Goal: Information Seeking & Learning: Understand process/instructions

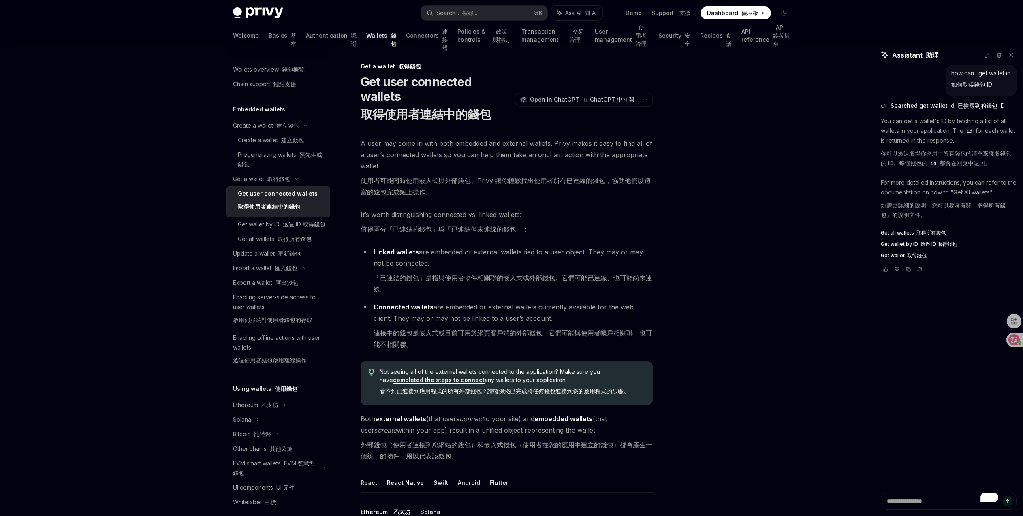
scroll to position [240, 0]
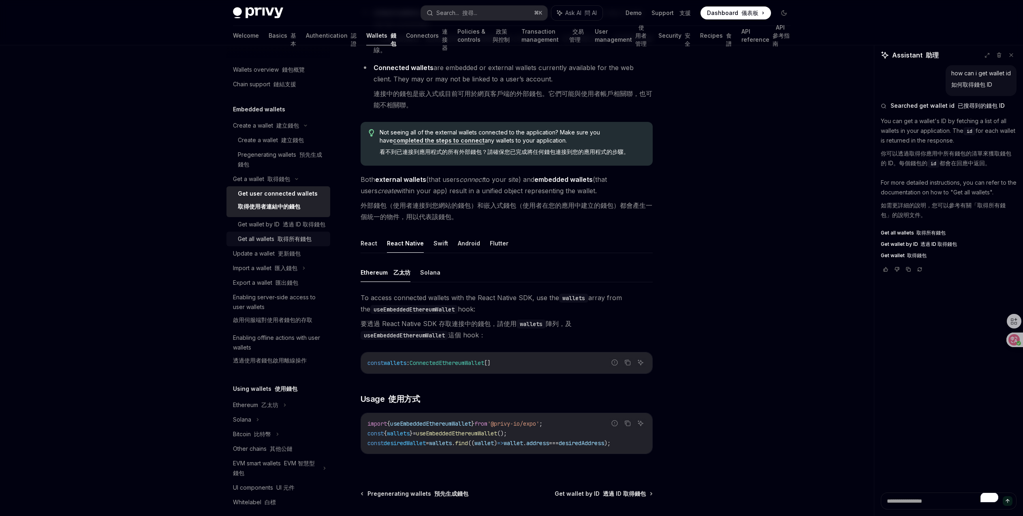
click at [295, 242] on font "取得所有錢包" at bounding box center [295, 238] width 34 height 7
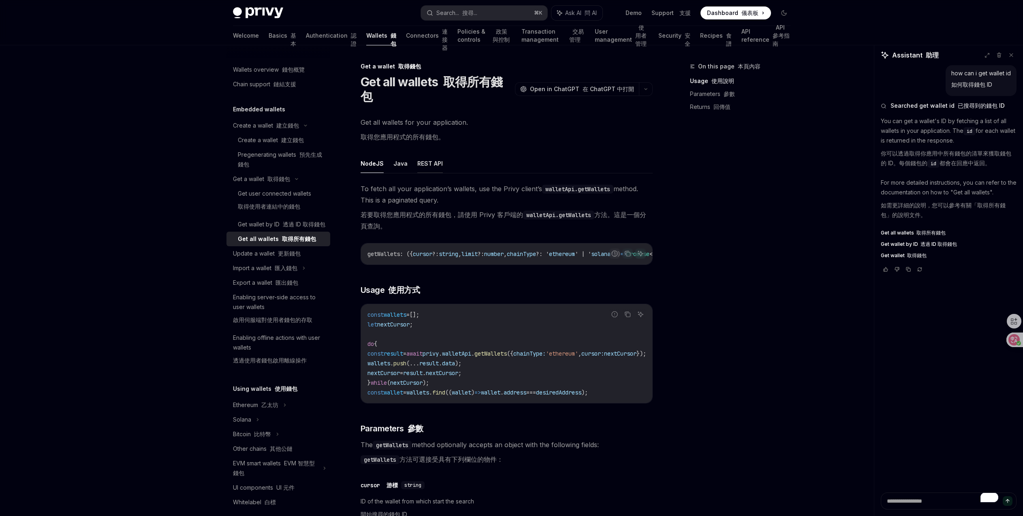
click at [422, 169] on button "REST API" at bounding box center [430, 163] width 26 height 19
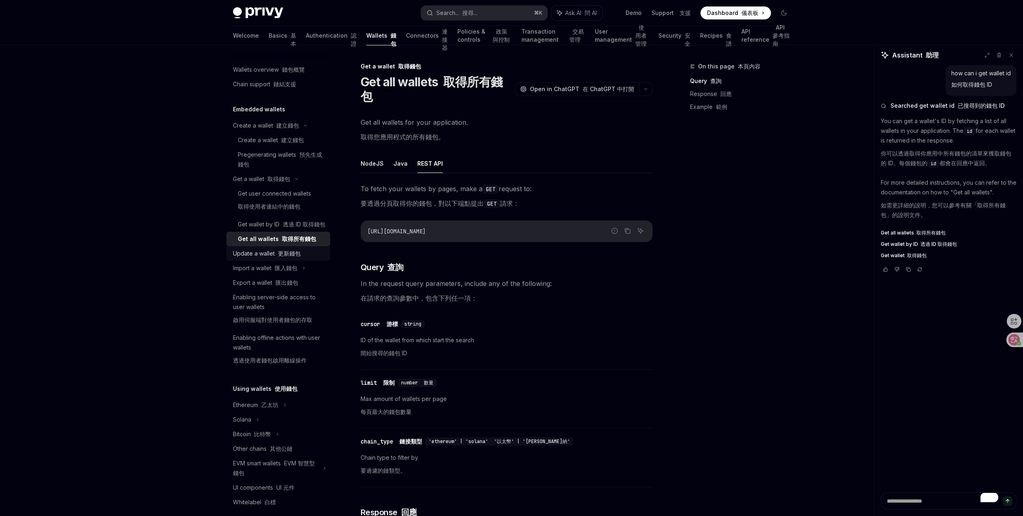
click at [283, 259] on div "Update a wallet 更新錢包" at bounding box center [267, 254] width 68 height 10
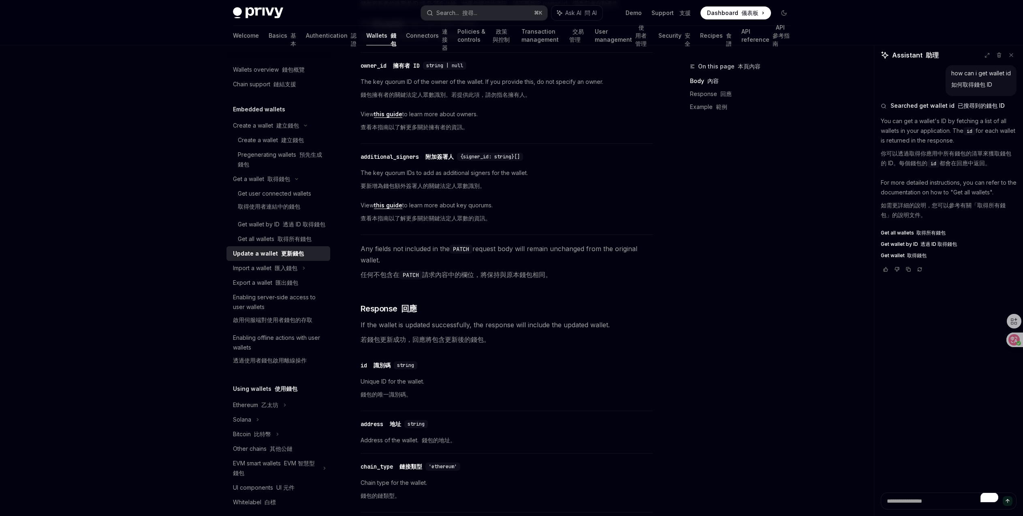
scroll to position [426, 0]
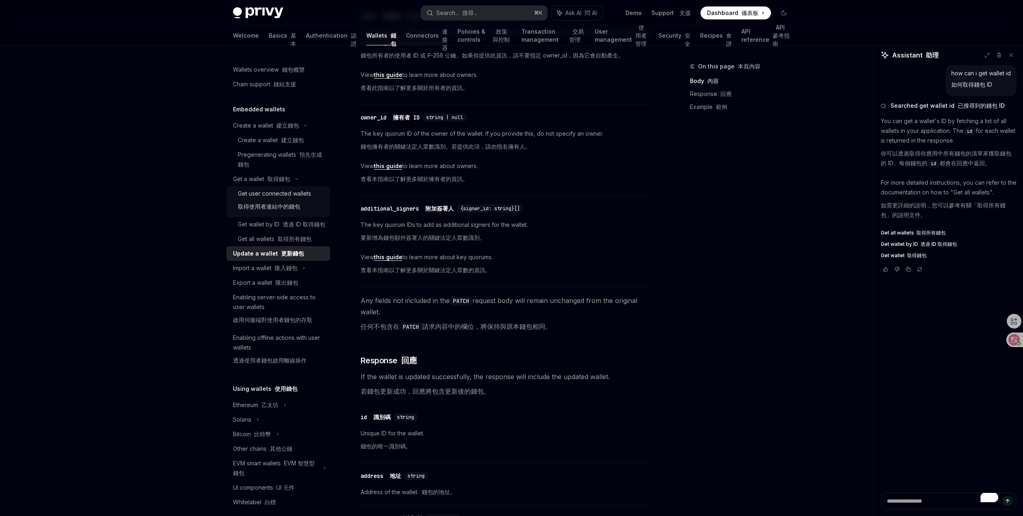
click at [271, 196] on div "Get user connected wallets 取得使用者連結中的錢包" at bounding box center [274, 202] width 73 height 26
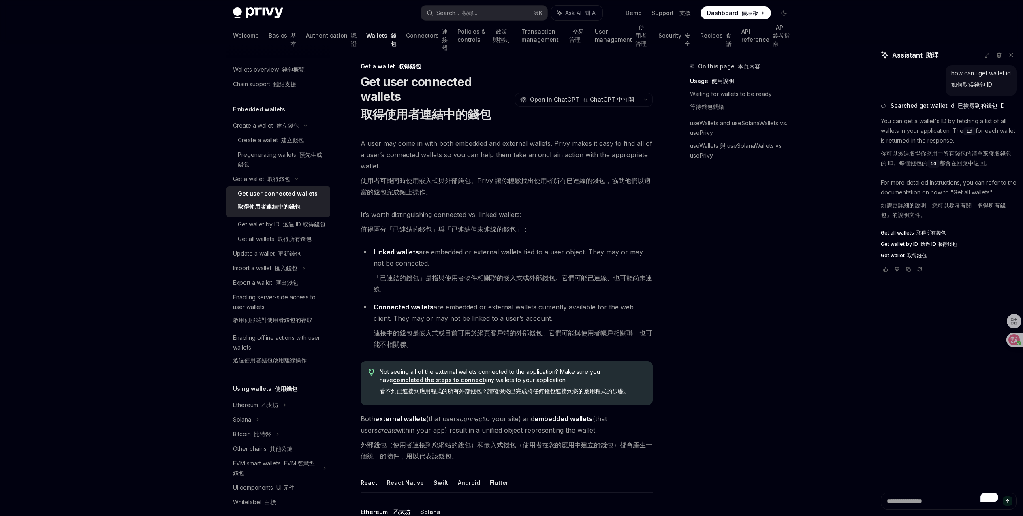
scroll to position [74, 0]
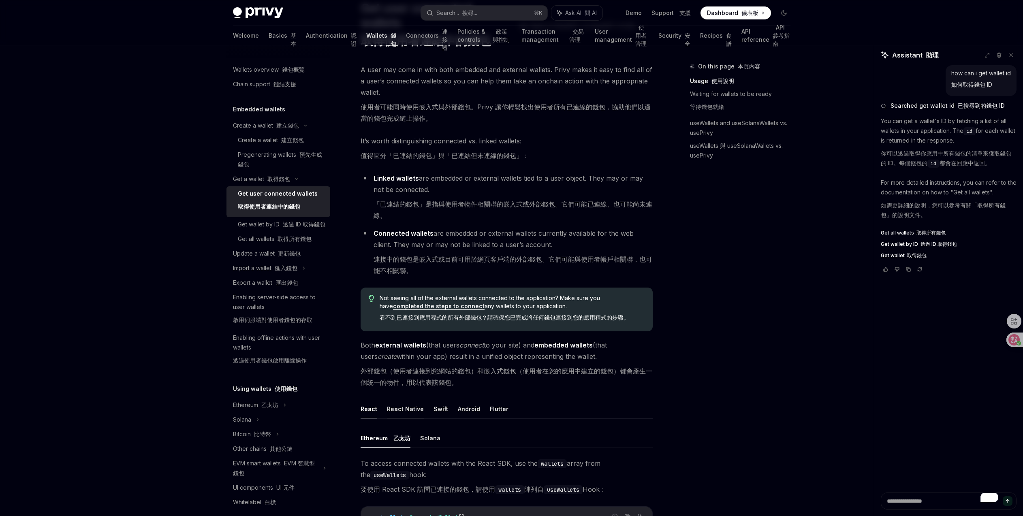
click at [413, 411] on button "React Native" at bounding box center [405, 409] width 37 height 19
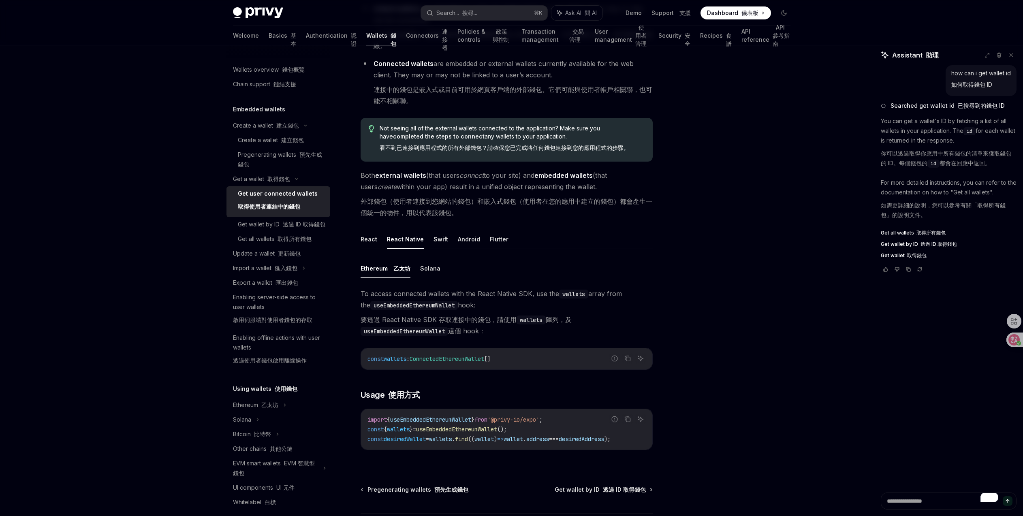
scroll to position [320, 0]
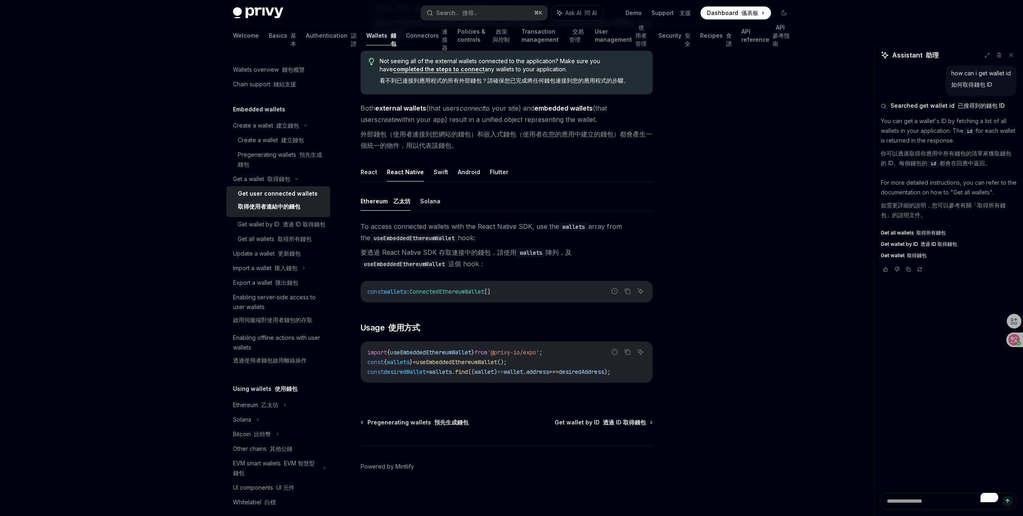
click at [475, 288] on span "ConnectedEthereumWallet" at bounding box center [447, 291] width 75 height 7
copy span "ConnectedEthereumWallet"
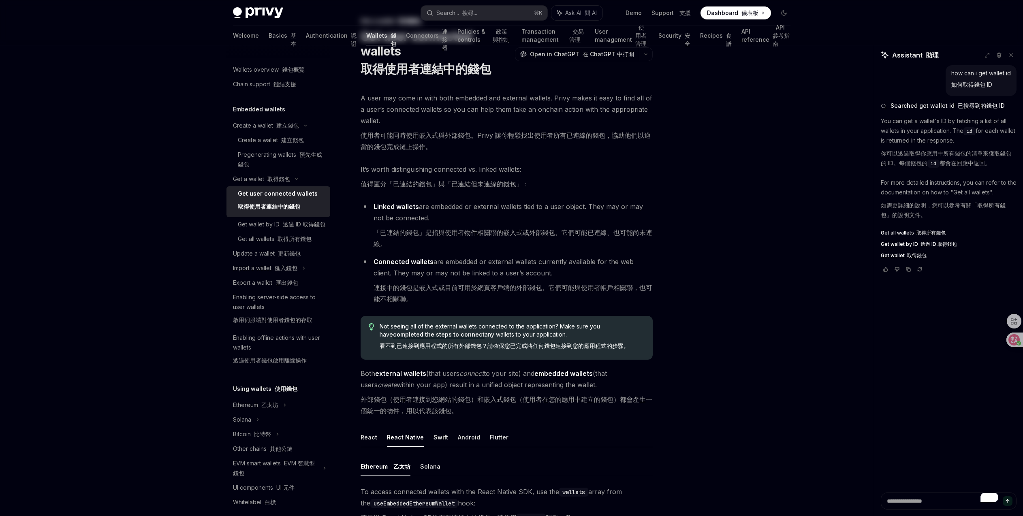
scroll to position [0, 0]
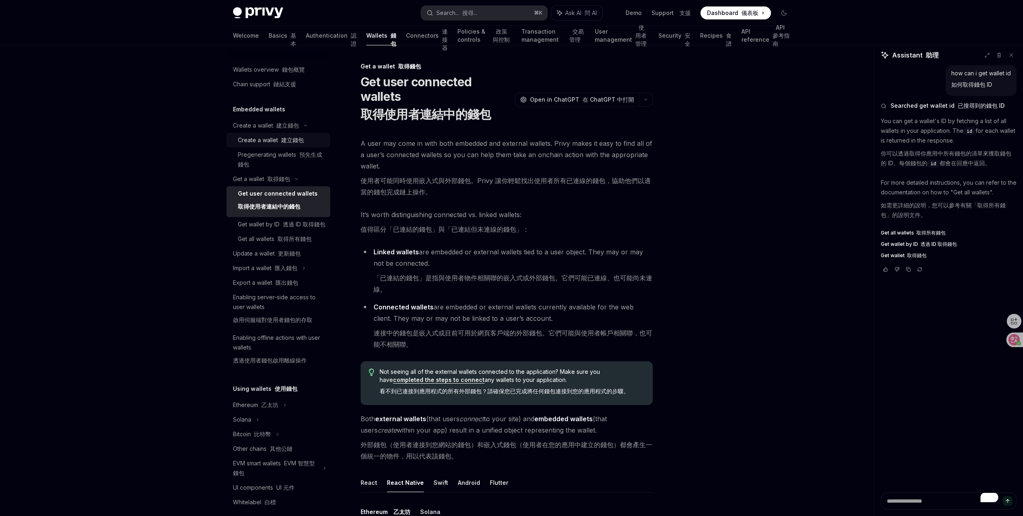
click at [267, 141] on div "Create a wallet 建立錢包" at bounding box center [271, 140] width 66 height 10
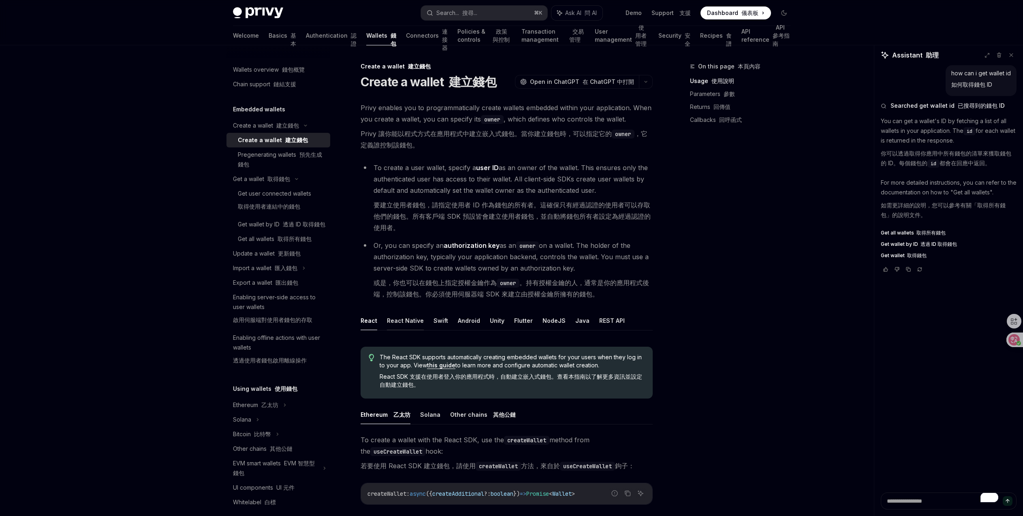
click at [412, 320] on button "React Native" at bounding box center [405, 320] width 37 height 19
type textarea "*"
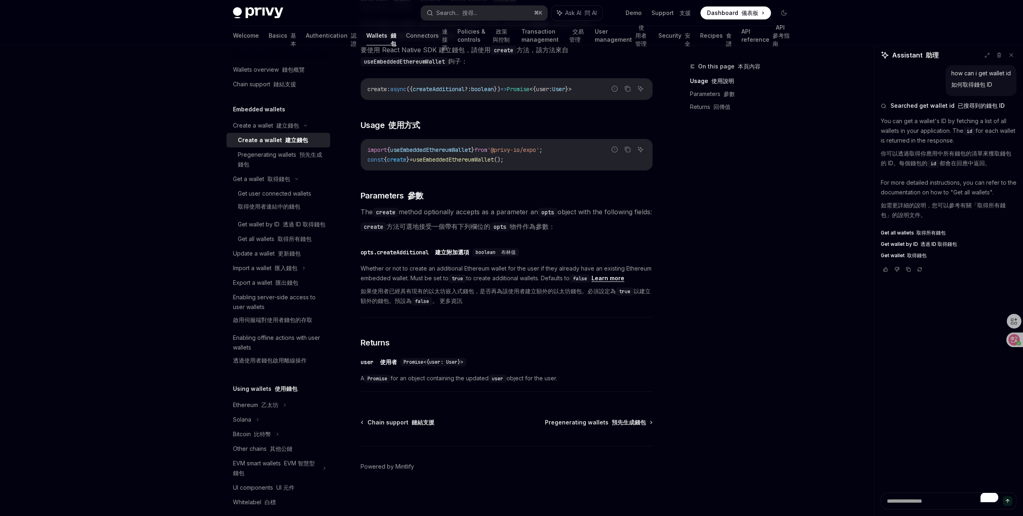
click at [444, 359] on span "Promise<{user: User}>" at bounding box center [434, 362] width 60 height 6
copy span
click at [457, 359] on span "Promise<{user: User}>" at bounding box center [434, 362] width 60 height 6
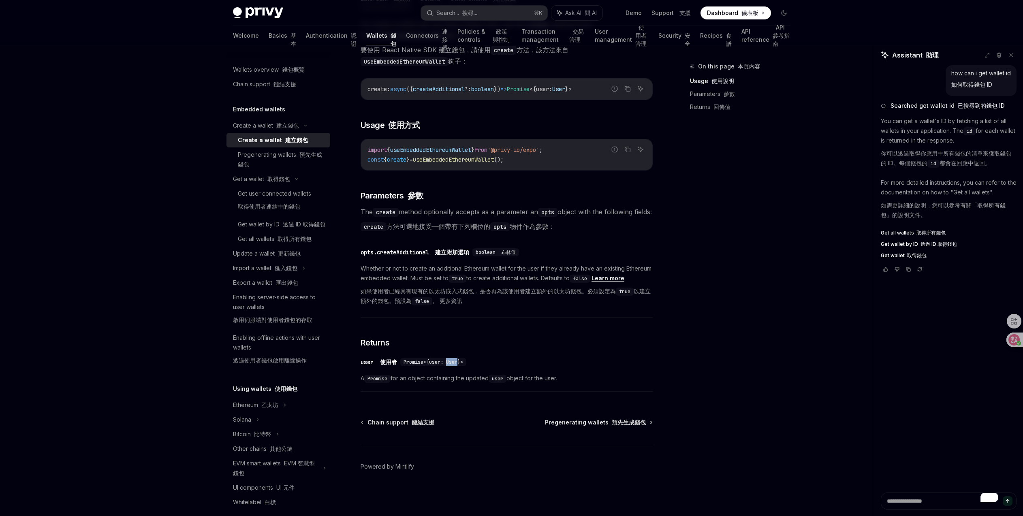
scroll to position [389, 0]
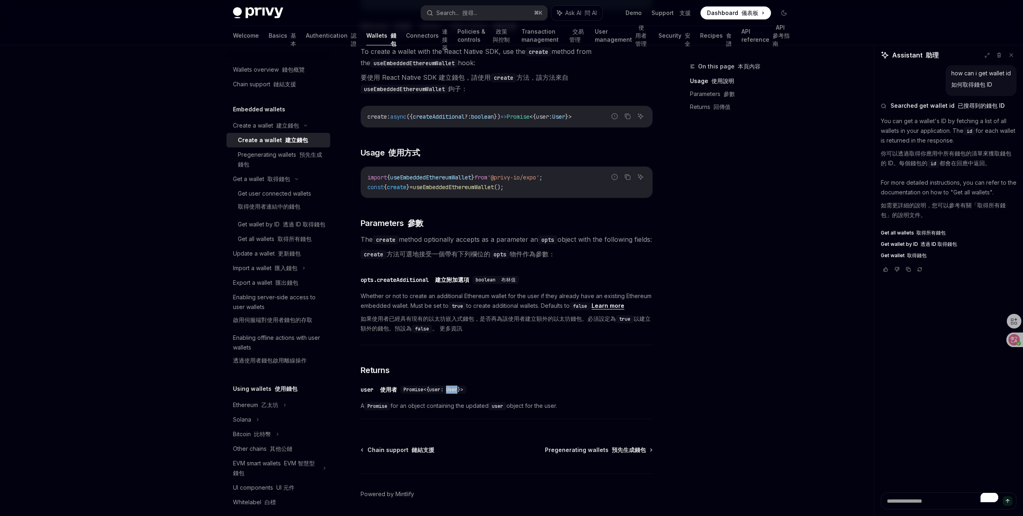
copy span "User"
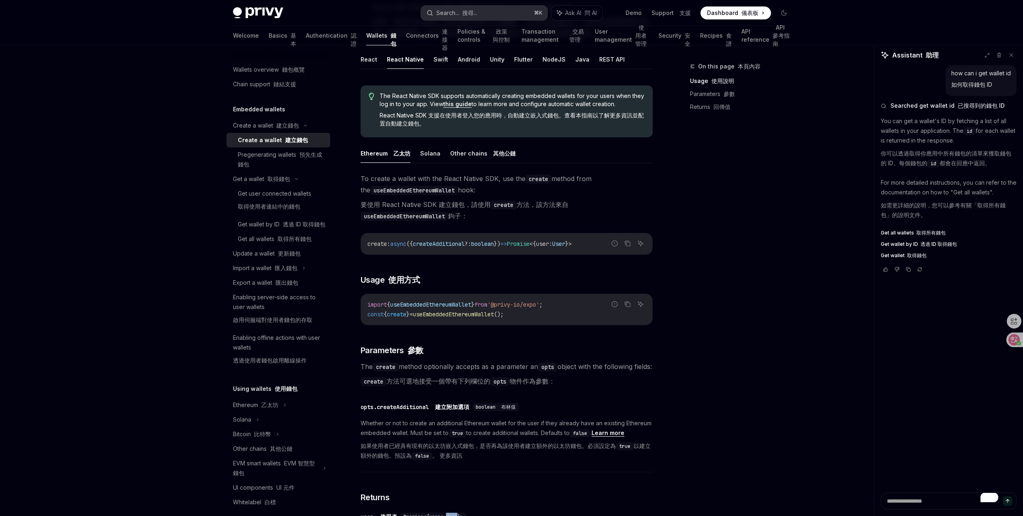
click at [497, 11] on button "Search... 搜尋... ⌘ K" at bounding box center [484, 13] width 126 height 15
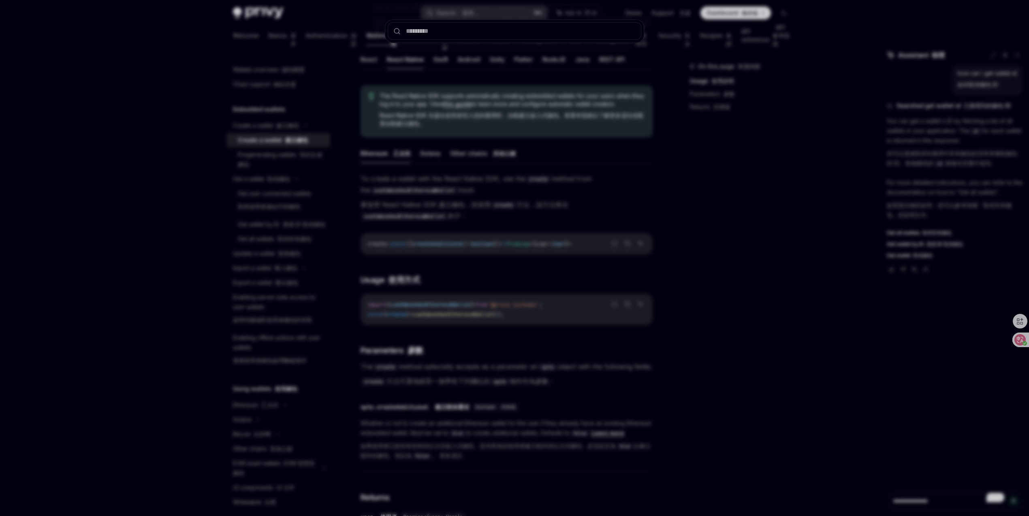
type input "****"
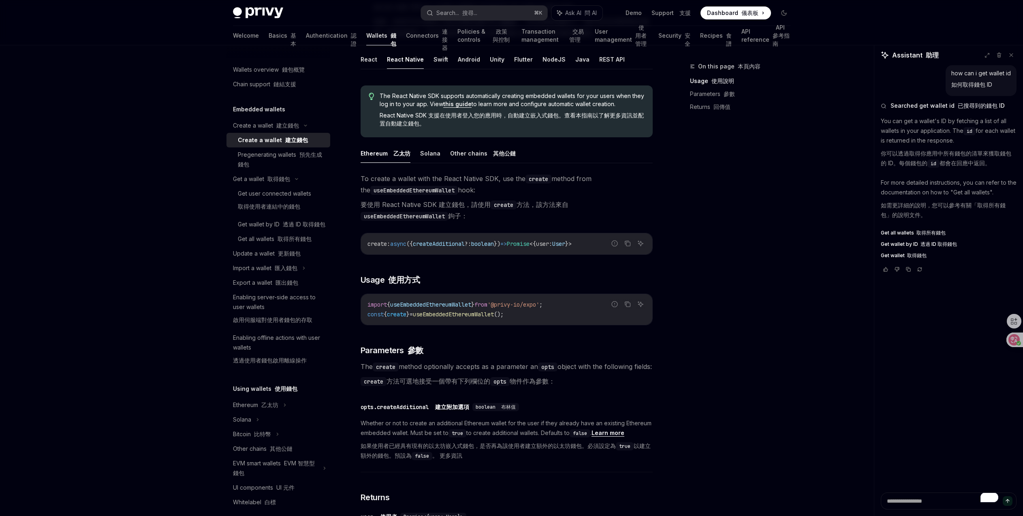
type textarea "*"
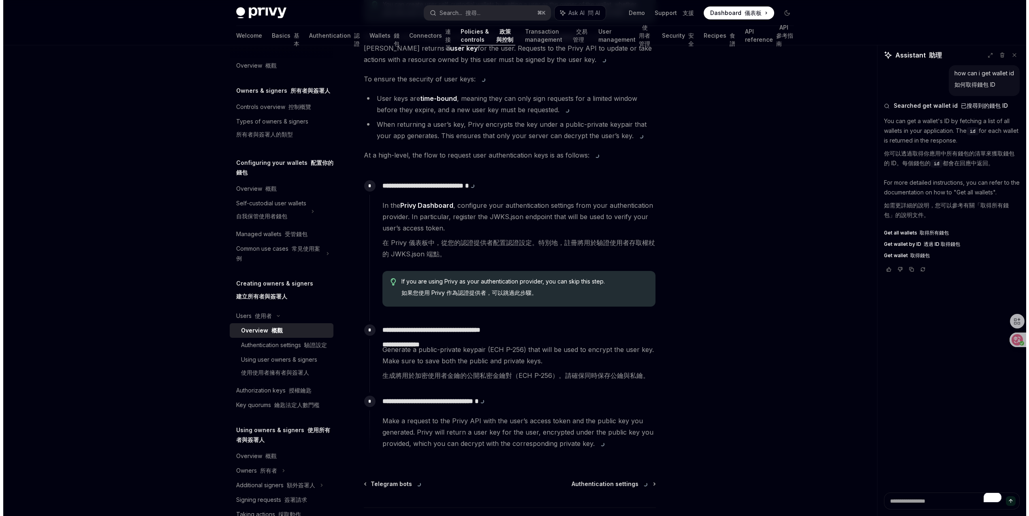
scroll to position [207, 0]
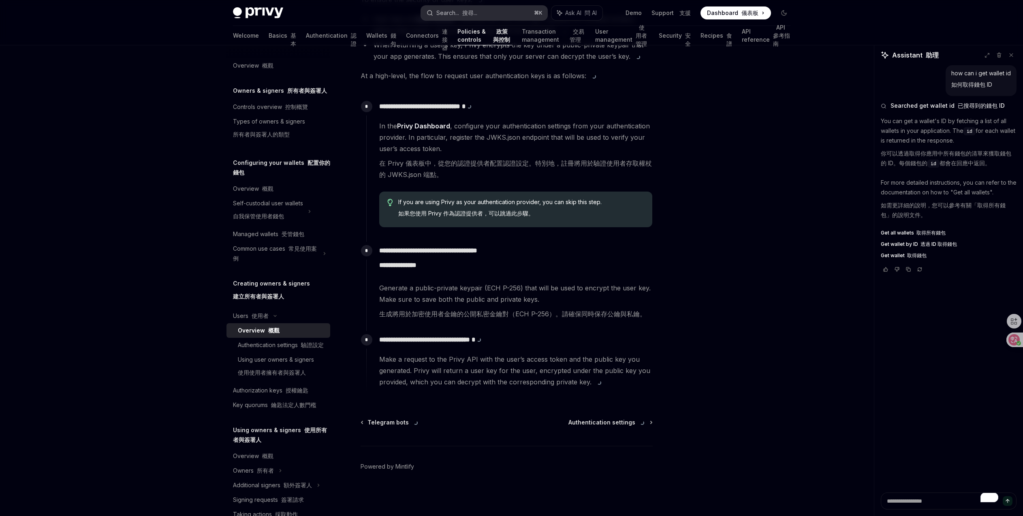
click at [452, 10] on div "Search... 搜尋..." at bounding box center [457, 13] width 41 height 10
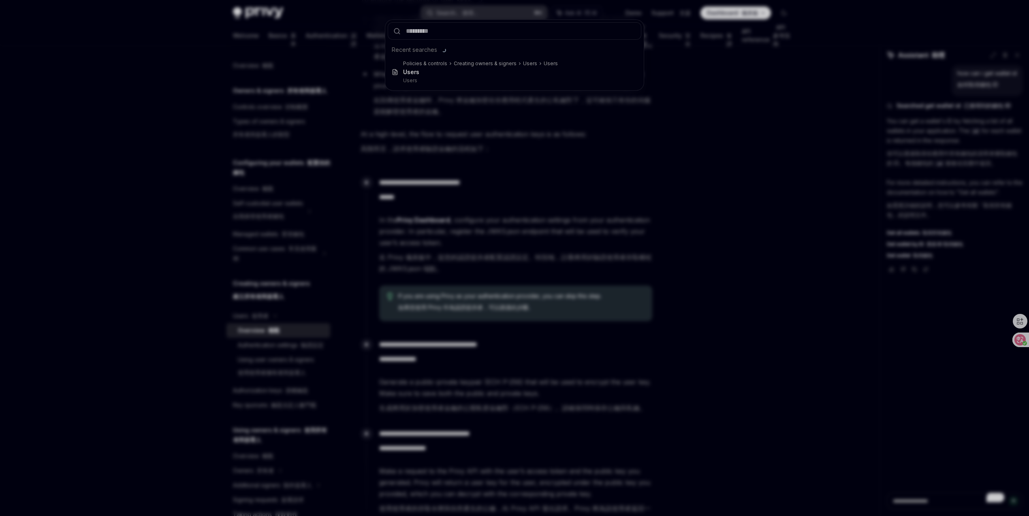
type input "****"
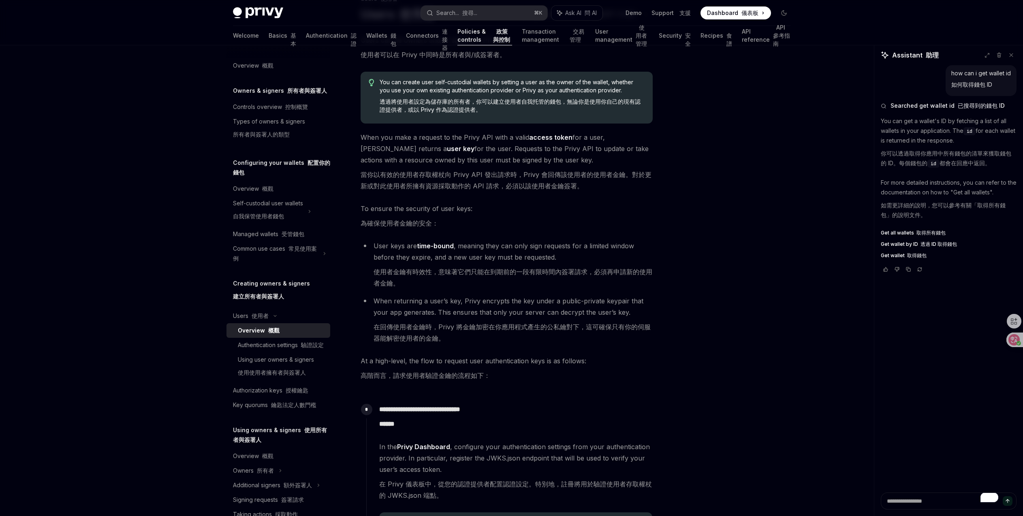
scroll to position [45, 0]
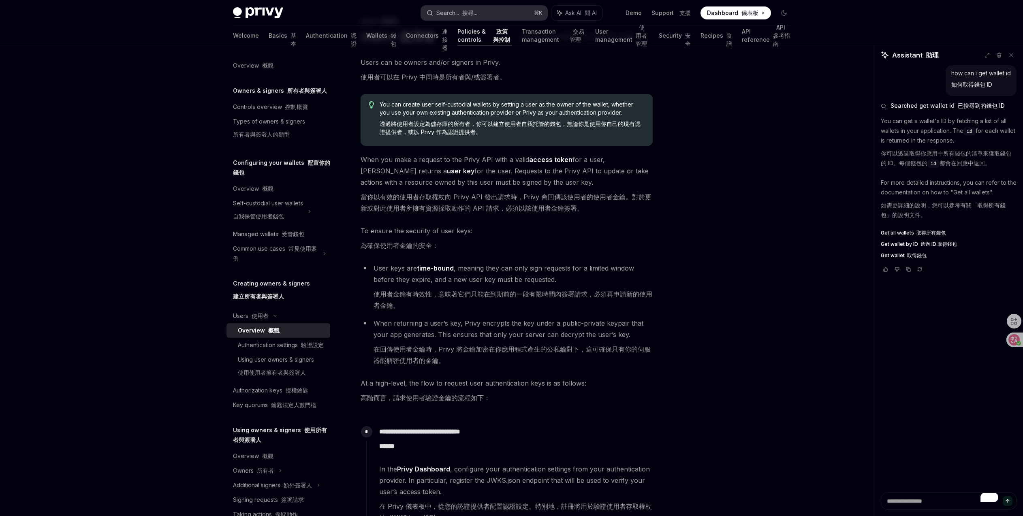
click at [456, 13] on div "Search... 搜尋..." at bounding box center [457, 13] width 41 height 10
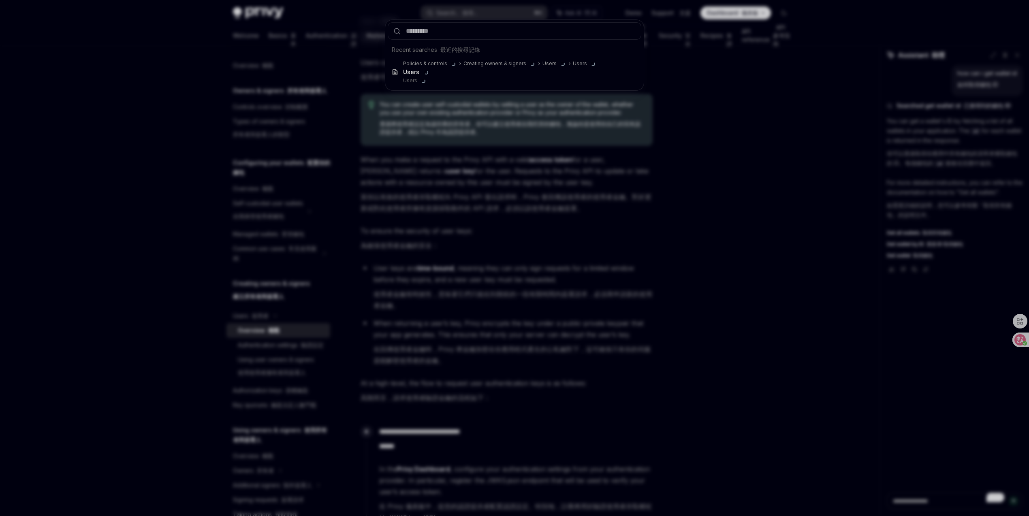
type input "****"
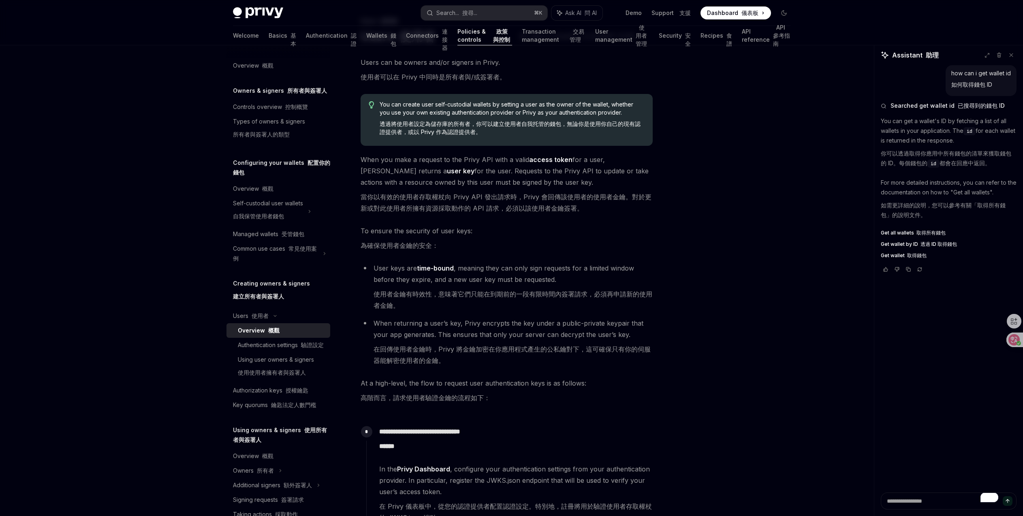
click at [730, 36] on div "Welcome Basics 基本 Authentication 認證 Wallets 錢包 Connectors 連接器 Policies & contro…" at bounding box center [512, 35] width 558 height 19
click at [743, 39] on link "API reference API 參考指南" at bounding box center [766, 35] width 49 height 19
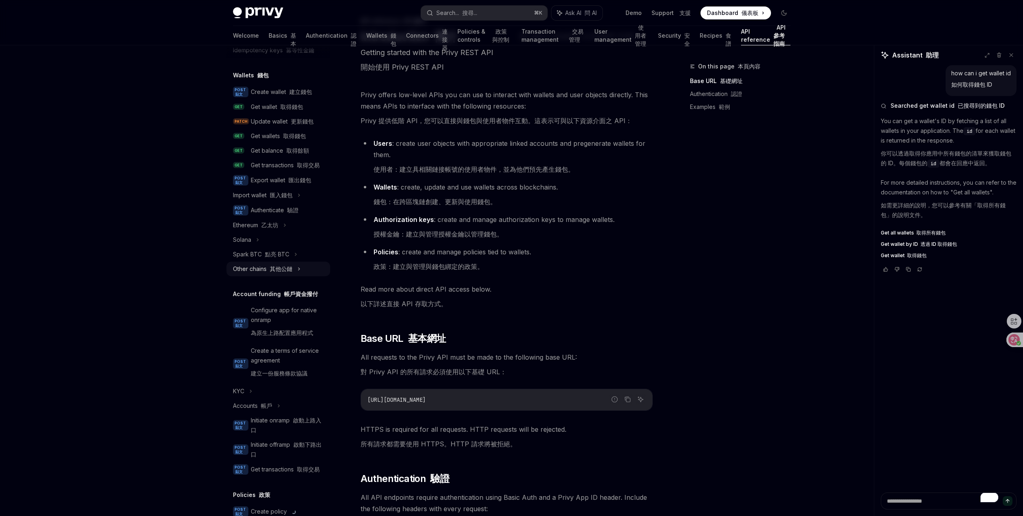
scroll to position [64, 0]
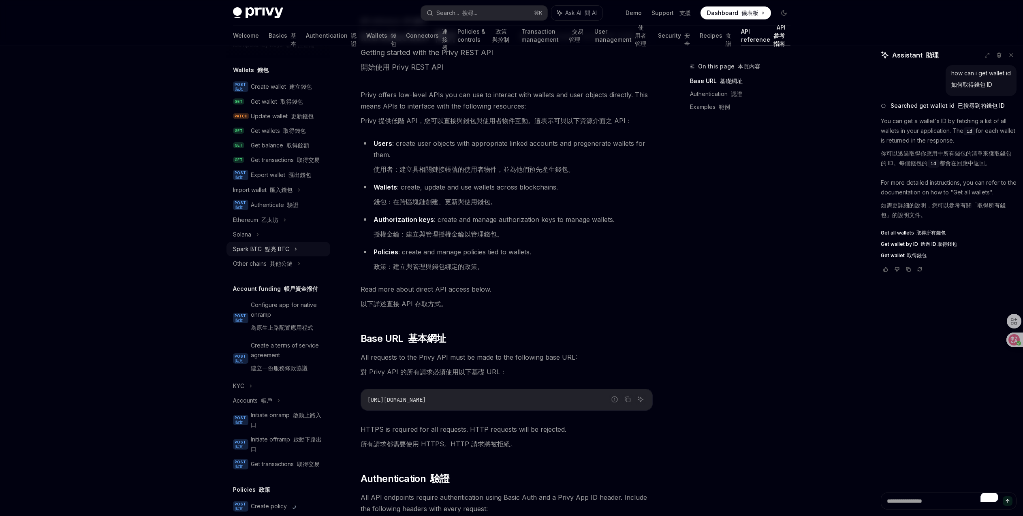
click at [296, 257] on div "Spark BTC 點亮 BTC" at bounding box center [279, 249] width 104 height 15
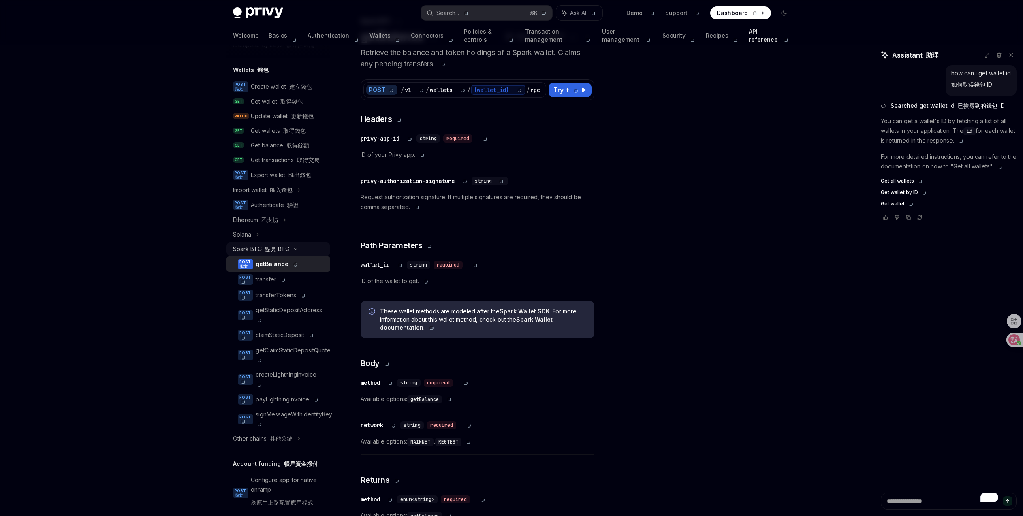
click at [296, 251] on icon at bounding box center [296, 249] width 10 height 3
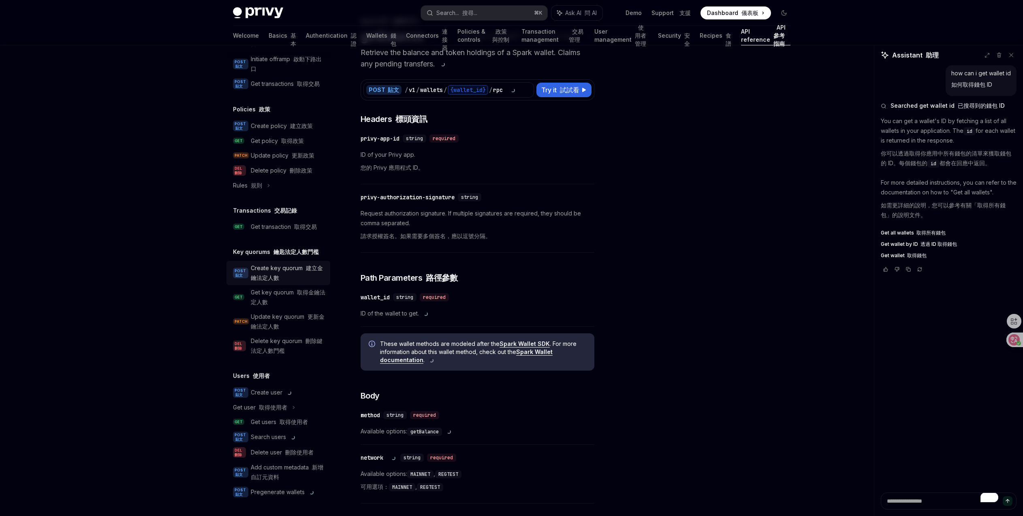
scroll to position [471, 0]
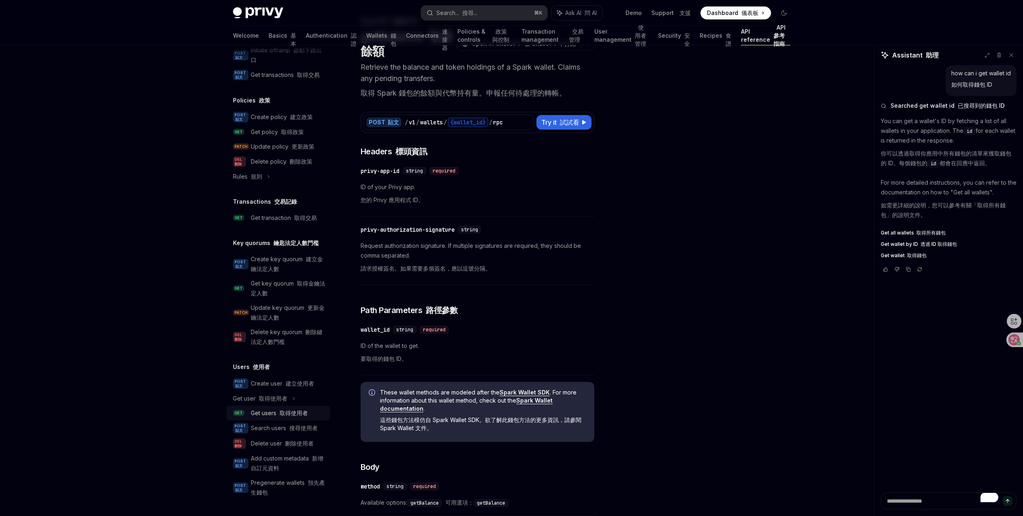
click at [281, 417] on font "取得使用者" at bounding box center [294, 413] width 28 height 7
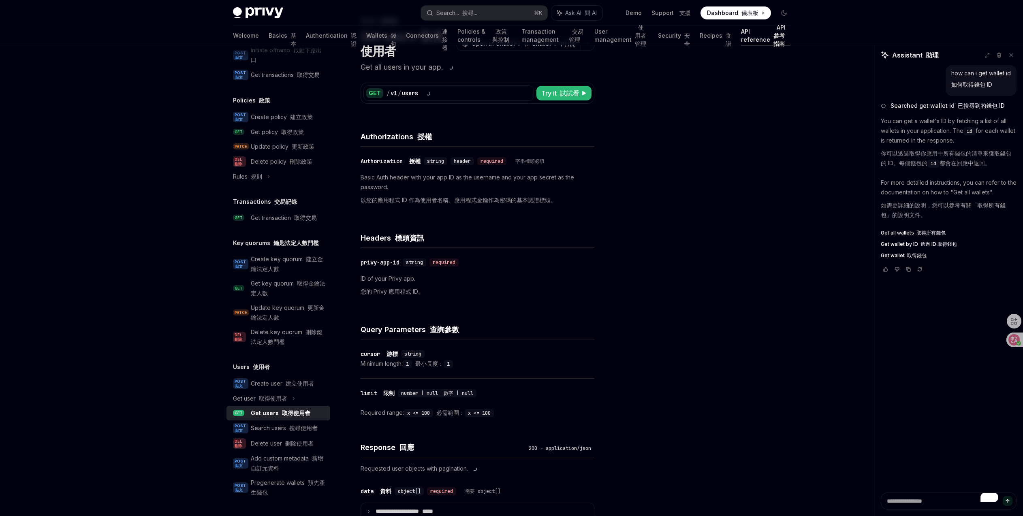
scroll to position [131, 0]
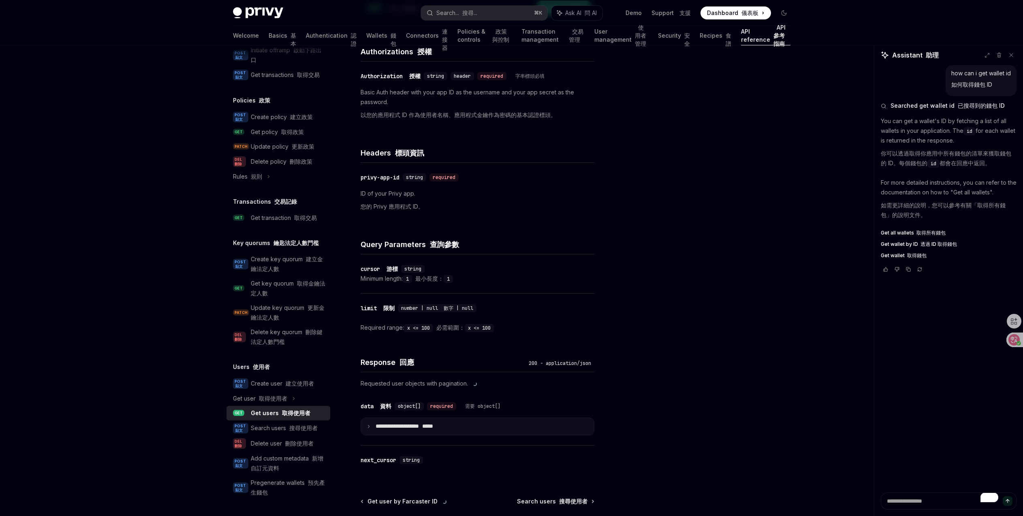
click at [387, 424] on p "**********" at bounding box center [420, 426] width 88 height 7
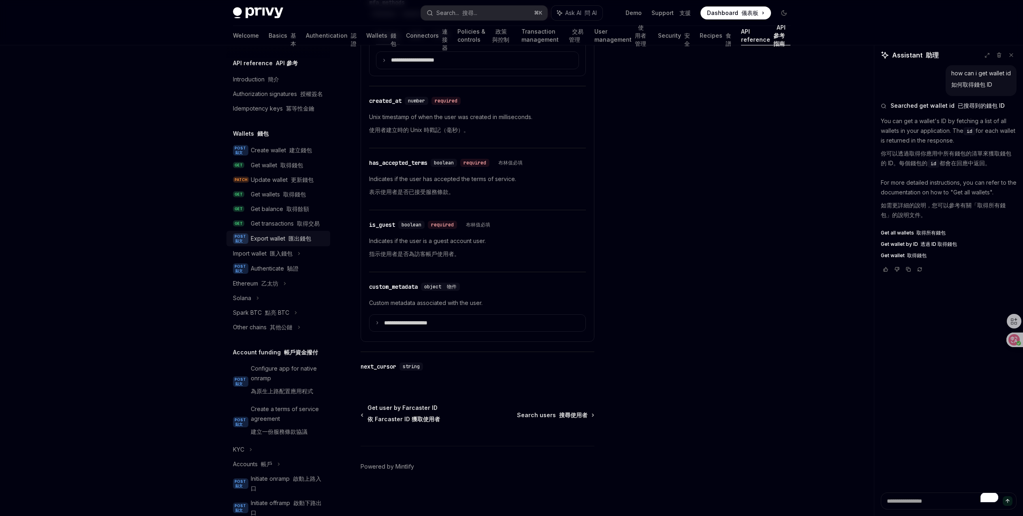
scroll to position [0, 0]
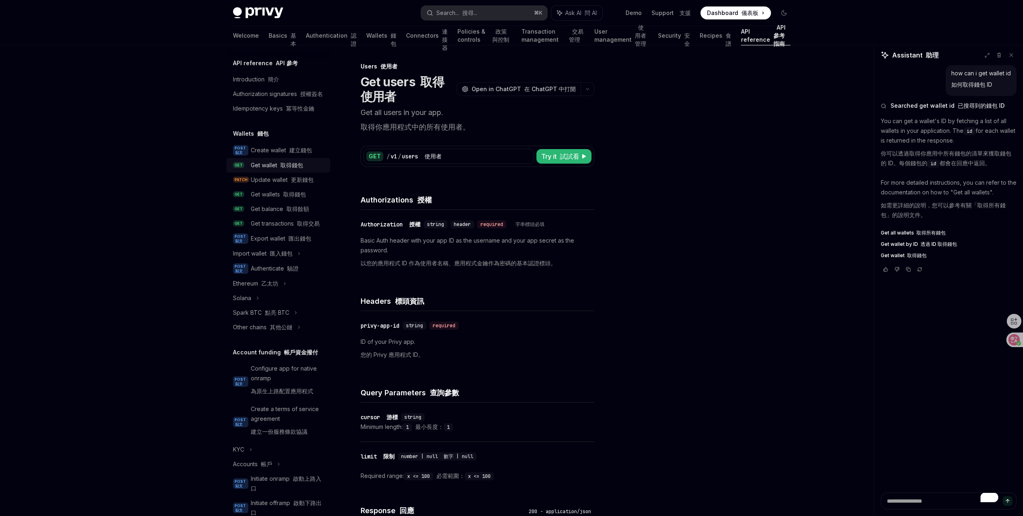
click at [294, 170] on div "Get wallet 取得錢包" at bounding box center [277, 166] width 52 height 10
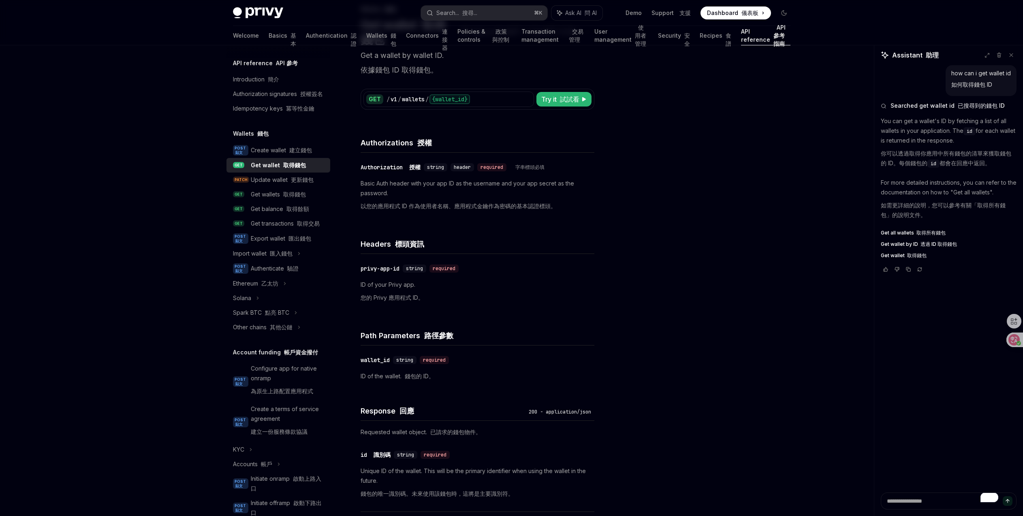
scroll to position [99, 0]
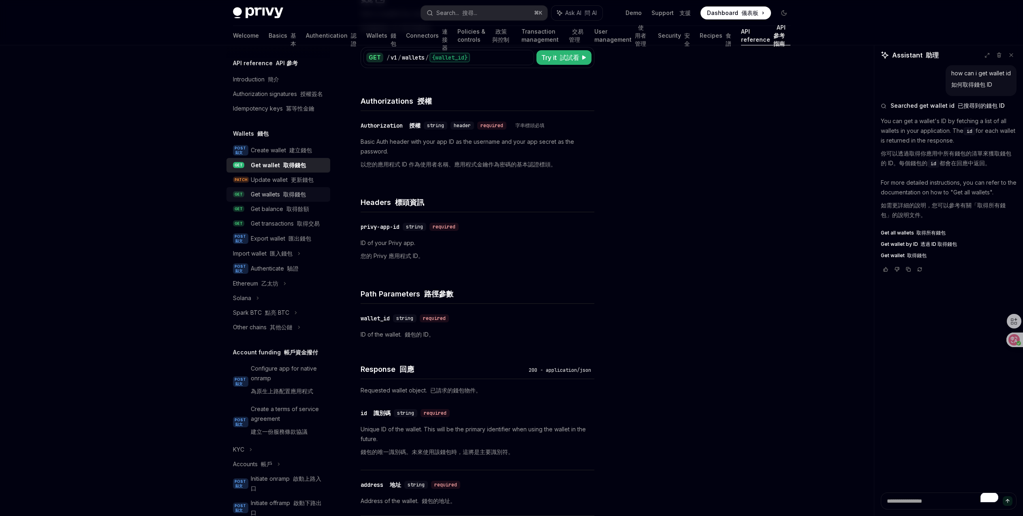
click at [300, 198] on font "取得錢包" at bounding box center [294, 194] width 23 height 7
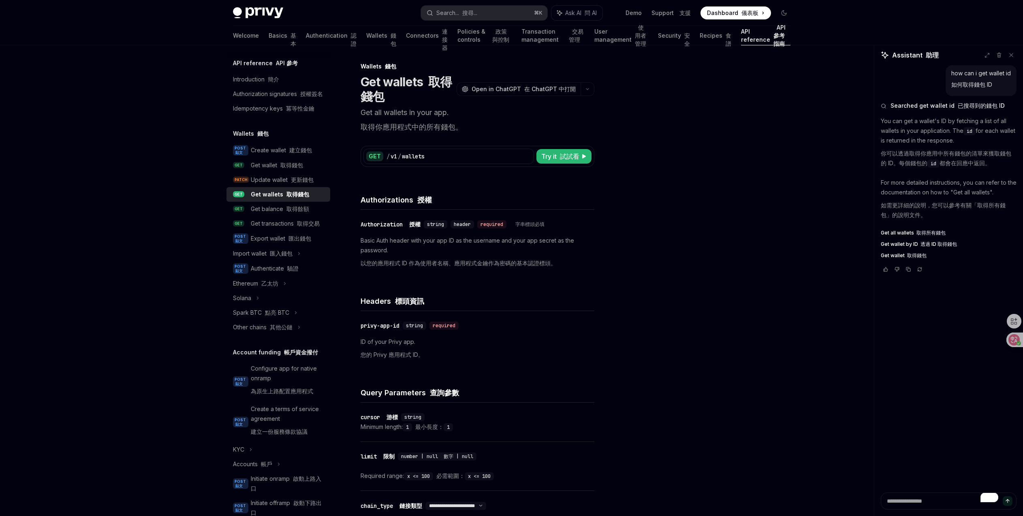
click at [691, 269] on div "Get all wallets 取得所有錢包 cURL Copy 複製 Ask AI 問 AI curl --request GET \ --url [URL…" at bounding box center [707, 289] width 182 height 455
click at [498, 88] on span "Open in ChatGPT 在 ChatGPT 中打開" at bounding box center [524, 89] width 104 height 8
click at [281, 244] on div "Export wallet 匯出錢包" at bounding box center [281, 239] width 60 height 10
type textarea "*"
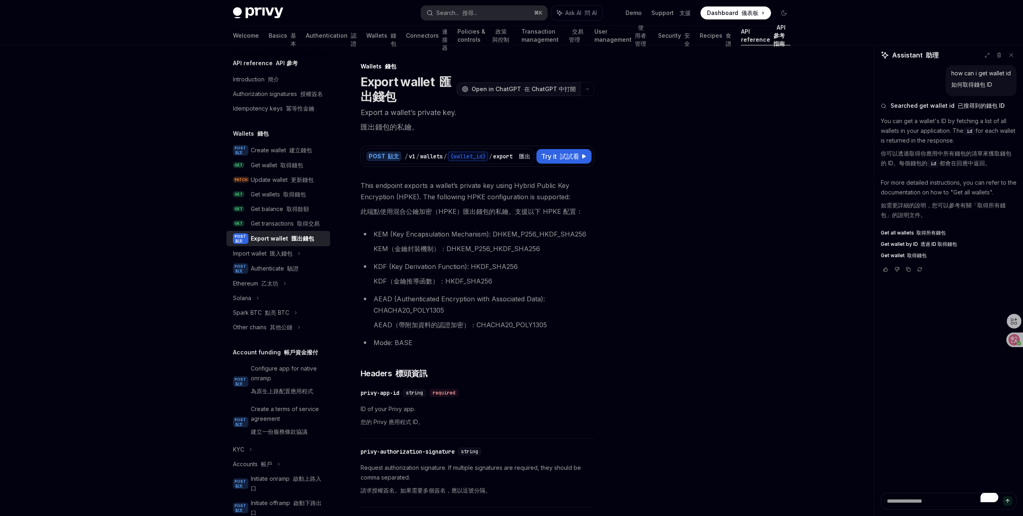
click at [503, 94] on button "OpenAI Open in ChatGPT 在 ChatGPT 中打開" at bounding box center [519, 89] width 124 height 14
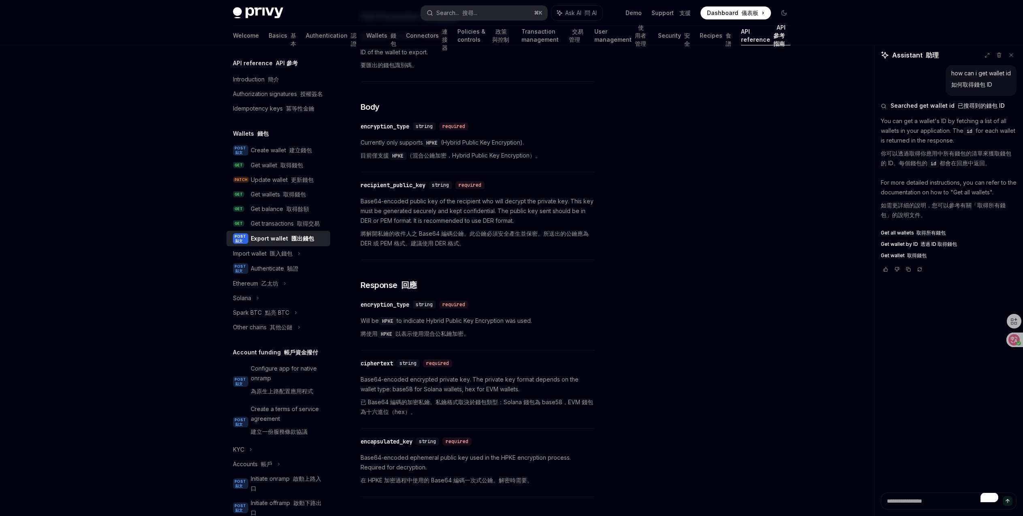
scroll to position [527, 0]
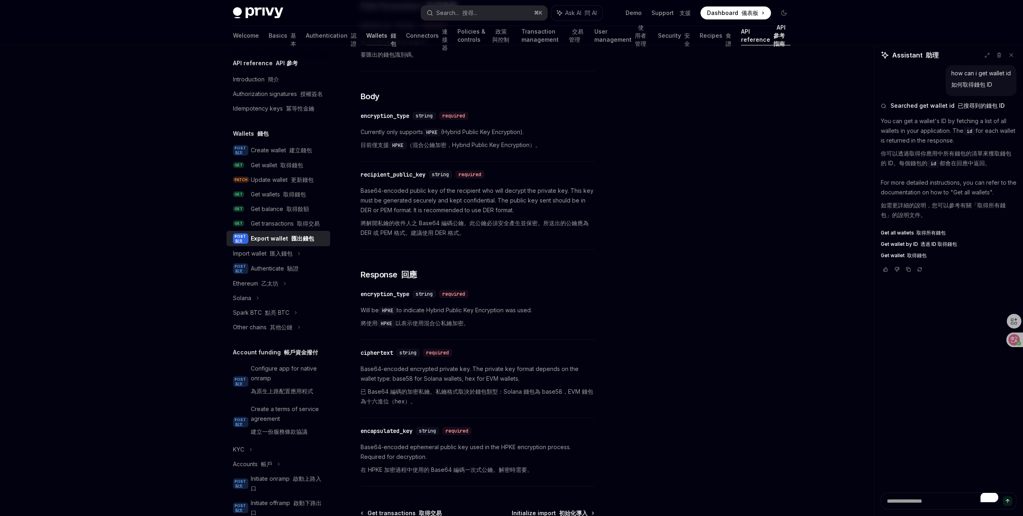
click at [366, 36] on link "Wallets 錢包" at bounding box center [381, 35] width 30 height 19
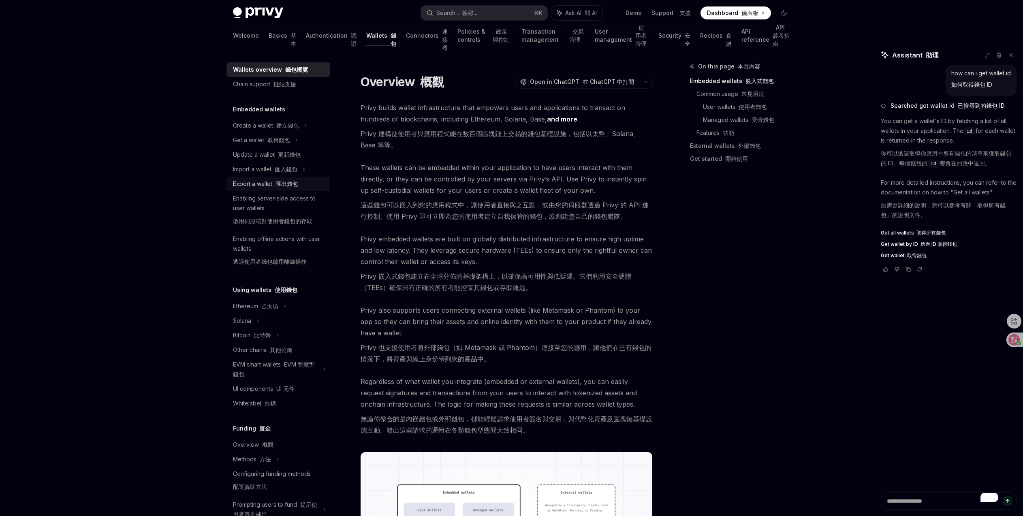
click at [279, 181] on font "匯出錢包" at bounding box center [287, 183] width 23 height 7
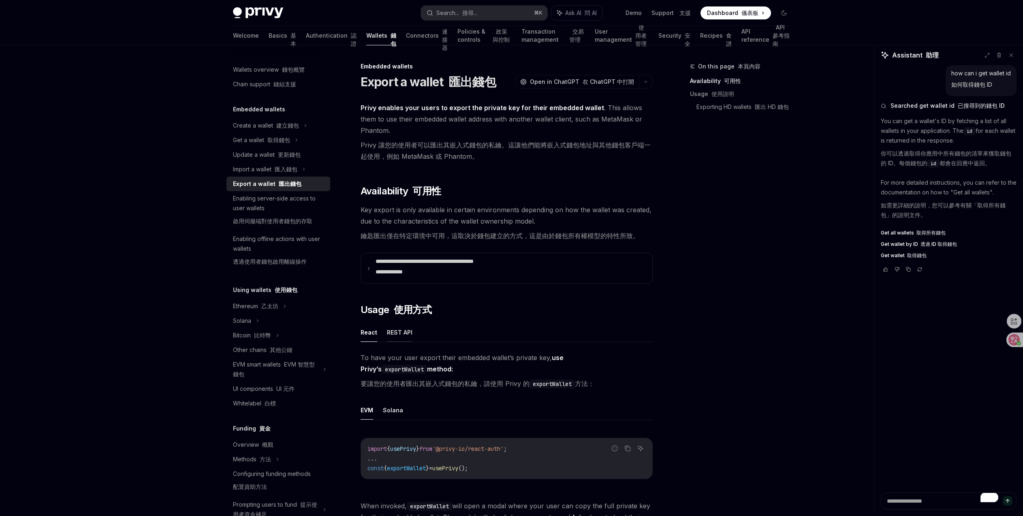
click at [409, 332] on button "REST API" at bounding box center [400, 332] width 26 height 19
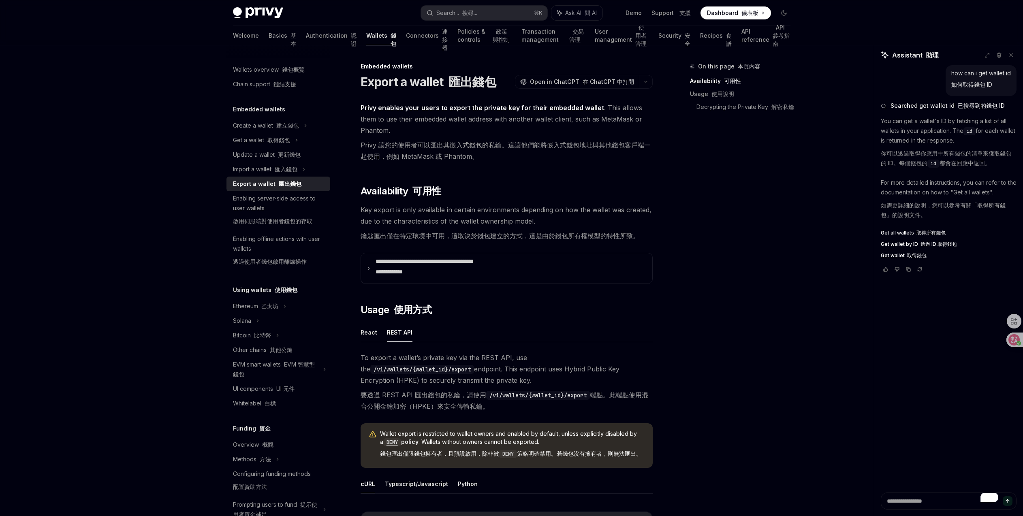
scroll to position [71, 0]
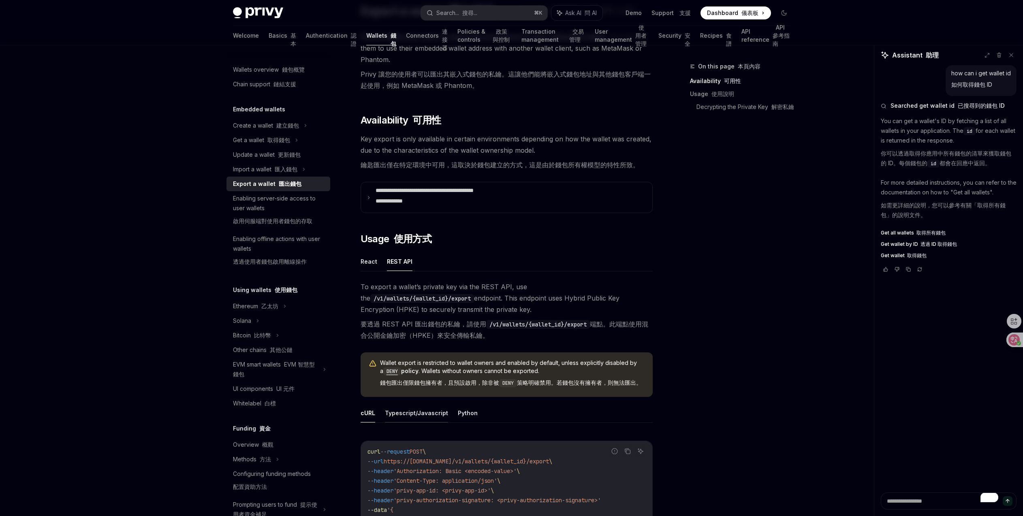
click at [432, 423] on button "Typescript/Javascript" at bounding box center [416, 413] width 63 height 19
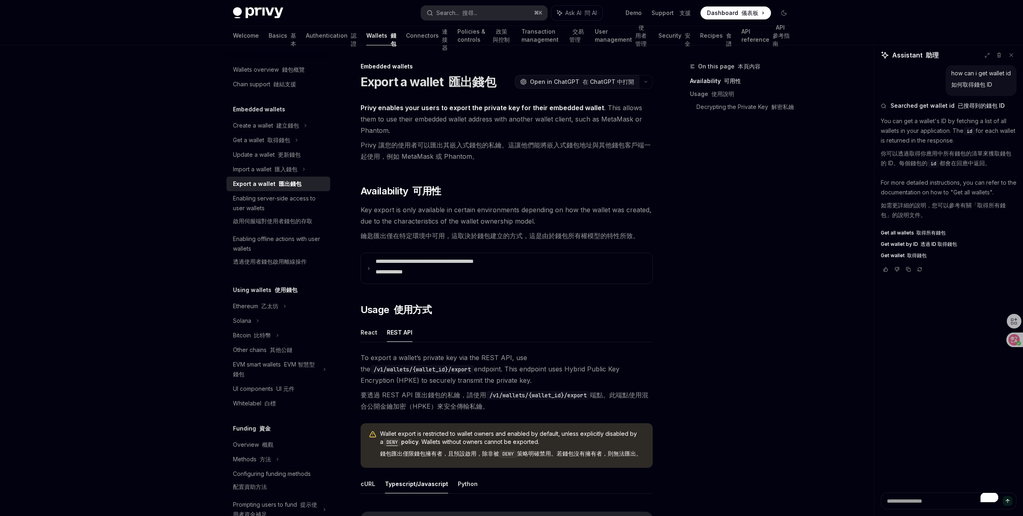
click at [600, 82] on font "在 ChatGPT 中打開" at bounding box center [608, 81] width 51 height 7
drag, startPoint x: 418, startPoint y: 394, endPoint x: 573, endPoint y: 398, distance: 154.9
click at [573, 398] on font "要透過 REST API 匯出錢包的私鑰，請使用 /v1/wallets/{wallet_id}/export 端點。此端點使用混合公開金鑰加密（HPKE）來…" at bounding box center [505, 400] width 288 height 19
click at [678, 430] on div "On this page 本頁內容 Availability 可用性 Usage 使用說明 Decrypting the Private Key 解密私鑰" at bounding box center [735, 289] width 123 height 455
drag, startPoint x: 448, startPoint y: 454, endPoint x: 588, endPoint y: 456, distance: 139.8
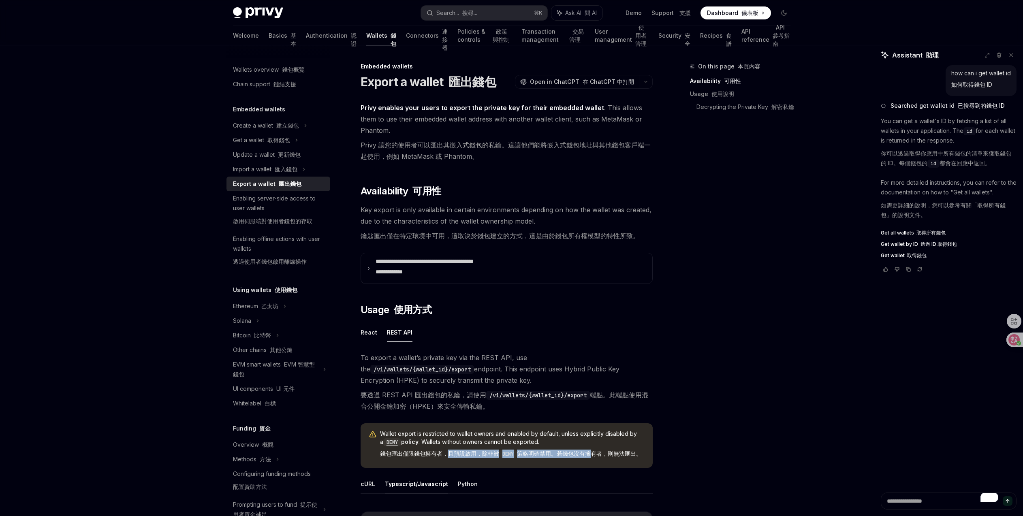
click at [588, 456] on font "錢包匯出僅限錢包擁有者，且預設啟用，除非被 DENY 策略明確禁用。若錢包沒有擁有者，則無法匯出。" at bounding box center [511, 453] width 262 height 7
click at [757, 454] on div "On this page 本頁內容 Availability 可用性 Usage 使用說明 Decrypting the Private Key 解密私鑰" at bounding box center [735, 289] width 123 height 455
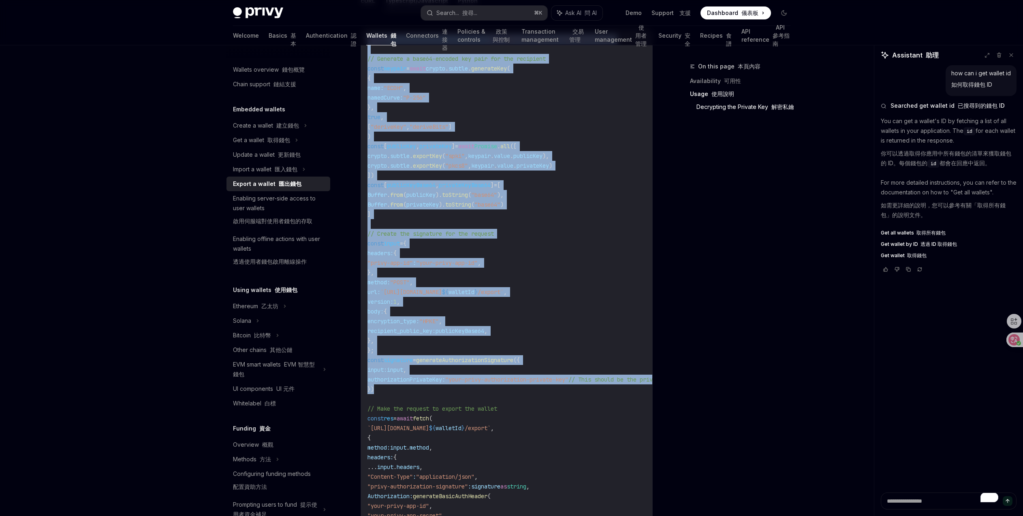
scroll to position [667, 0]
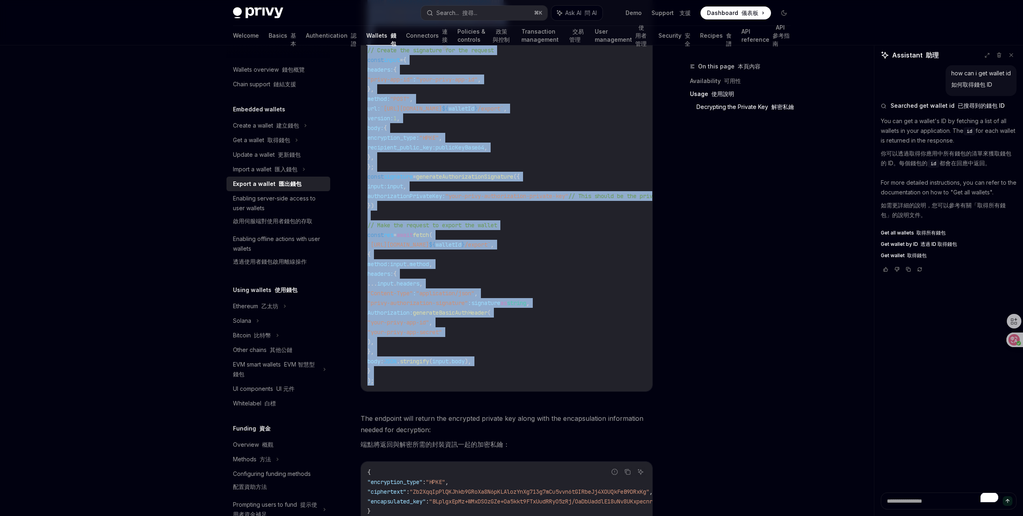
drag, startPoint x: 369, startPoint y: 321, endPoint x: 610, endPoint y: 398, distance: 253.3
click at [610, 392] on div "import { generateAuthorizationSignature } from "@privy-io/server-auth/wallet-ap…" at bounding box center [506, 118] width 291 height 546
copy code "import { generateAuthorizationSignature } from "@privy-io/server-auth/wallet-ap…"
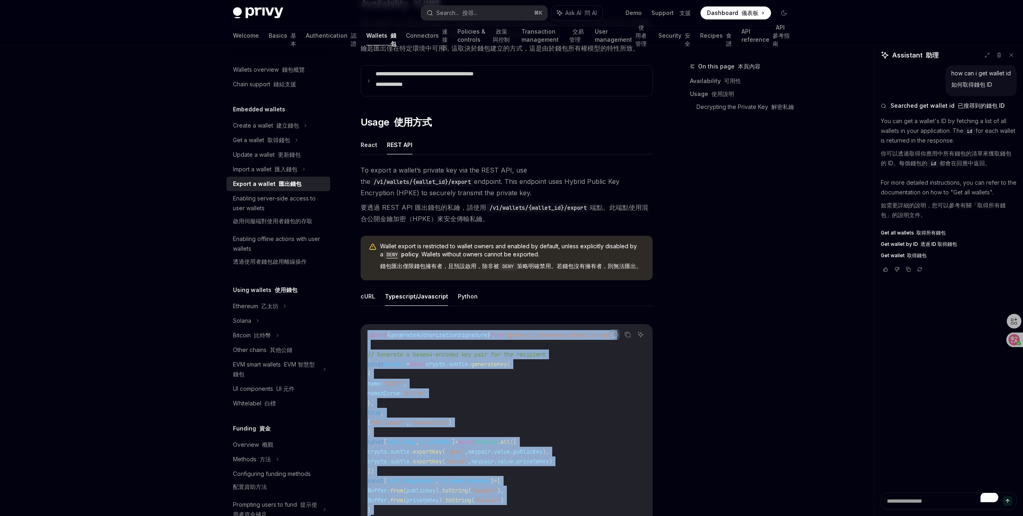
scroll to position [0, 0]
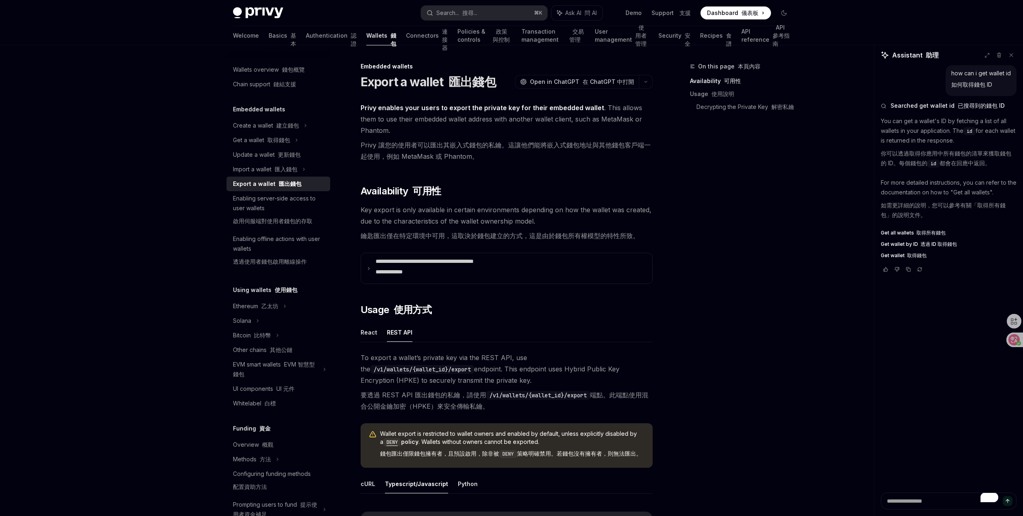
click at [605, 78] on font "在 ChatGPT 中打開" at bounding box center [608, 81] width 51 height 7
click at [643, 83] on button "button" at bounding box center [646, 82] width 14 height 14
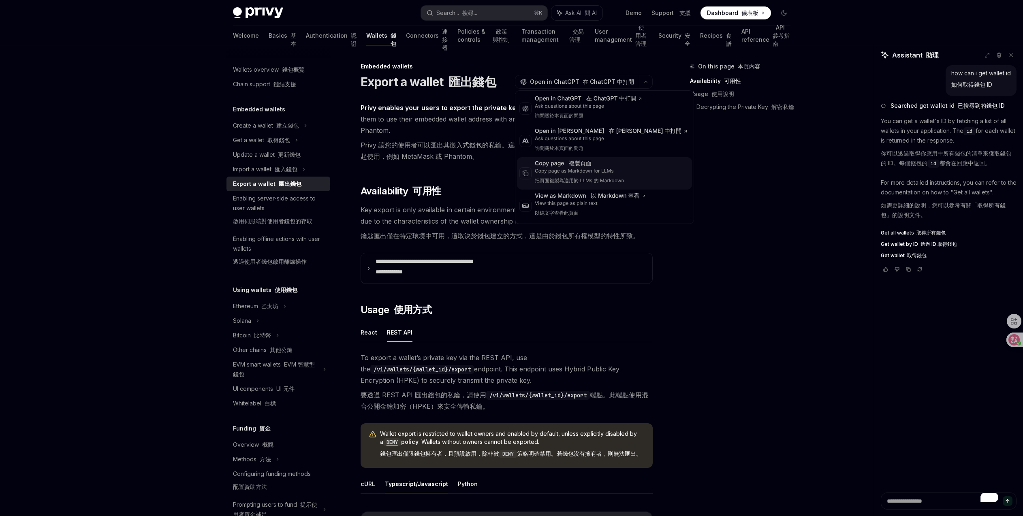
click at [619, 166] on div "Copy page 複製頁面" at bounding box center [580, 164] width 90 height 8
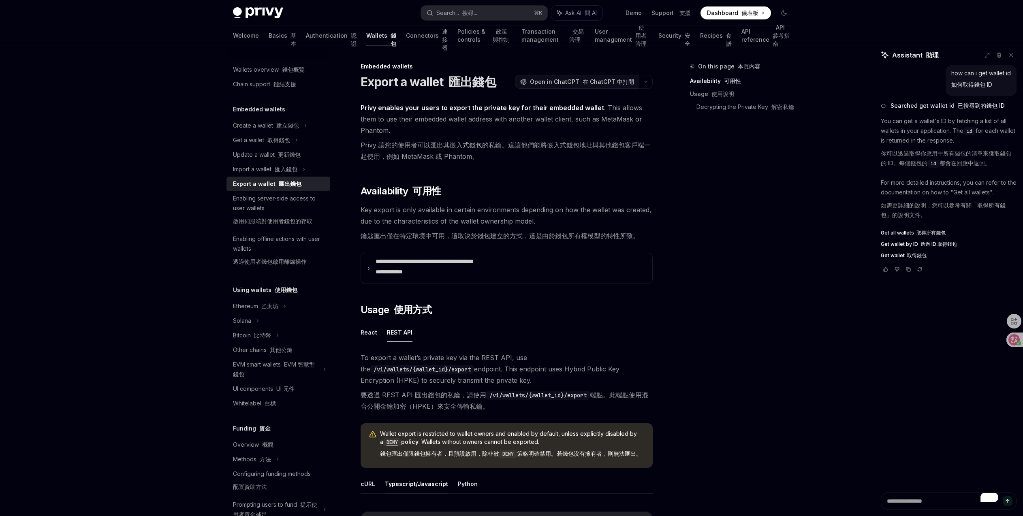
click at [620, 79] on font "在 ChatGPT 中打開" at bounding box center [608, 81] width 51 height 7
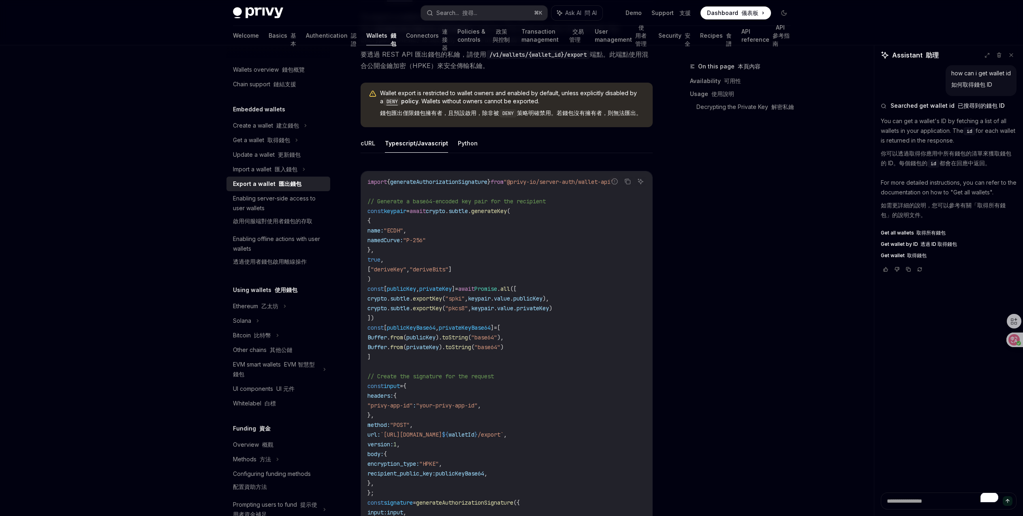
scroll to position [378, 0]
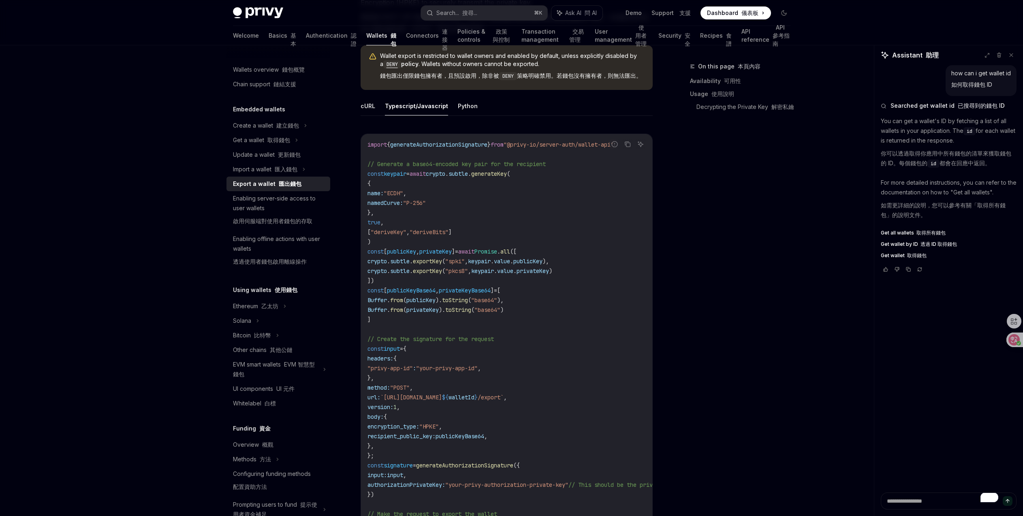
click at [491, 424] on code "import { generateAuthorizationSignature } from "@privy-io/server-auth/wallet-ap…" at bounding box center [574, 407] width 412 height 535
click at [484, 440] on span "publicKeyBase64" at bounding box center [460, 436] width 49 height 7
copy span "publicKeyBase64"
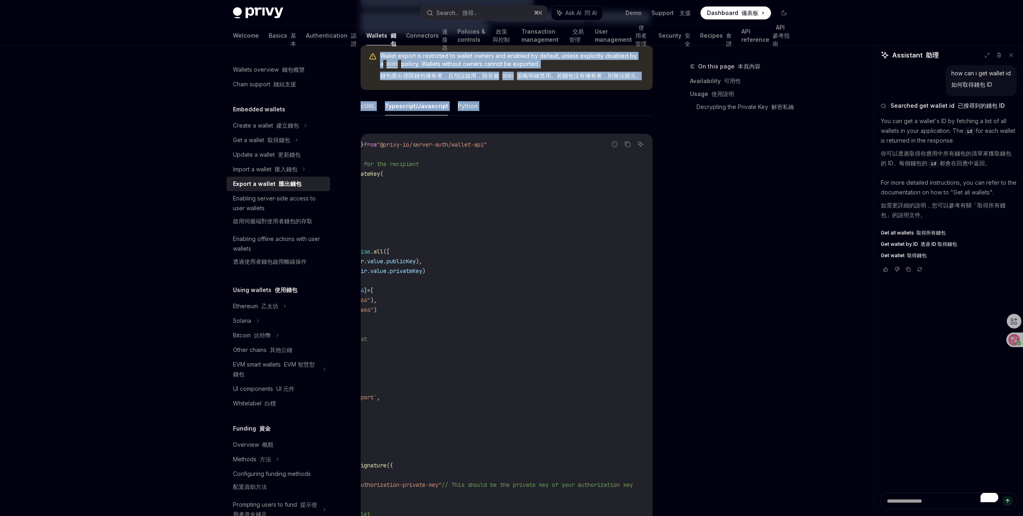
scroll to position [0, 10]
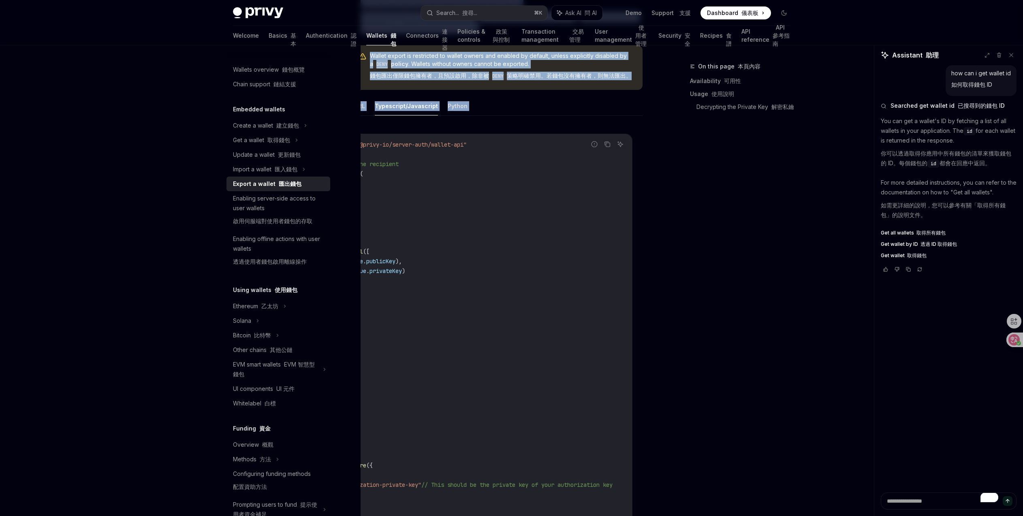
drag, startPoint x: 365, startPoint y: 153, endPoint x: 559, endPoint y: 153, distance: 193.3
click at [559, 153] on div "import { generateAuthorizationSignature } from "@privy-io/server-auth/wallet-ap…" at bounding box center [486, 407] width 291 height 546
copy span "import { generateAuthorizationSignature } from "@privy-io/server-auth/wallet-ap…"
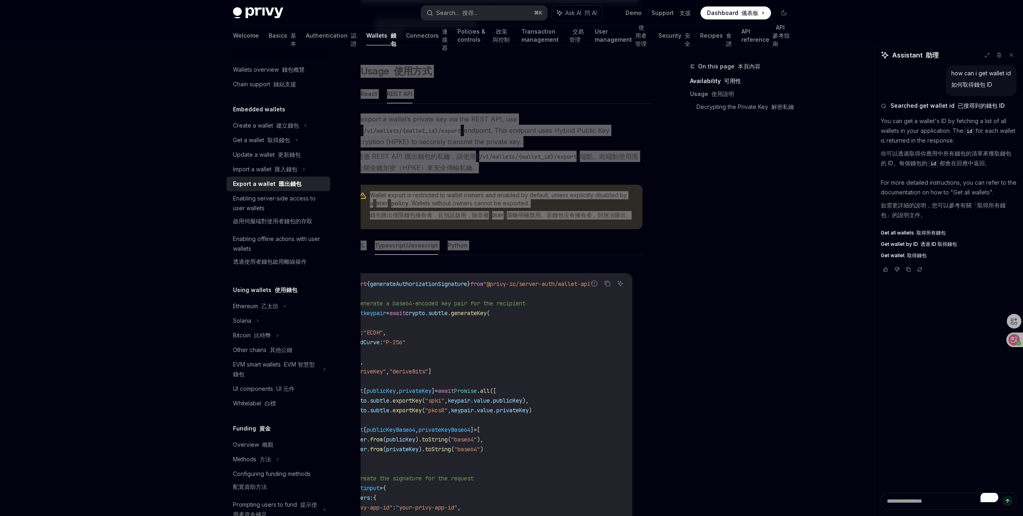
scroll to position [0, 0]
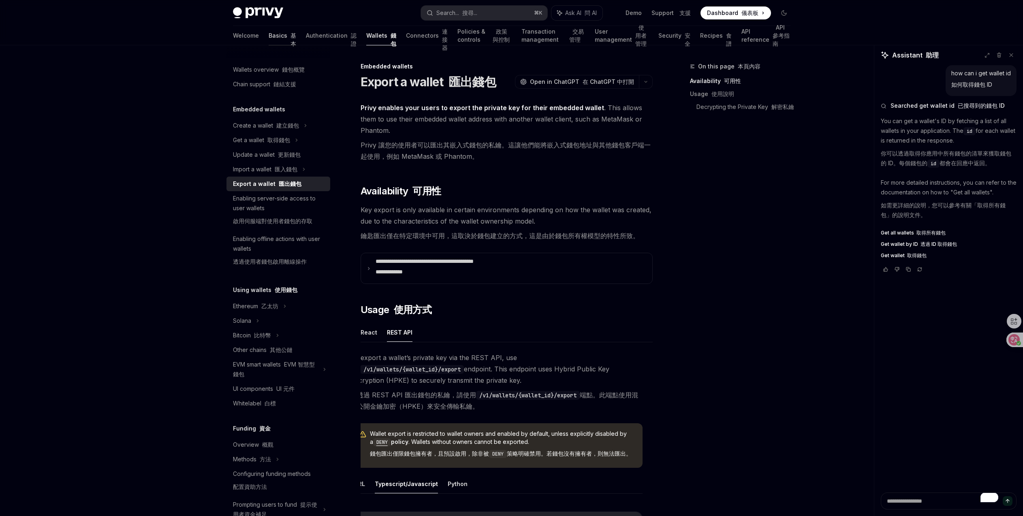
click at [269, 41] on link "Basics 基本" at bounding box center [283, 35] width 28 height 19
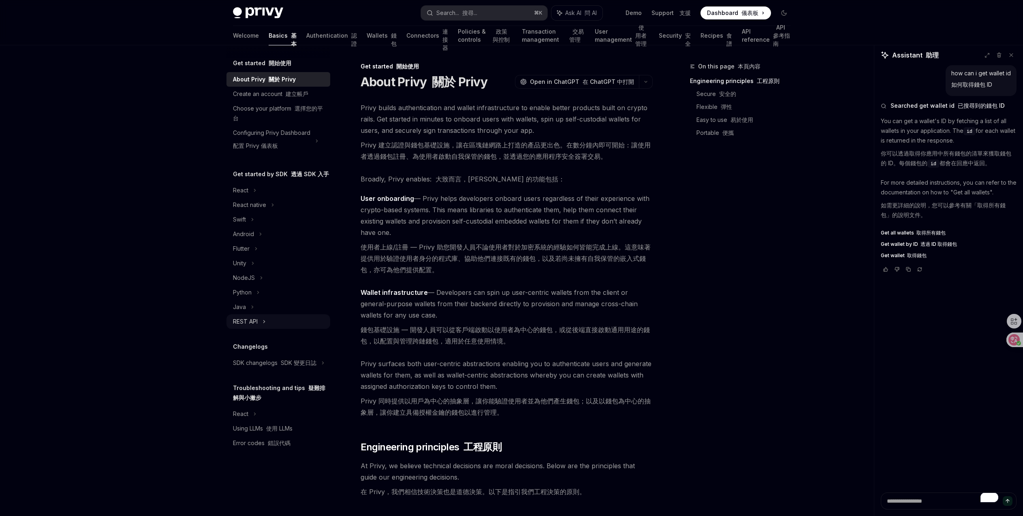
click at [263, 317] on icon at bounding box center [264, 322] width 3 height 10
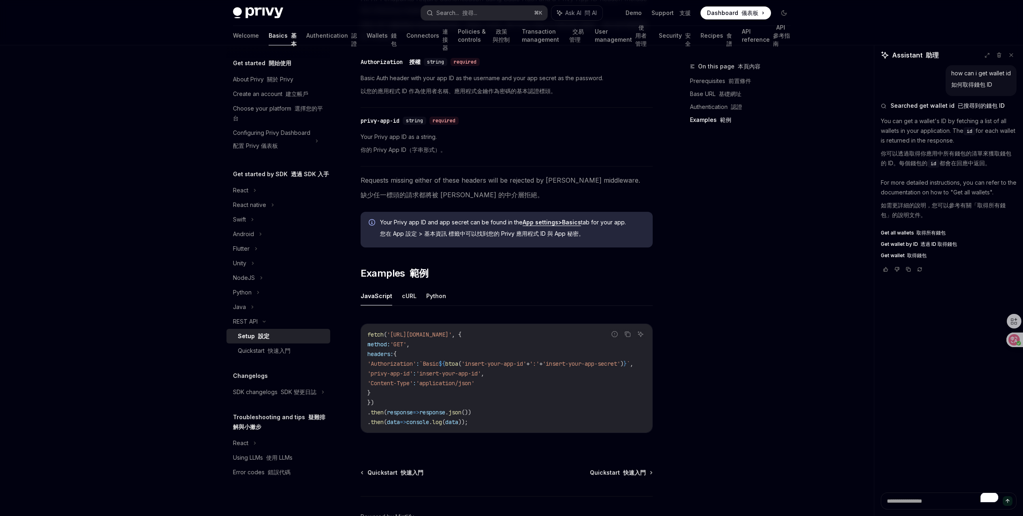
scroll to position [408, 0]
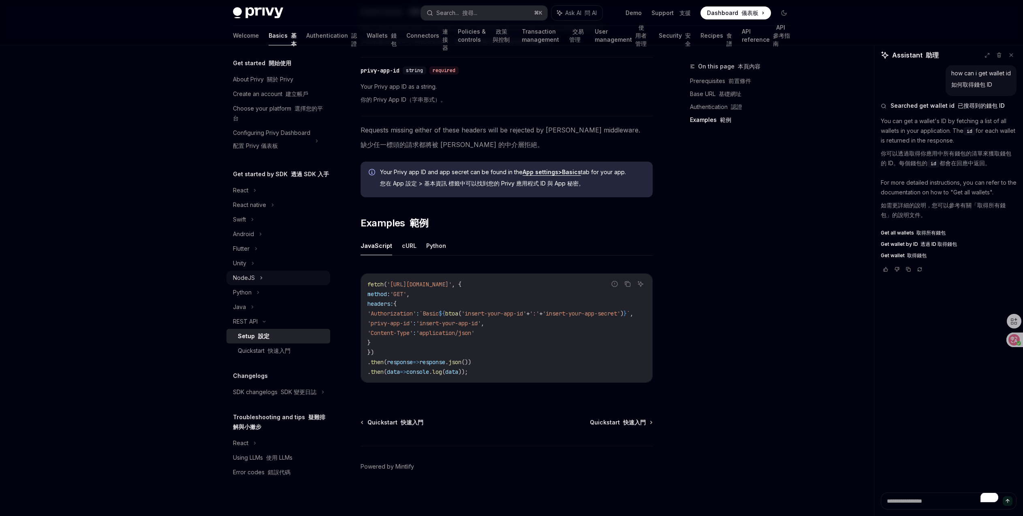
click at [248, 278] on div "NodeJS" at bounding box center [244, 278] width 22 height 10
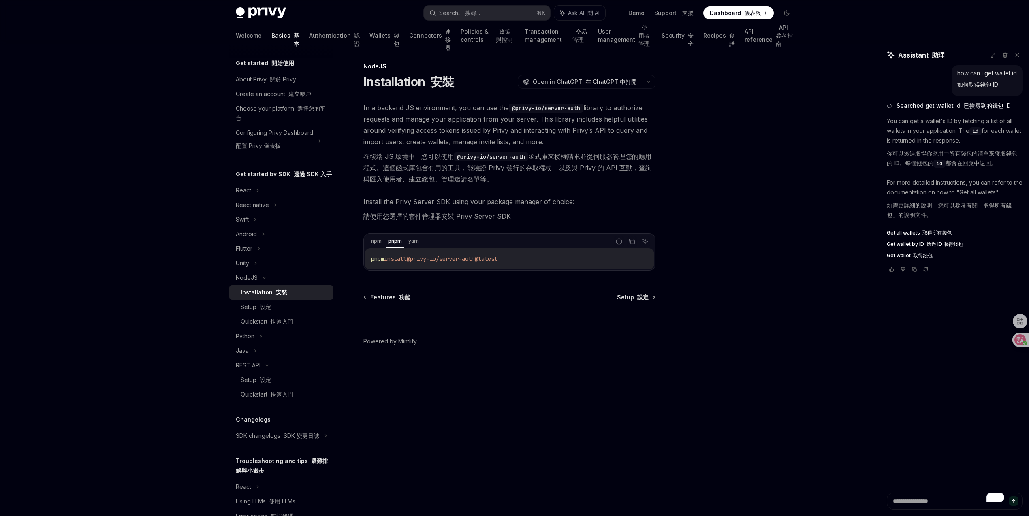
click at [441, 262] on span "@privy-io/server-auth@latest" at bounding box center [452, 258] width 91 height 7
drag, startPoint x: 519, startPoint y: 261, endPoint x: 368, endPoint y: 260, distance: 150.8
click at [368, 260] on div "pnpm install @privy-io/server-auth@latest" at bounding box center [510, 258] width 290 height 21
copy span "pnpm install @privy-io/server-auth@latest"
click at [265, 310] on font "設定" at bounding box center [265, 307] width 11 height 7
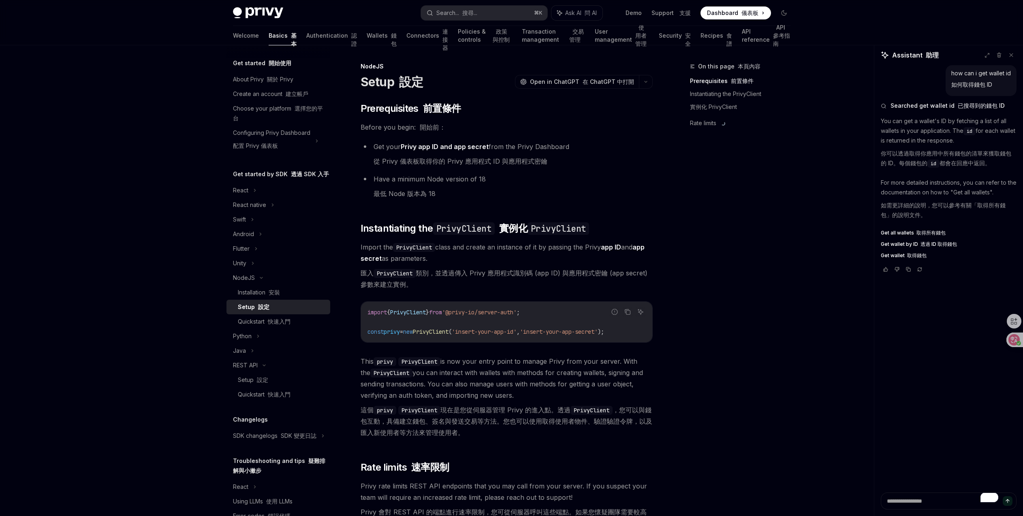
click at [443, 333] on span "PrivyClient" at bounding box center [431, 331] width 36 height 7
copy span "PrivyClient"
click at [367, 36] on link "Wallets 錢包" at bounding box center [382, 35] width 30 height 19
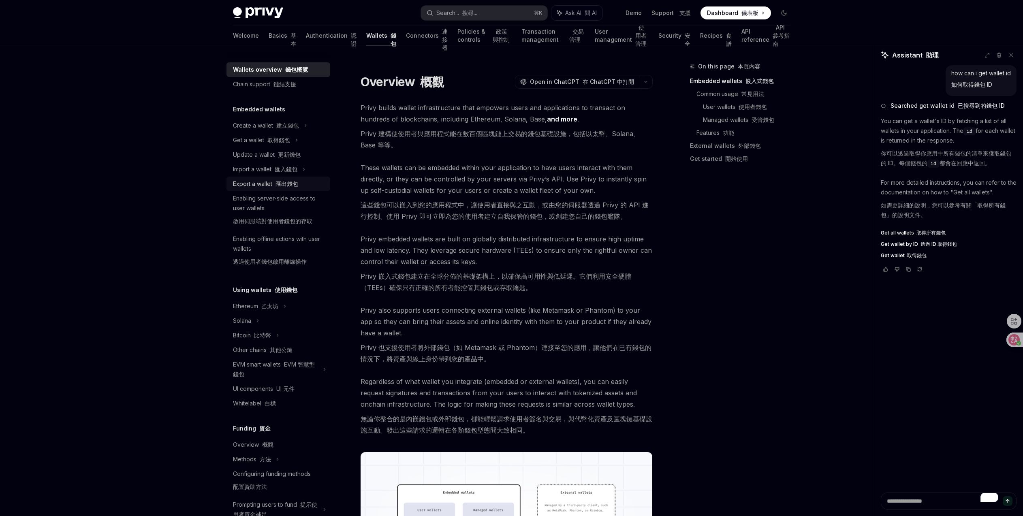
click at [294, 184] on font "匯出錢包" at bounding box center [287, 183] width 23 height 7
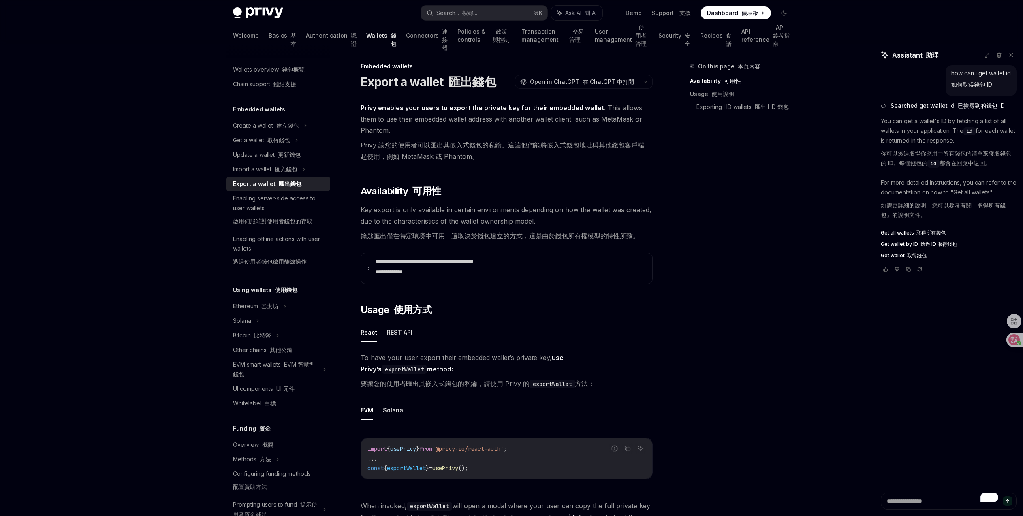
scroll to position [5, 0]
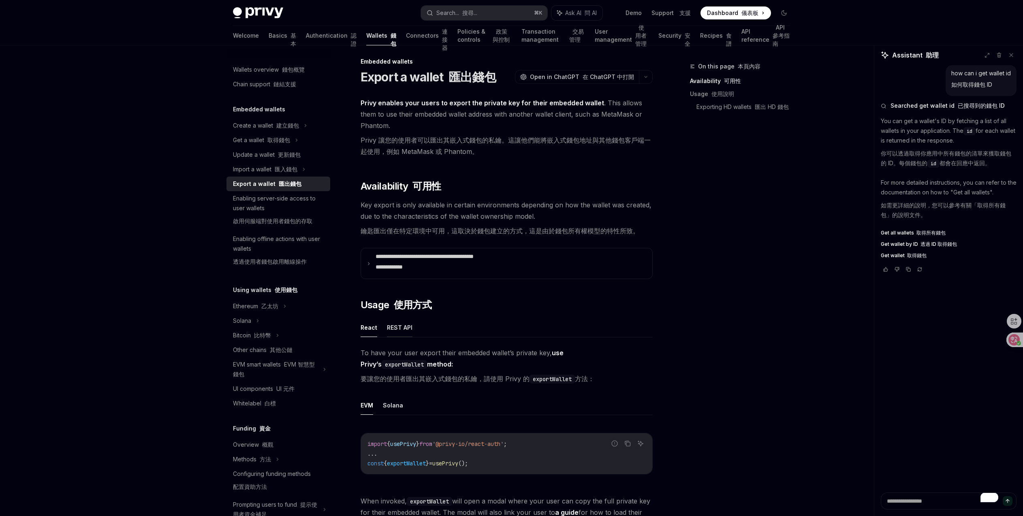
click at [397, 325] on button "REST API" at bounding box center [400, 327] width 26 height 19
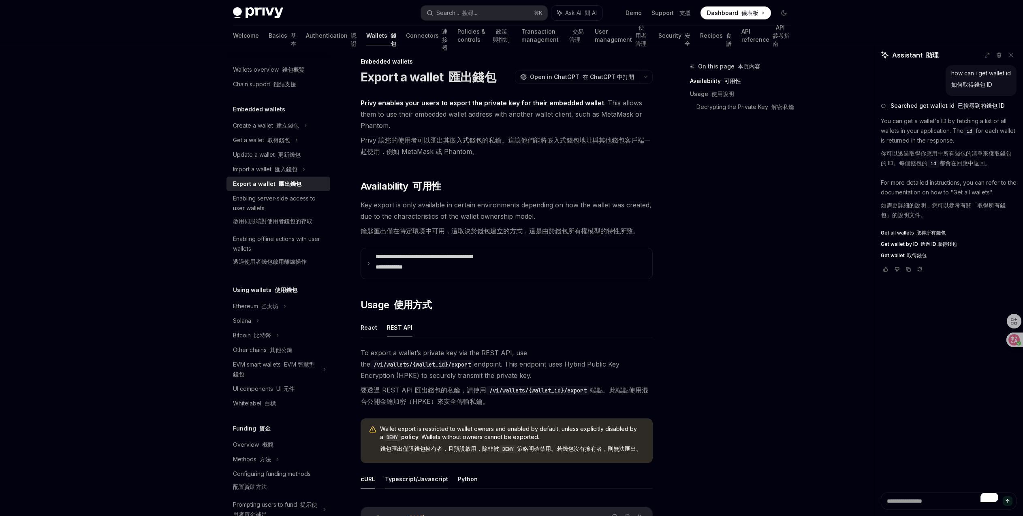
click at [407, 486] on button "Typescript/Javascript" at bounding box center [416, 479] width 63 height 19
type textarea "*"
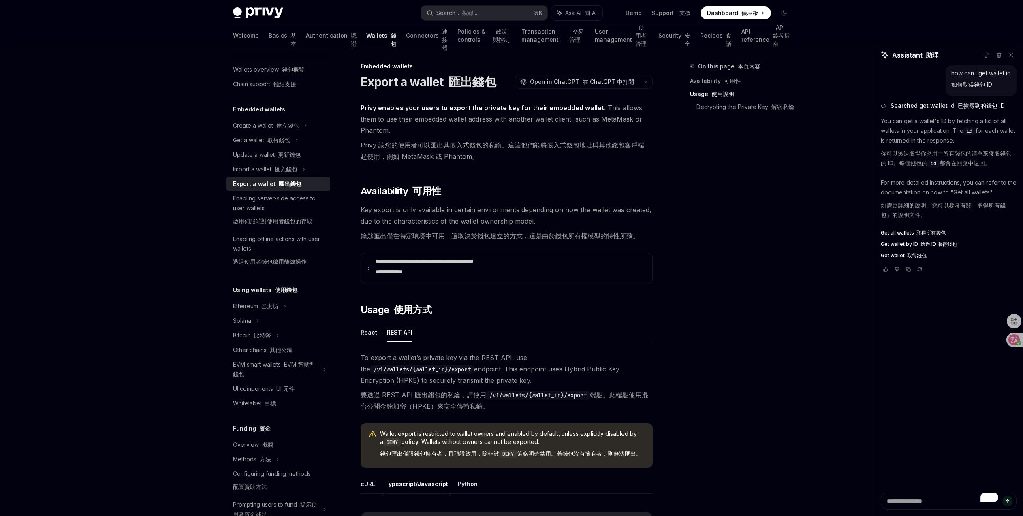
scroll to position [253, 0]
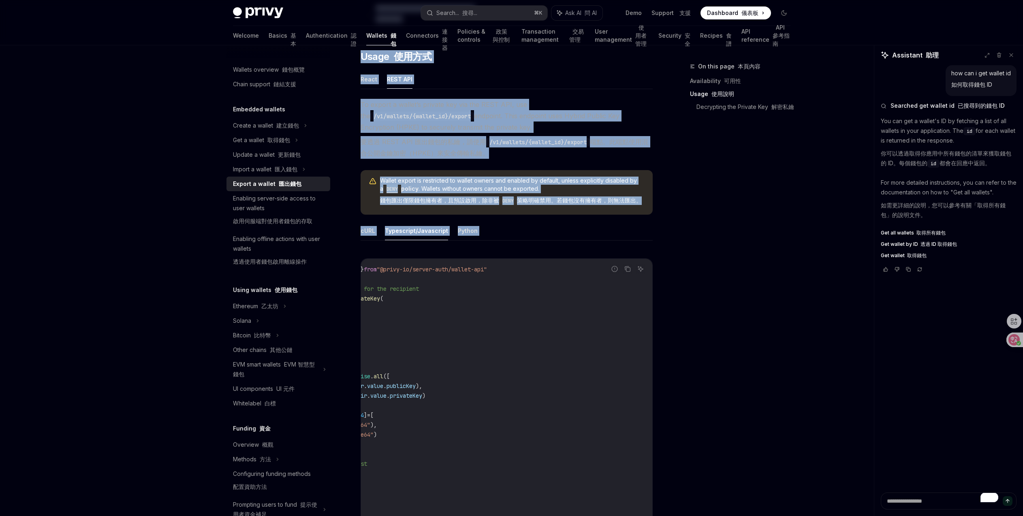
scroll to position [0, 10]
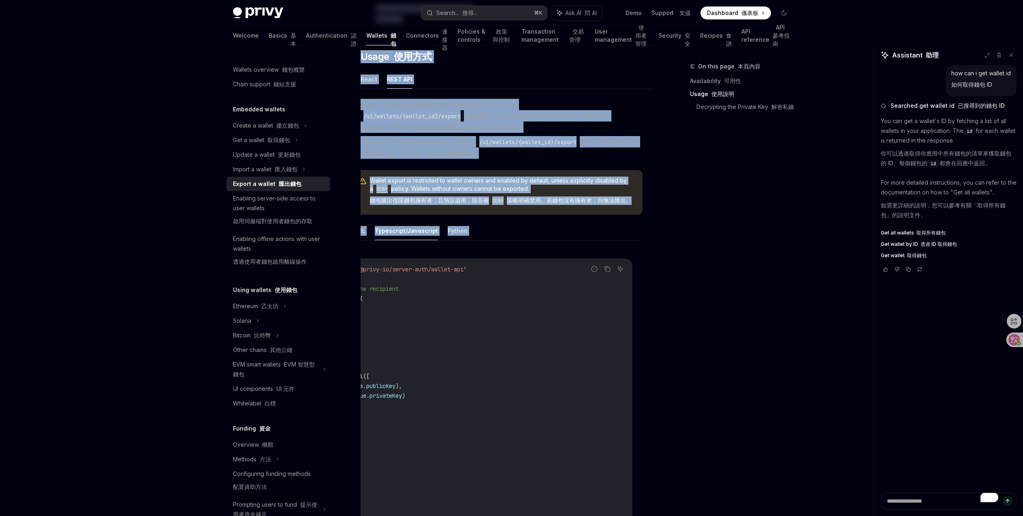
drag, startPoint x: 367, startPoint y: 276, endPoint x: 498, endPoint y: 278, distance: 130.5
copy span "import { generateAuthorizationSignature } from "@privy-io/server-auth/wallet-ap…"
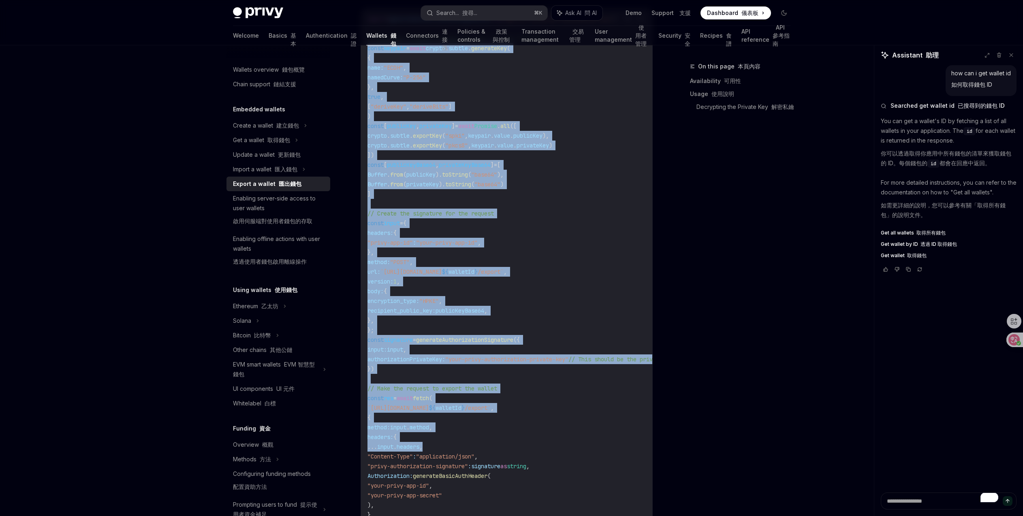
scroll to position [632, 0]
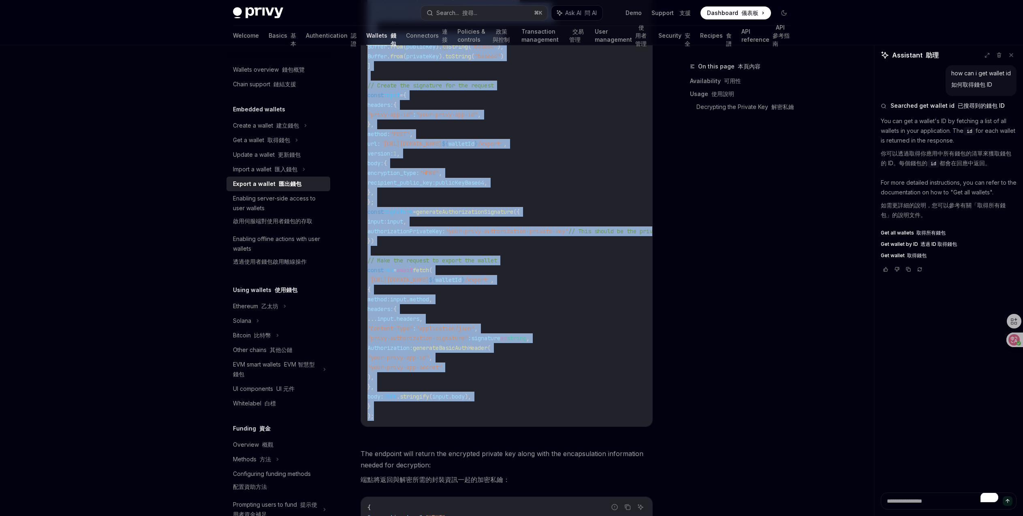
drag, startPoint x: 365, startPoint y: 303, endPoint x: 560, endPoint y: 437, distance: 236.6
click at [560, 427] on div "import { generateAuthorizationSignature } from "@privy-io/server-auth/wallet-ap…" at bounding box center [506, 153] width 291 height 546
copy code "const keypair = await crypto . subtle . generateKey ( { name: "ECDH" , namedCur…"
click at [488, 360] on code "import { generateAuthorizationSignature } from "@privy-io/server-auth/wallet-ap…" at bounding box center [574, 153] width 412 height 535
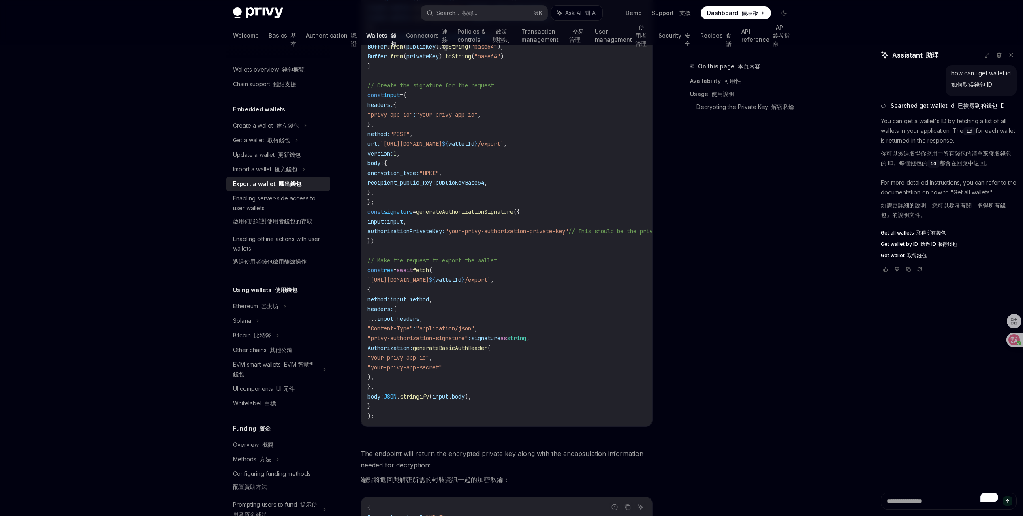
click at [485, 352] on span "generateBasicAuthHeader" at bounding box center [450, 348] width 75 height 7
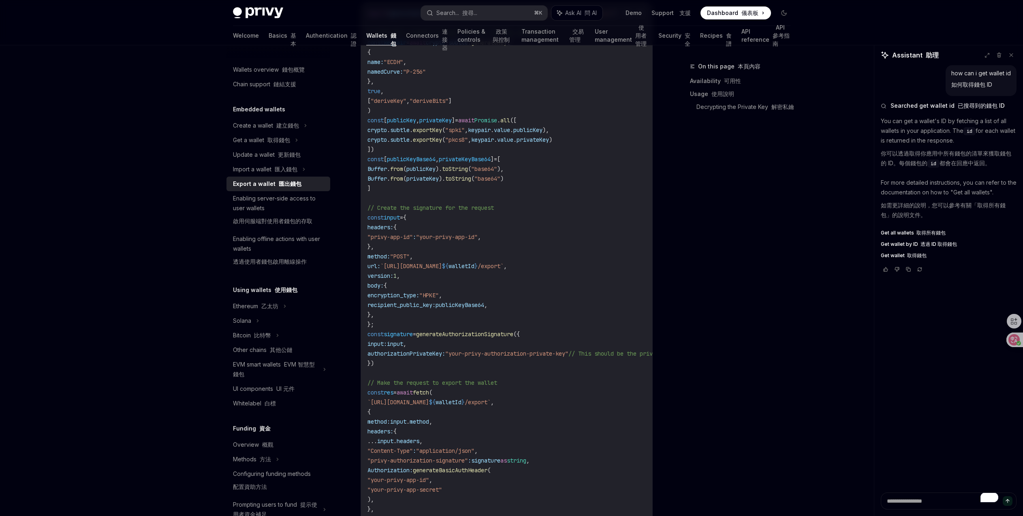
scroll to position [593, 0]
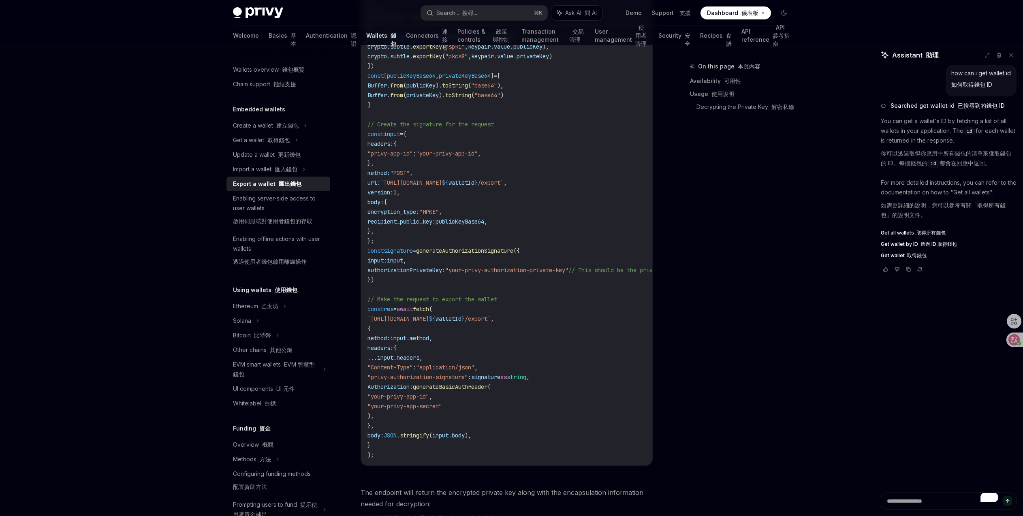
click at [446, 400] on code "import { generateAuthorizationSignature } from "@privy-io/server-auth/wallet-ap…" at bounding box center [574, 192] width 412 height 535
click at [462, 391] on span "generateBasicAuthHeader" at bounding box center [450, 386] width 75 height 7
click at [527, 432] on code "import { generateAuthorizationSignature } from "@privy-io/server-auth/wallet-ap…" at bounding box center [574, 192] width 412 height 535
click at [475, 371] on span ""application/json"" at bounding box center [445, 367] width 58 height 7
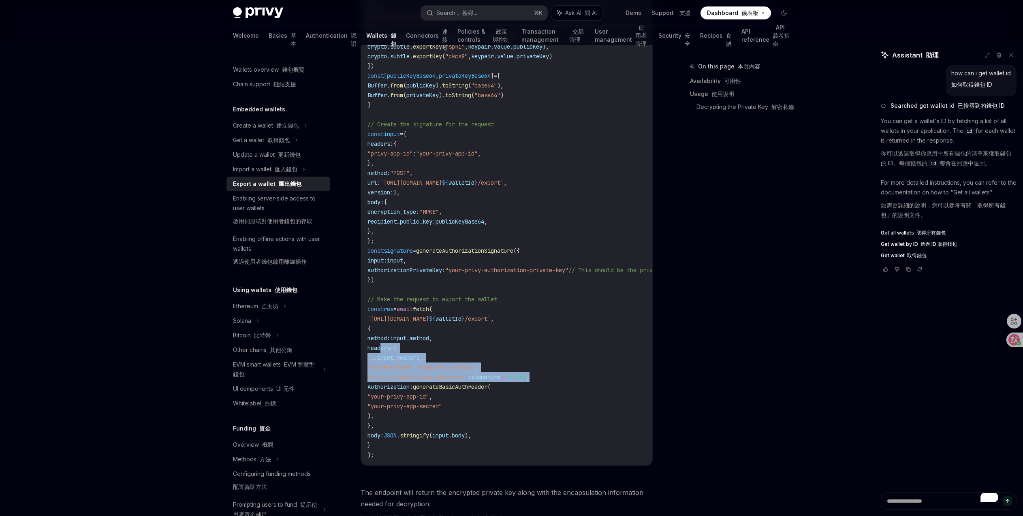
drag, startPoint x: 380, startPoint y: 354, endPoint x: 567, endPoint y: 386, distance: 189.6
click at [567, 386] on code "import { generateAuthorizationSignature } from "@privy-io/server-auth/wallet-ap…" at bounding box center [574, 192] width 412 height 535
click at [410, 371] on span ""Content-Type"" at bounding box center [390, 367] width 45 height 7
drag, startPoint x: 390, startPoint y: 383, endPoint x: 572, endPoint y: 385, distance: 182.0
click at [572, 385] on code "import { generateAuthorizationSignature } from "@privy-io/server-auth/wallet-ap…" at bounding box center [574, 192] width 412 height 535
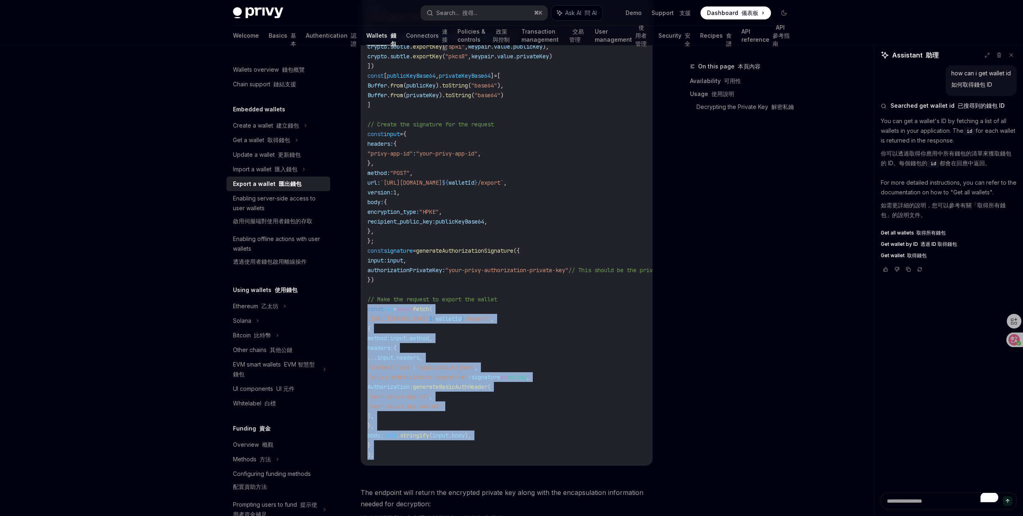
drag, startPoint x: 368, startPoint y: 317, endPoint x: 477, endPoint y: 460, distance: 180.0
click at [477, 460] on code "import { generateAuthorizationSignature } from "@privy-io/server-auth/wallet-ap…" at bounding box center [574, 192] width 412 height 535
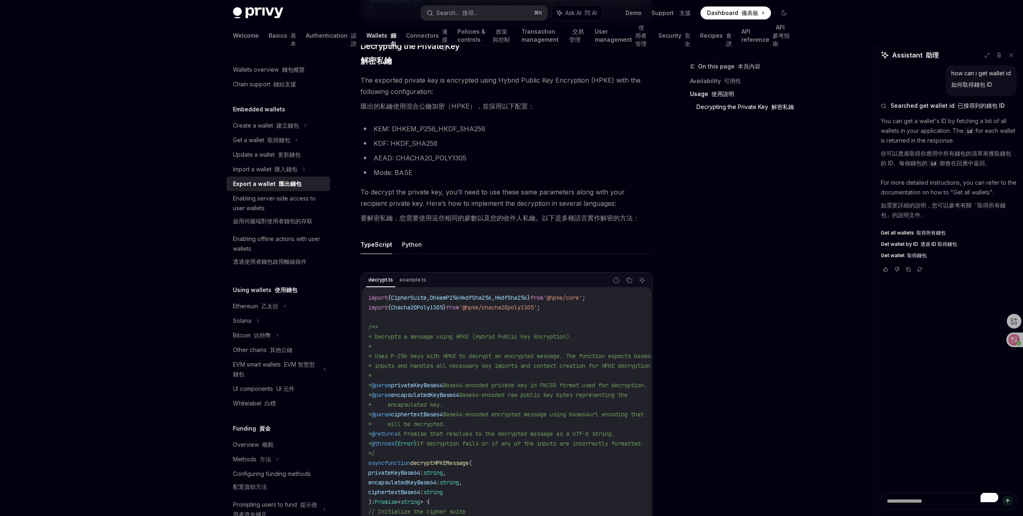
scroll to position [1282, 0]
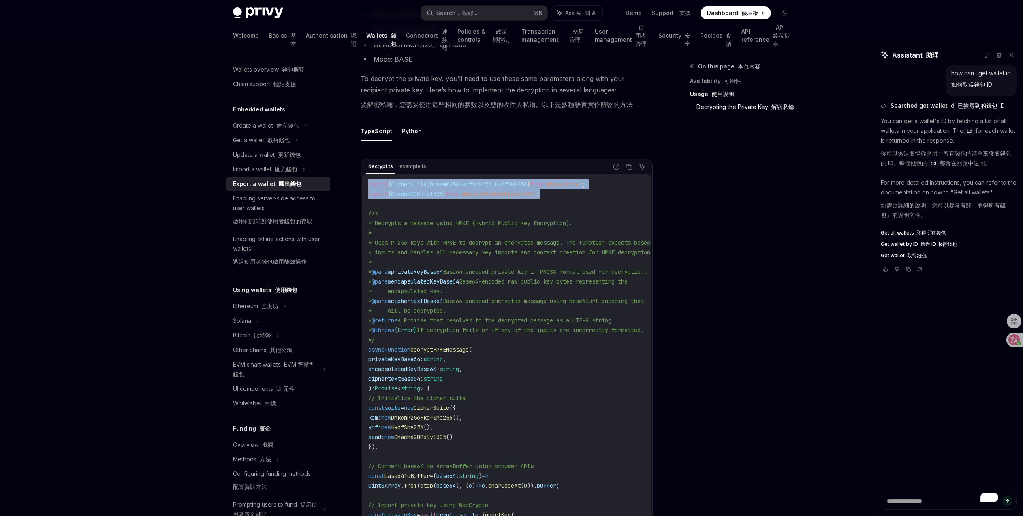
drag, startPoint x: 564, startPoint y: 214, endPoint x: 366, endPoint y: 202, distance: 198.1
click at [366, 202] on div "import { CipherSuite , DhkemP256HkdfSha256 , HkdfSha256 } from '@hpke/core' ; i…" at bounding box center [507, 437] width 290 height 527
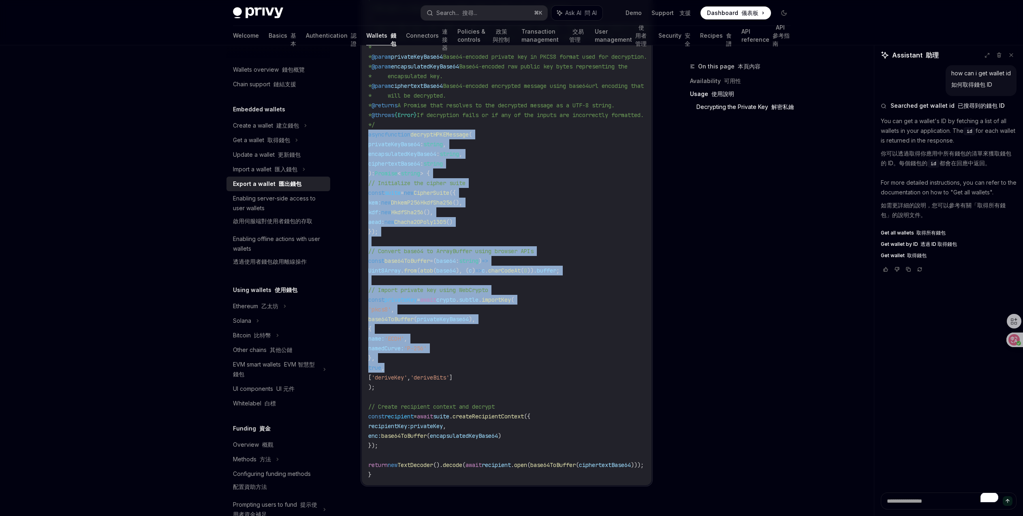
scroll to position [1522, 0]
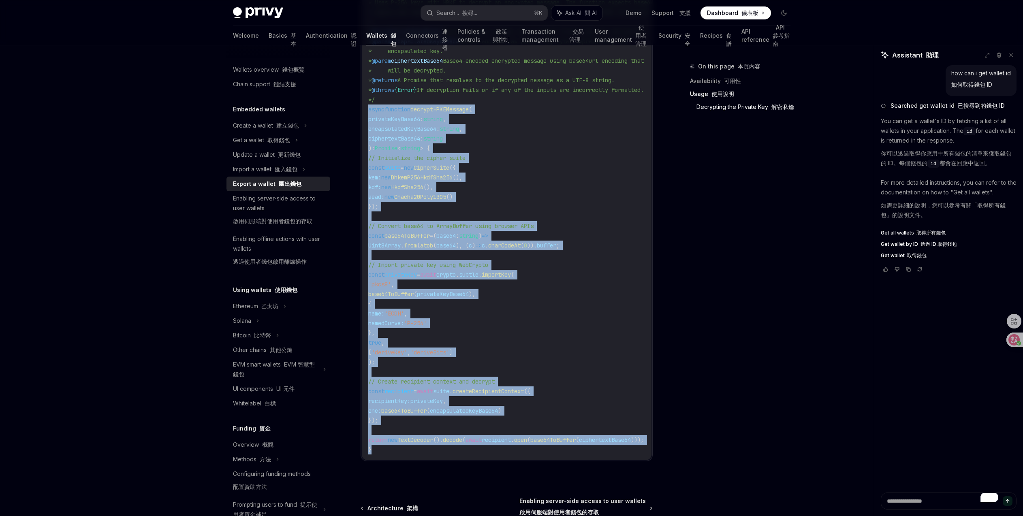
drag, startPoint x: 367, startPoint y: 371, endPoint x: 518, endPoint y: 467, distance: 178.0
click at [518, 460] on div "import { CipherSuite , DhkemP256HkdfSha256 , HkdfSha256 } from '@hpke/core' ; i…" at bounding box center [507, 197] width 290 height 527
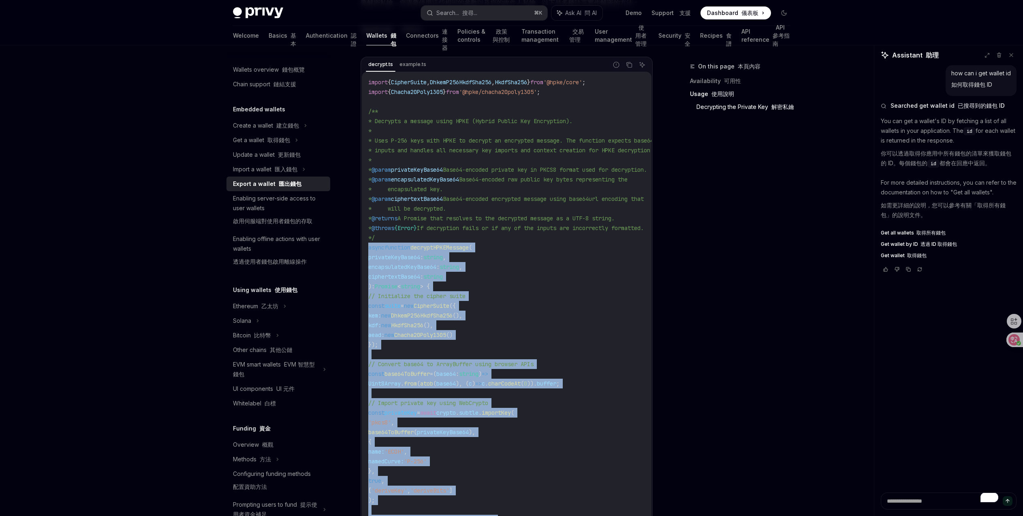
scroll to position [1312, 0]
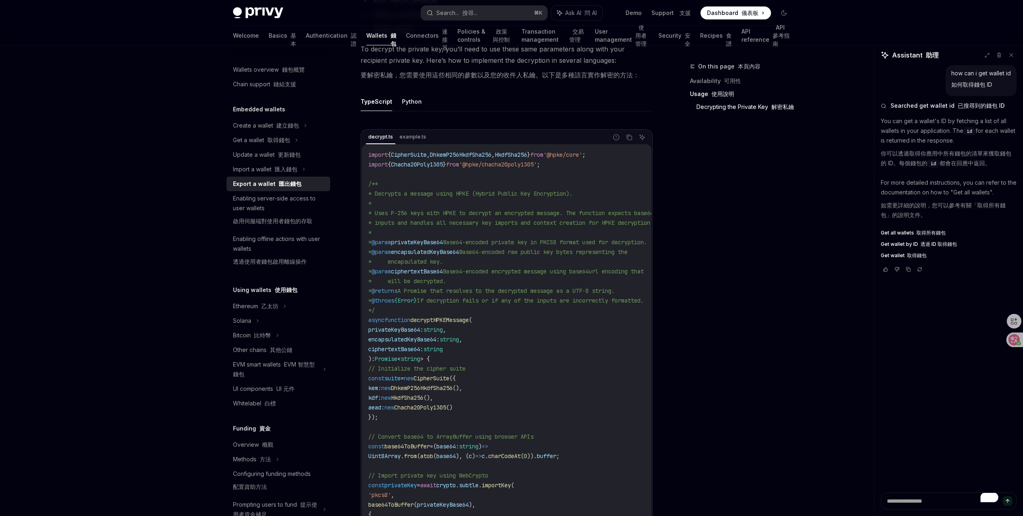
click at [439, 148] on div "decrypt.ts example.ts Report incorrect code 報告錯誤的程式碼 Copy 複製 Ask AI 問 AI import…" at bounding box center [507, 403] width 292 height 564
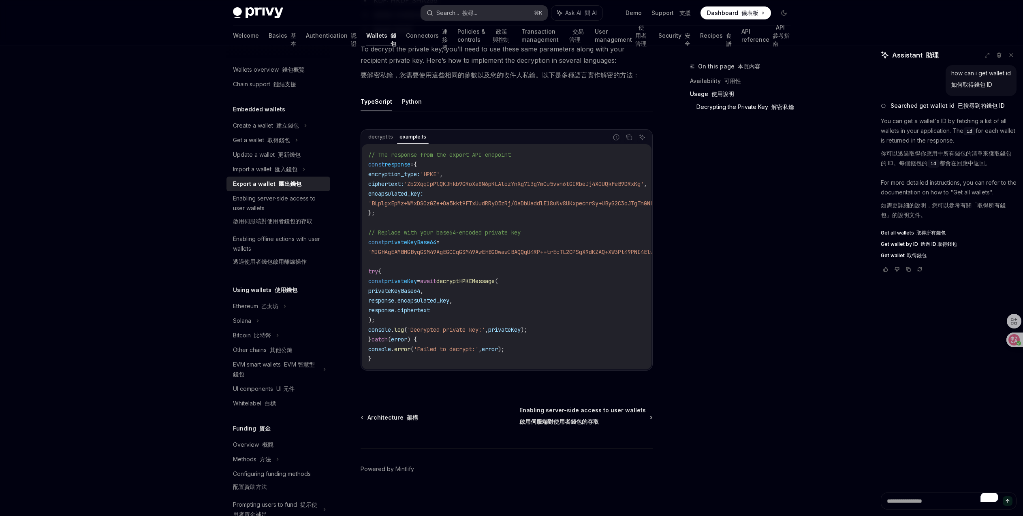
click at [462, 12] on font "搜尋..." at bounding box center [469, 12] width 15 height 7
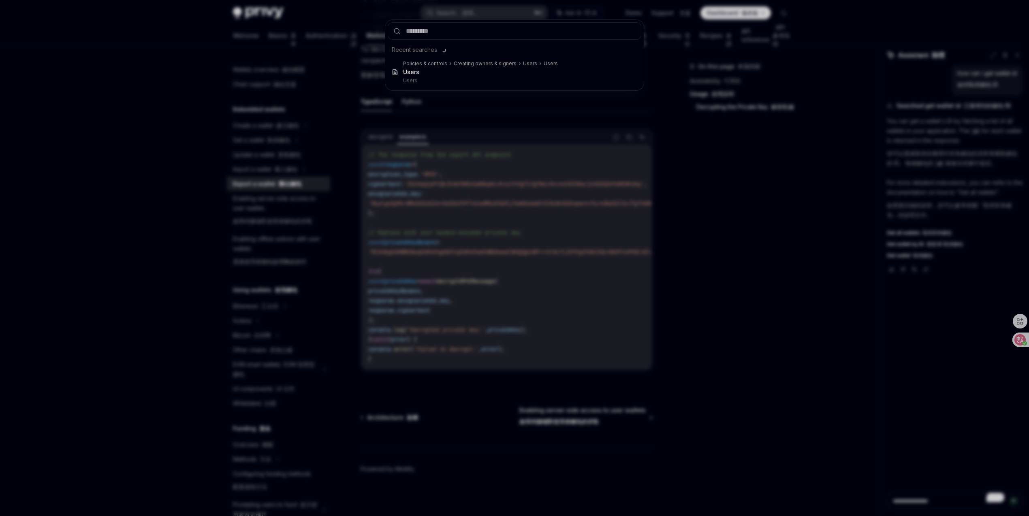
type input "**********"
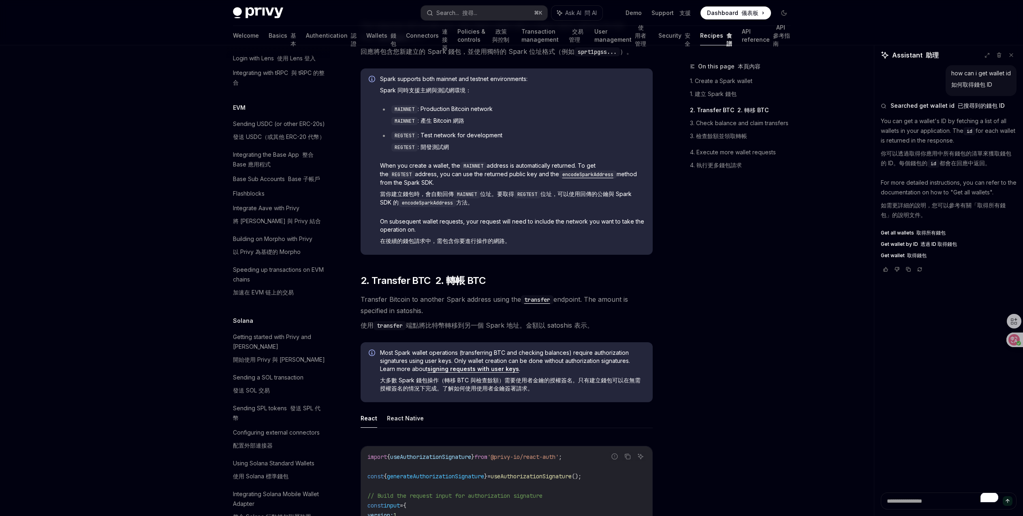
scroll to position [685, 0]
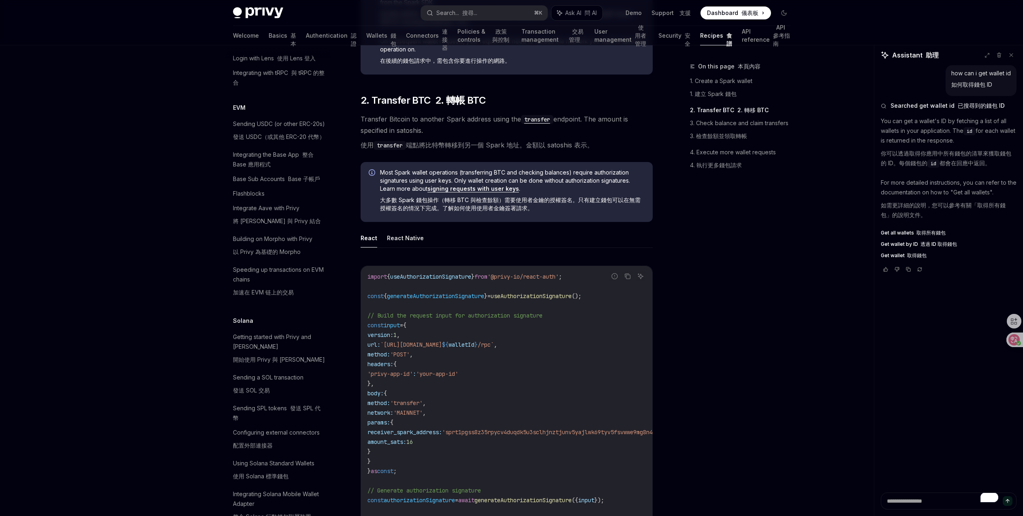
click at [467, 300] on span "generateAuthorizationSignature" at bounding box center [435, 296] width 97 height 7
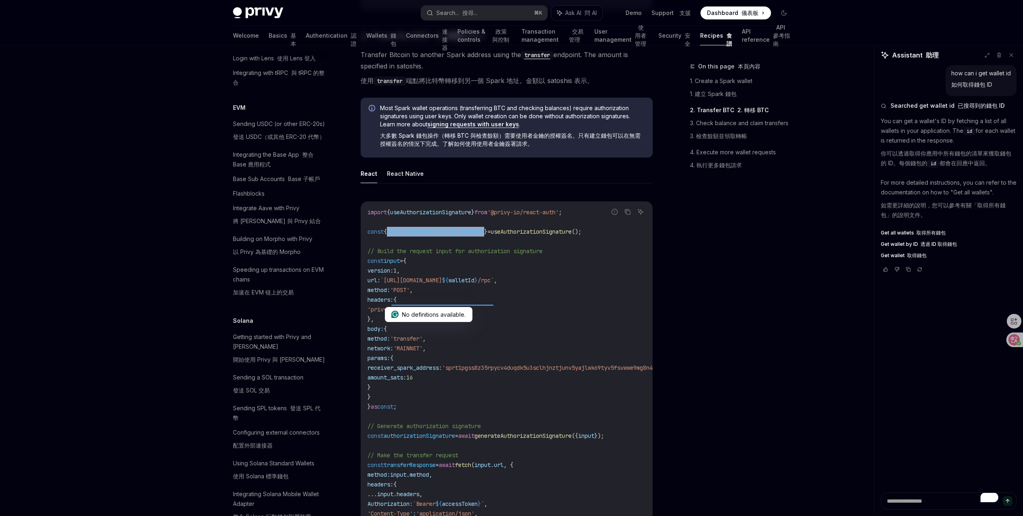
scroll to position [760, 0]
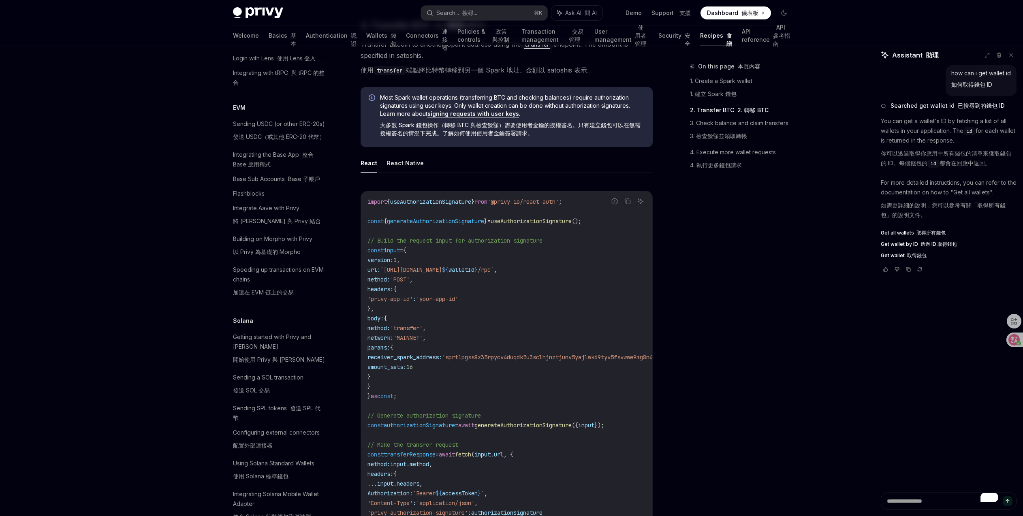
click at [544, 429] on span "generateAuthorizationSignature" at bounding box center [523, 425] width 97 height 7
click at [414, 169] on button "React Native" at bounding box center [405, 163] width 37 height 19
click at [571, 235] on code "import { useAuthorizationSignature } from '@privy-io/expo' ; const { generateAu…" at bounding box center [528, 382] width 321 height 370
click at [451, 225] on span "generateAuthorizationSignature" at bounding box center [435, 221] width 97 height 7
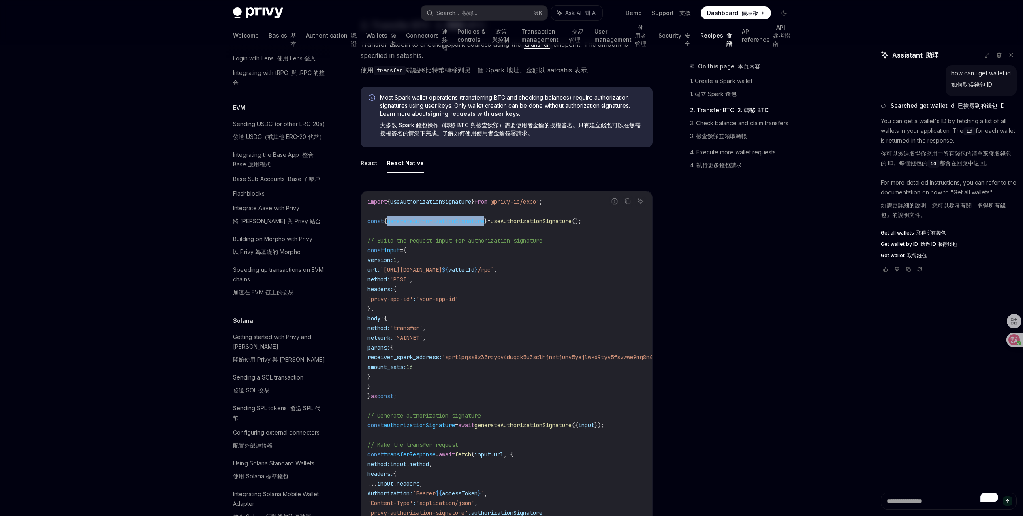
click at [451, 225] on span "generateAuthorizationSignature" at bounding box center [435, 221] width 97 height 7
drag, startPoint x: 586, startPoint y: 263, endPoint x: 591, endPoint y: 253, distance: 11.2
click at [586, 263] on code "import { useAuthorizationSignature } from '@privy-io/expo' ; const { generateAu…" at bounding box center [528, 382] width 321 height 370
drag, startPoint x: 607, startPoint y: 229, endPoint x: 363, endPoint y: 208, distance: 244.9
click at [363, 208] on div "import { useAuthorizationSignature } from '@privy-io/expo' ; const { generateAu…" at bounding box center [506, 381] width 291 height 381
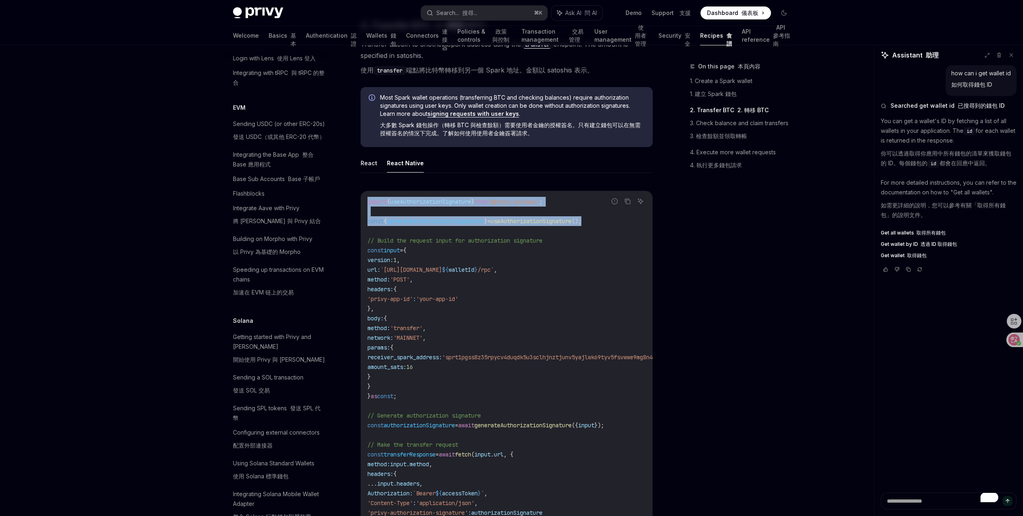
scroll to position [853, 0]
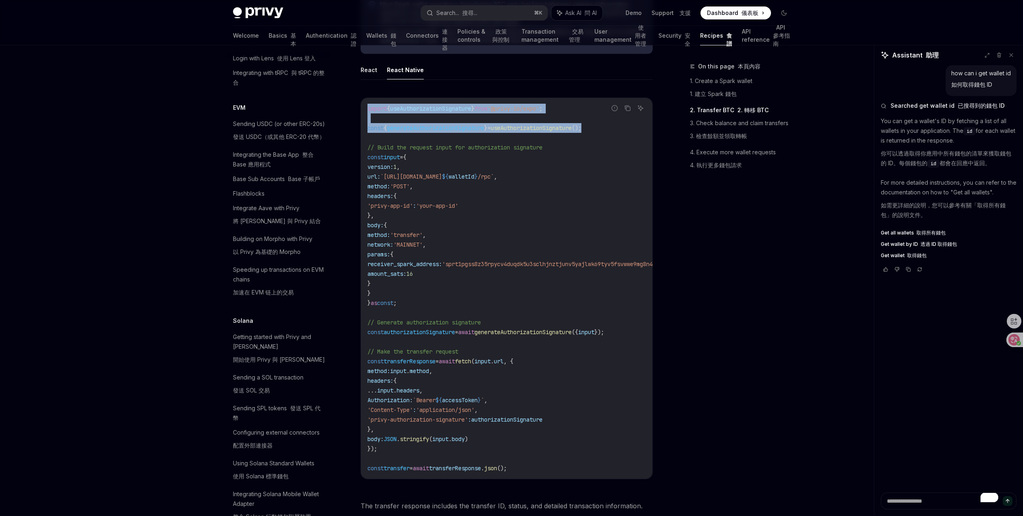
click at [536, 319] on code "import { useAuthorizationSignature } from '@privy-io/expo' ; const { generateAu…" at bounding box center [528, 289] width 321 height 370
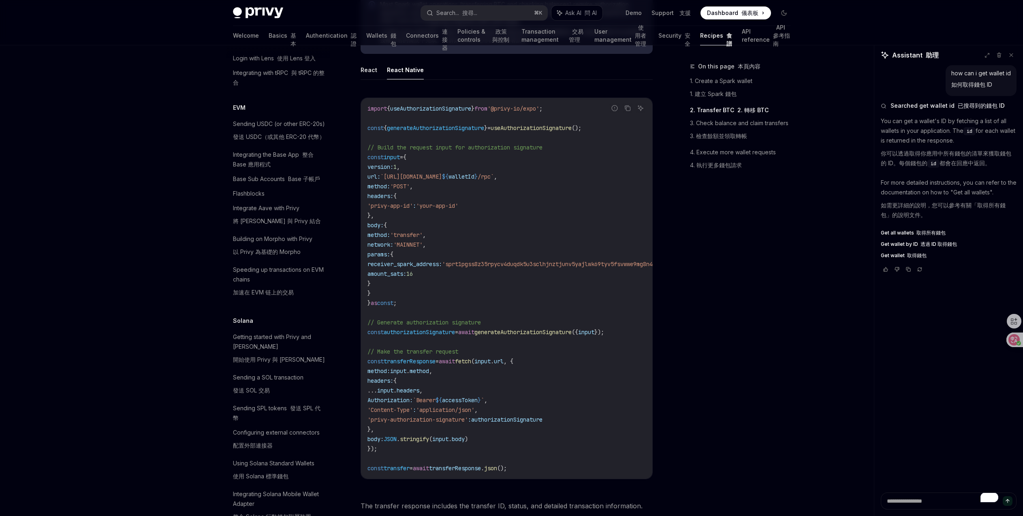
click at [537, 336] on span "generateAuthorizationSignature" at bounding box center [523, 332] width 97 height 7
click at [453, 247] on code "import { useAuthorizationSignature } from '@privy-io/expo' ; const { generateAu…" at bounding box center [528, 289] width 321 height 370
drag, startPoint x: 586, startPoint y: 114, endPoint x: 350, endPoint y: 103, distance: 236.2
click at [350, 103] on div "Bitcoin 比特幣 Using Spark BTC with Privy wallets 使用 Spark BTC 結合 Privy 錢包 OpenAI …" at bounding box center [430, 508] width 447 height 2600
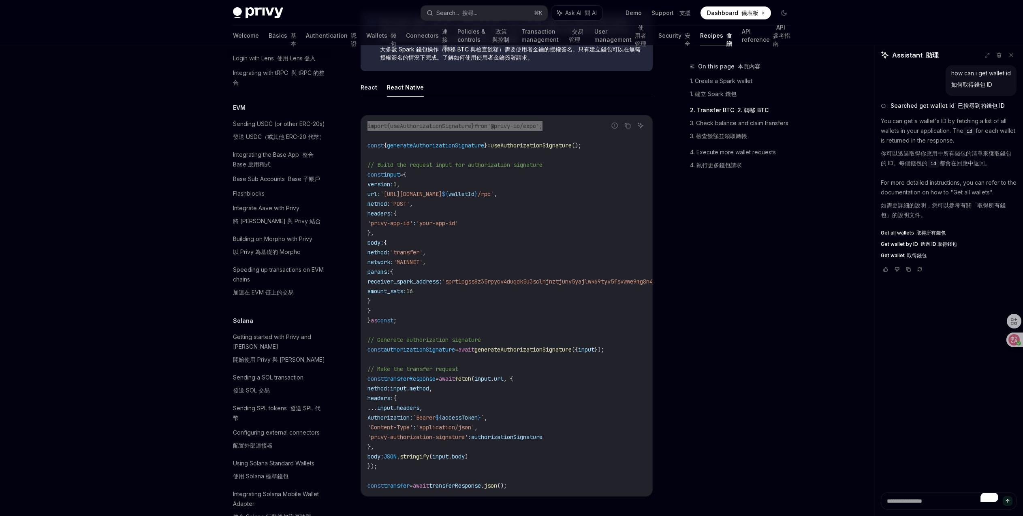
scroll to position [841, 0]
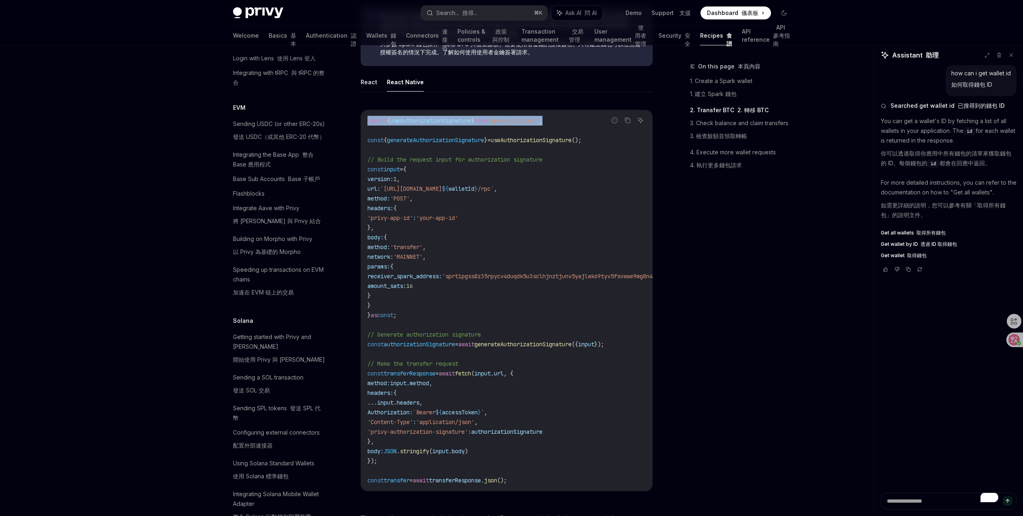
click at [463, 436] on span "'privy-authorization-signature'" at bounding box center [418, 431] width 101 height 7
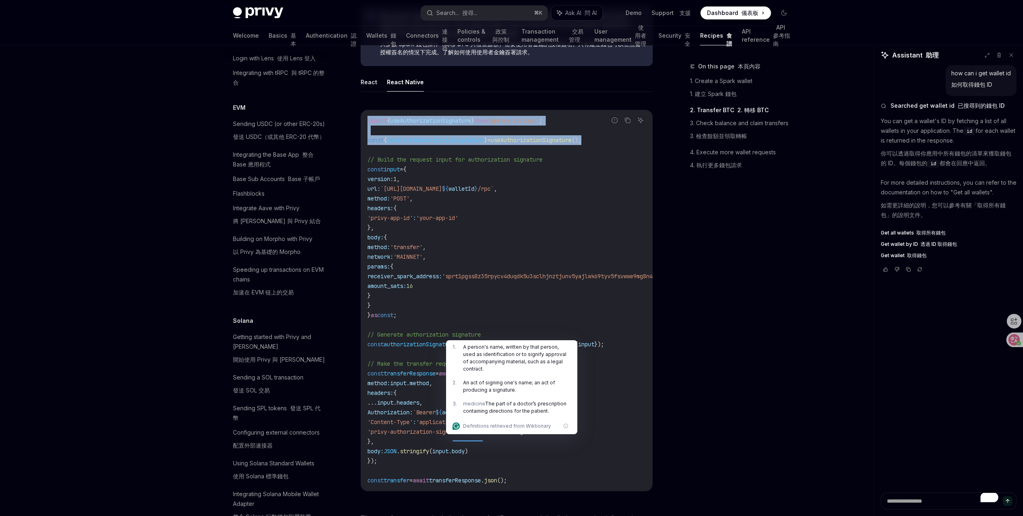
drag, startPoint x: 610, startPoint y: 146, endPoint x: 350, endPoint y: 124, distance: 260.7
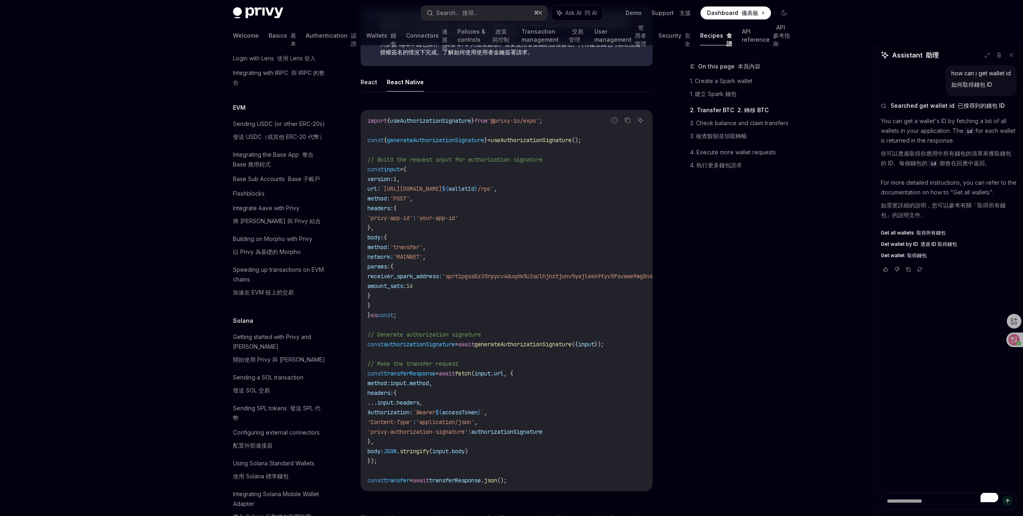
click at [531, 436] on span "authorizationSignature" at bounding box center [506, 431] width 71 height 7
click at [501, 364] on code "import { useAuthorizationSignature } from '@privy-io/expo' ; const { generateAu…" at bounding box center [528, 301] width 321 height 370
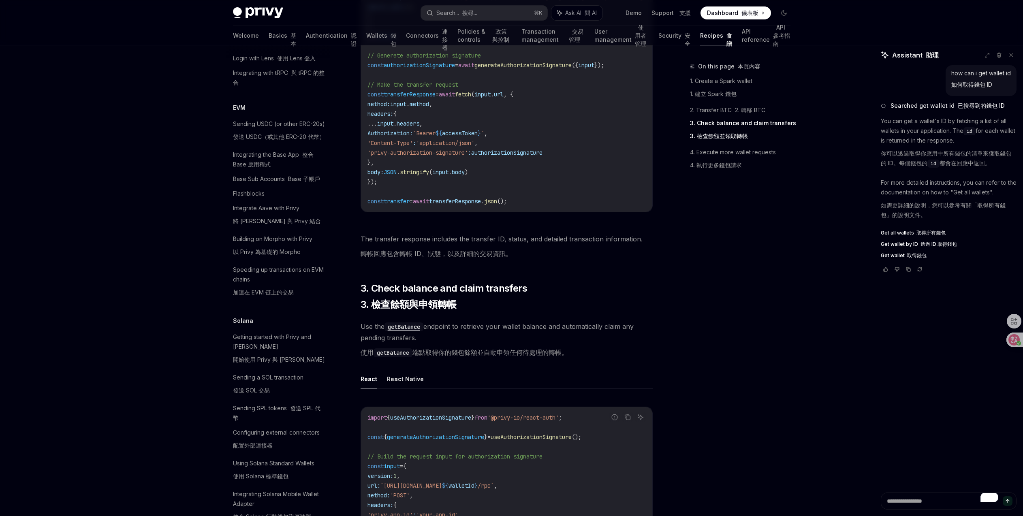
scroll to position [1173, 0]
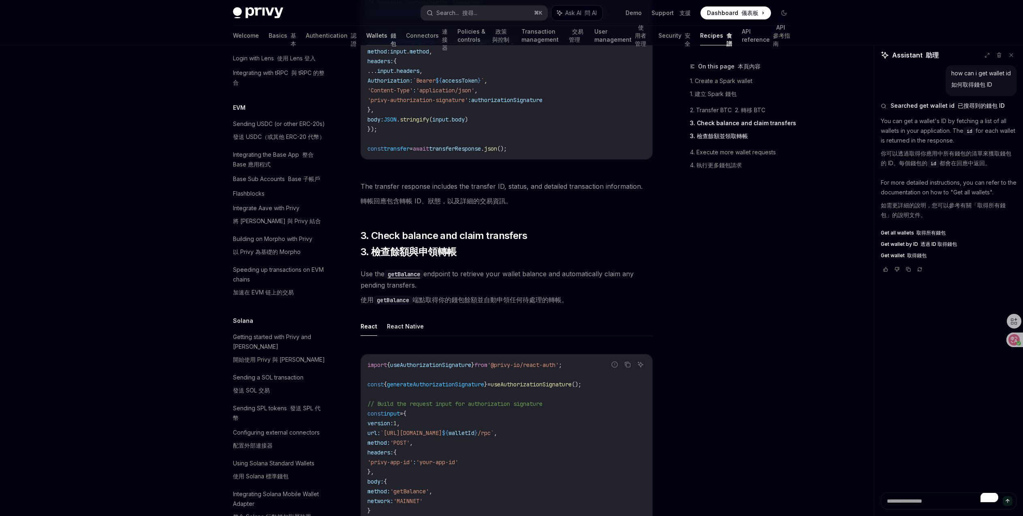
click at [366, 34] on link "Wallets 錢包" at bounding box center [381, 35] width 30 height 19
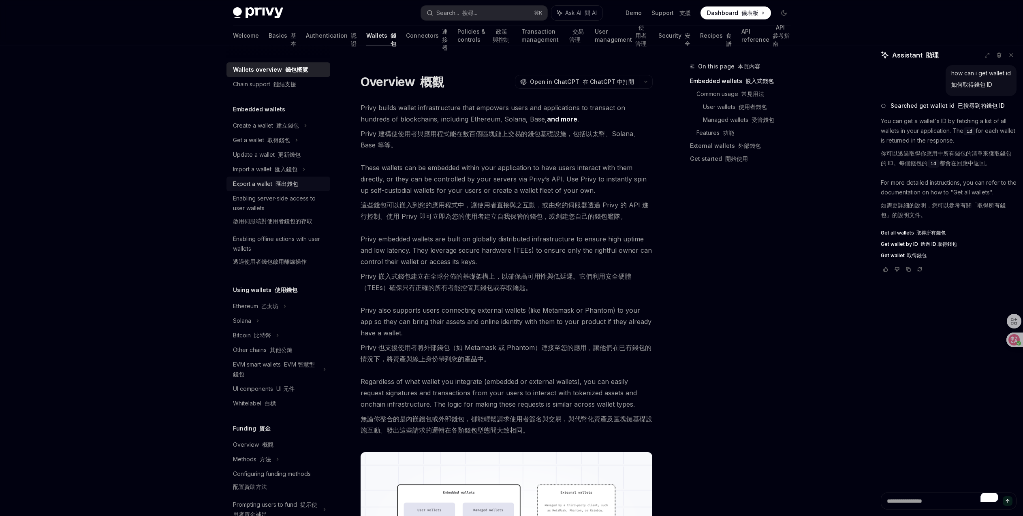
click at [291, 178] on link "Export a wallet 匯出錢包" at bounding box center [279, 184] width 104 height 15
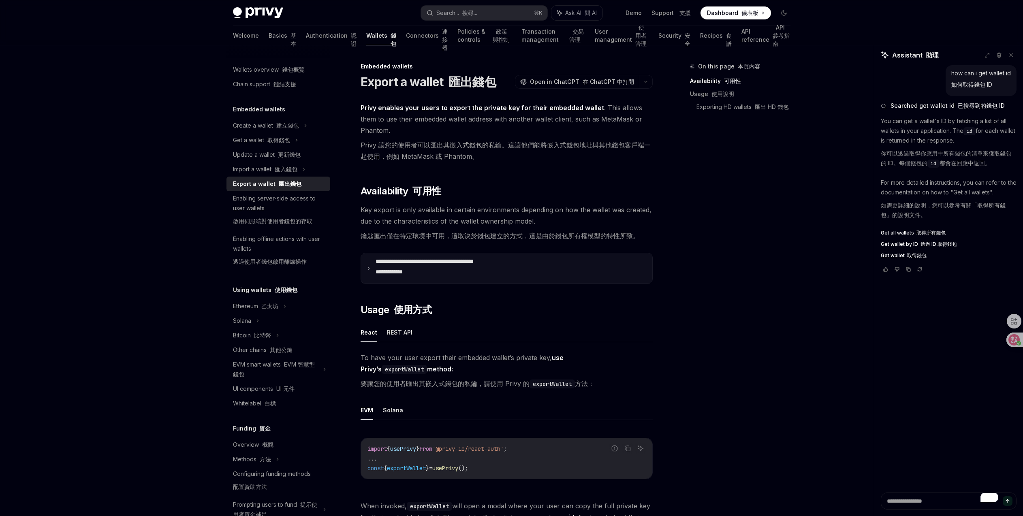
click at [424, 278] on p "**********" at bounding box center [443, 268] width 134 height 21
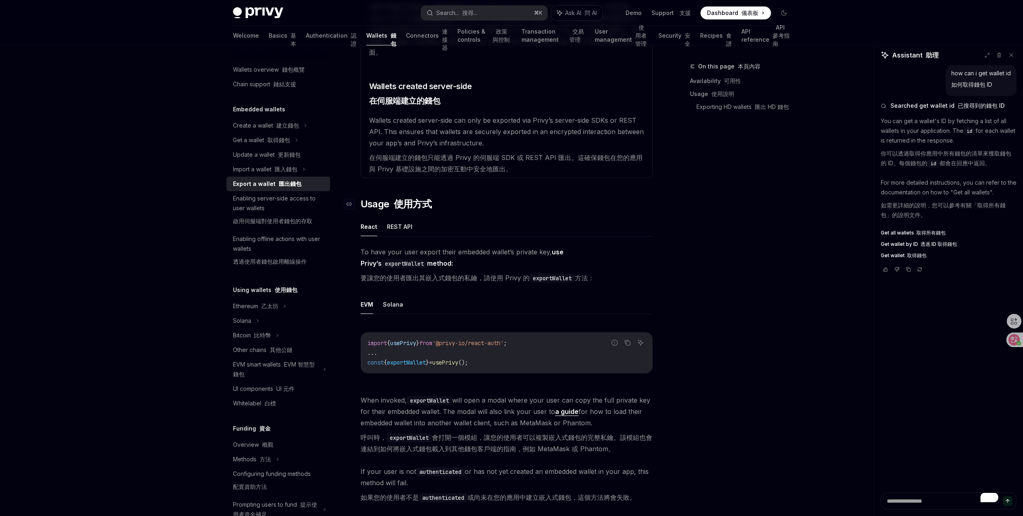
scroll to position [443, 0]
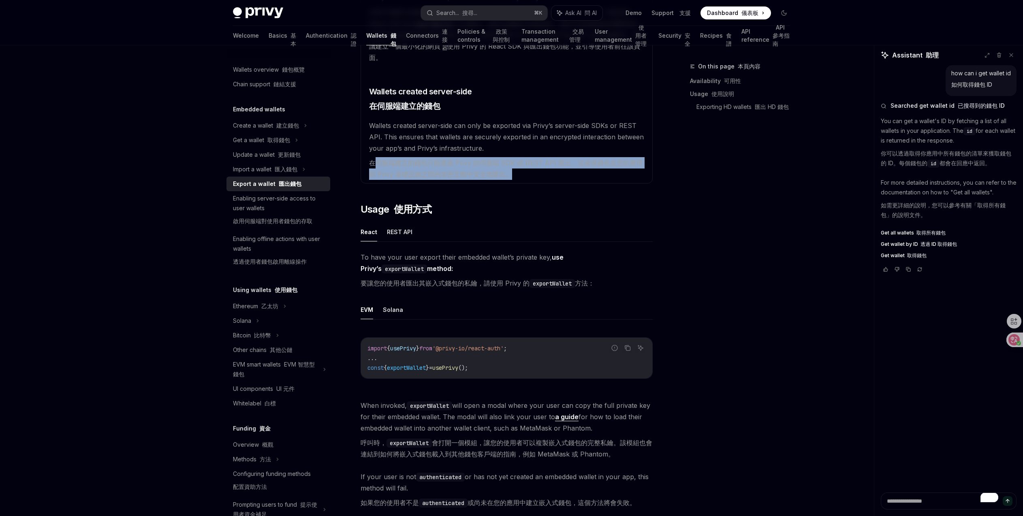
drag, startPoint x: 374, startPoint y: 162, endPoint x: 654, endPoint y: 159, distance: 280.1
click at [654, 159] on div "**********" at bounding box center [430, 466] width 447 height 1695
click at [656, 225] on div "**********" at bounding box center [512, 457] width 571 height 1711
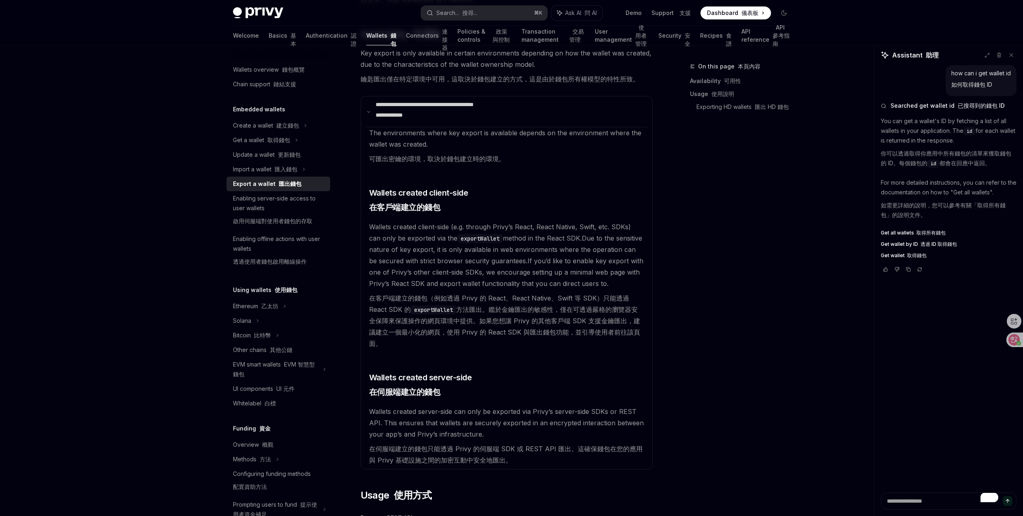
scroll to position [292, 0]
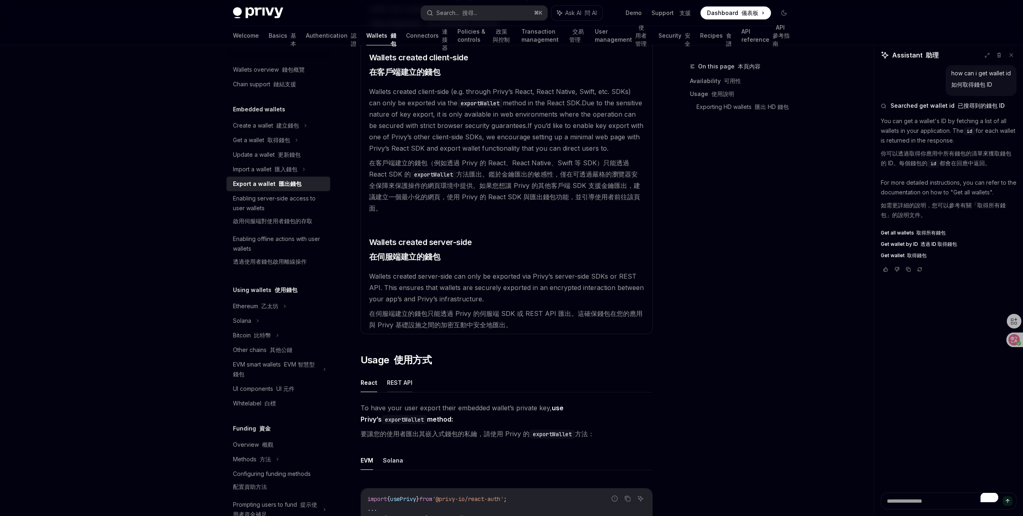
click at [396, 387] on button "REST API" at bounding box center [400, 382] width 26 height 19
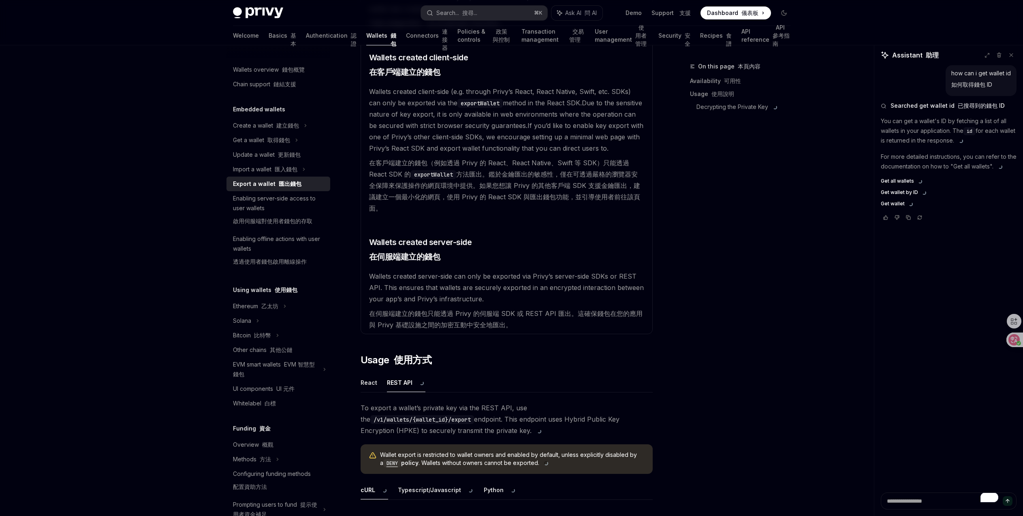
scroll to position [506, 0]
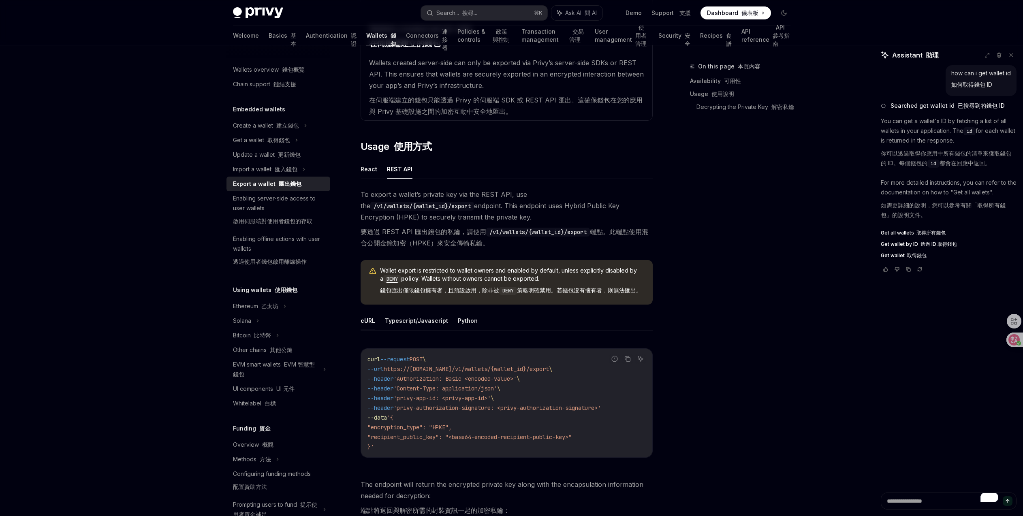
drag, startPoint x: 471, startPoint y: 292, endPoint x: 550, endPoint y: 297, distance: 78.4
click at [550, 295] on font "錢包匯出僅限錢包擁有者，且預設啟用，除非被 DENY 策略明確禁用。若錢包沒有擁有者，則無法匯出。" at bounding box center [511, 291] width 262 height 9
click at [663, 334] on div "**********" at bounding box center [512, 385] width 571 height 1690
click at [426, 330] on button "Typescript/Javascript" at bounding box center [416, 320] width 63 height 19
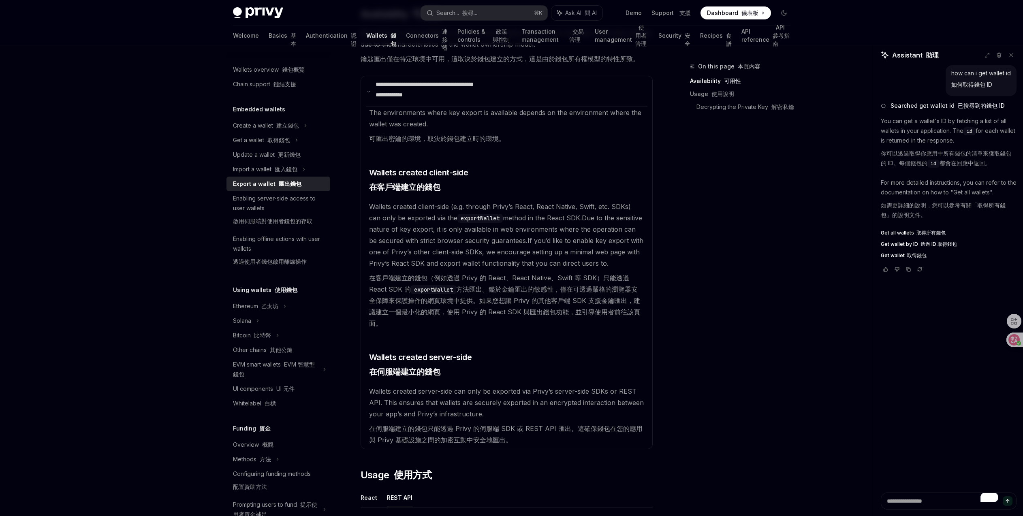
scroll to position [172, 0]
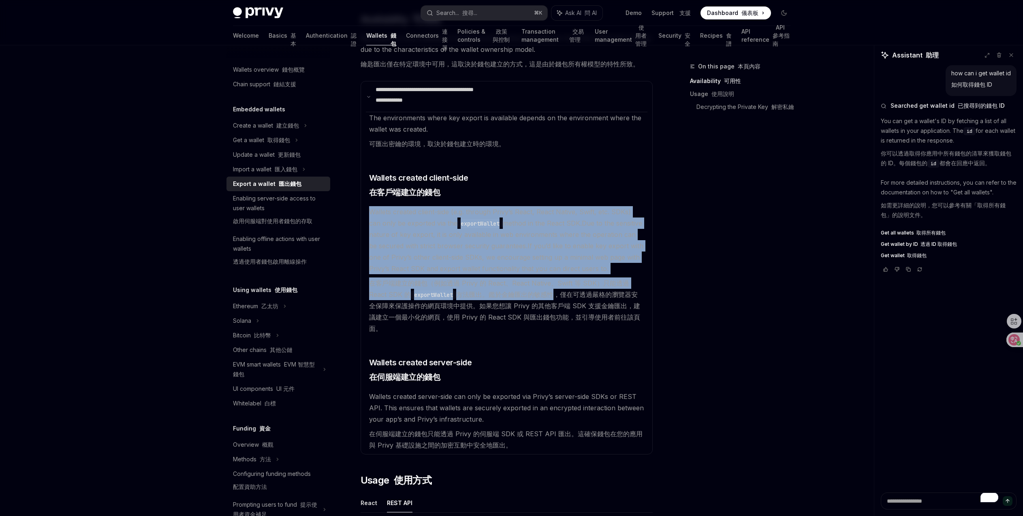
drag, startPoint x: 370, startPoint y: 210, endPoint x: 553, endPoint y: 293, distance: 201.2
click at [553, 293] on available\ "The environments where key export is available depends on the environment where…" at bounding box center [507, 283] width 282 height 342
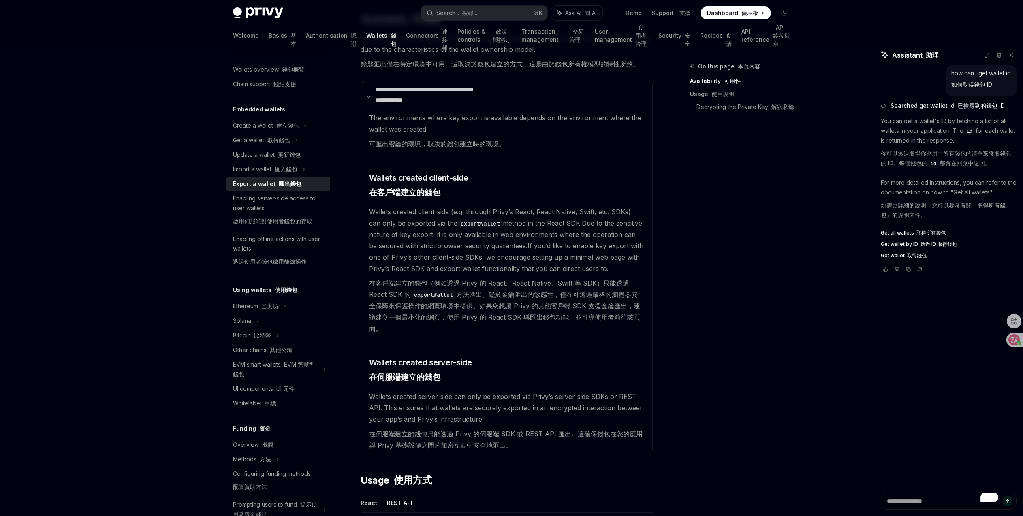
click at [696, 300] on div "On this page 本頁內容 Availability 可用性 Usage 使用說明 Decrypting the Private Key 解密私鑰" at bounding box center [735, 289] width 123 height 455
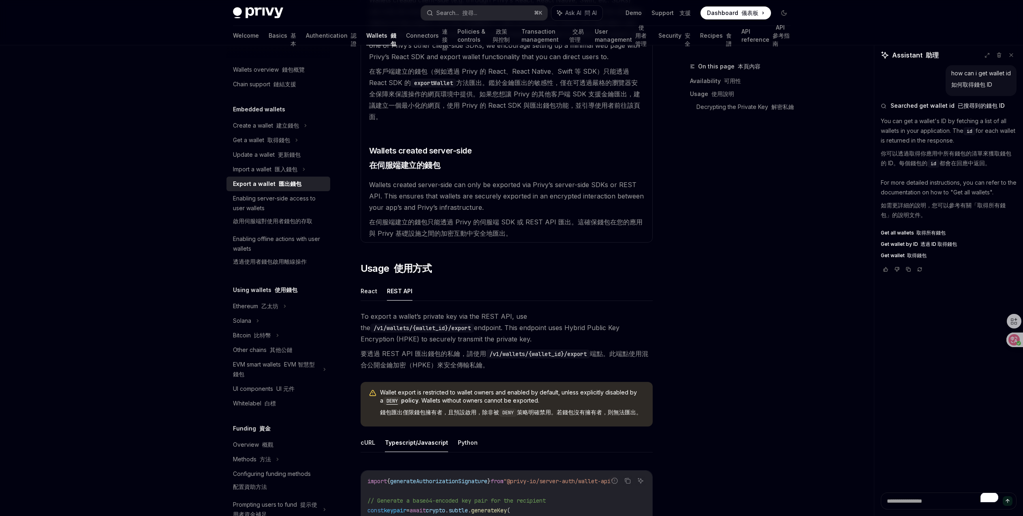
scroll to position [439, 0]
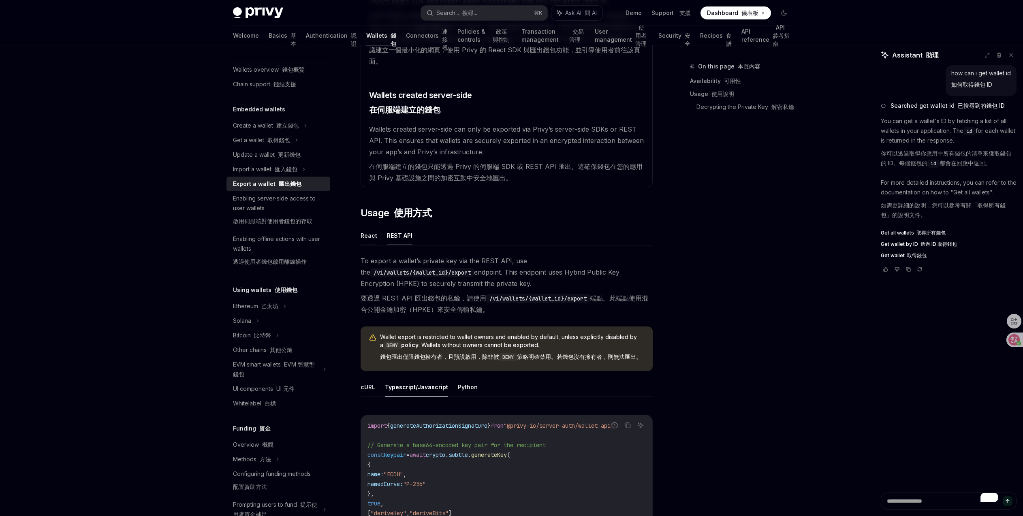
click at [375, 238] on button "React" at bounding box center [369, 235] width 17 height 19
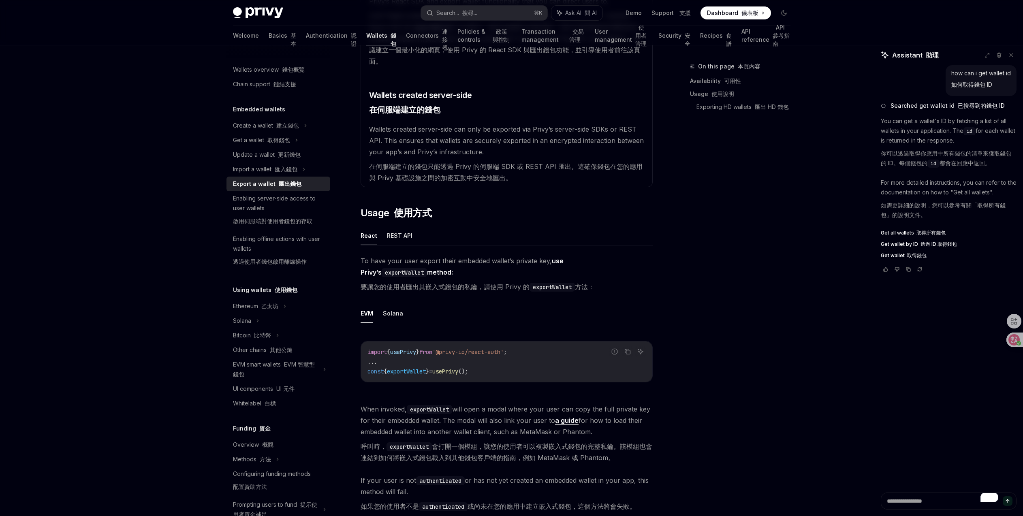
scroll to position [445, 0]
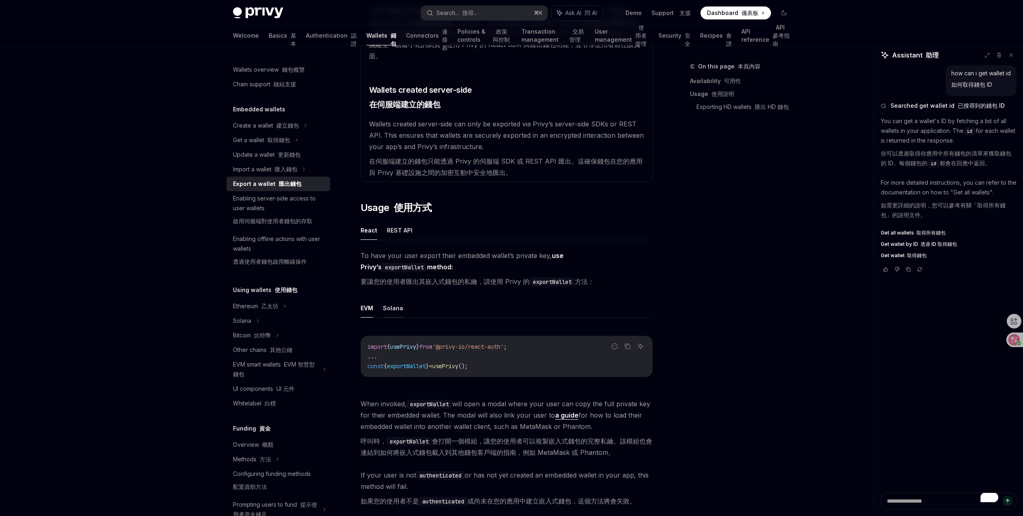
click at [398, 308] on button "Solana" at bounding box center [393, 308] width 20 height 19
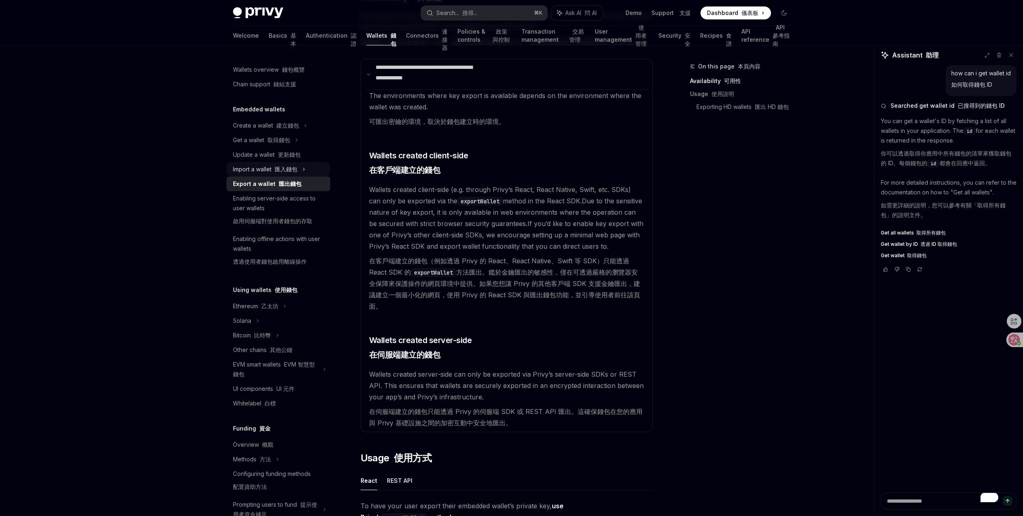
scroll to position [5, 0]
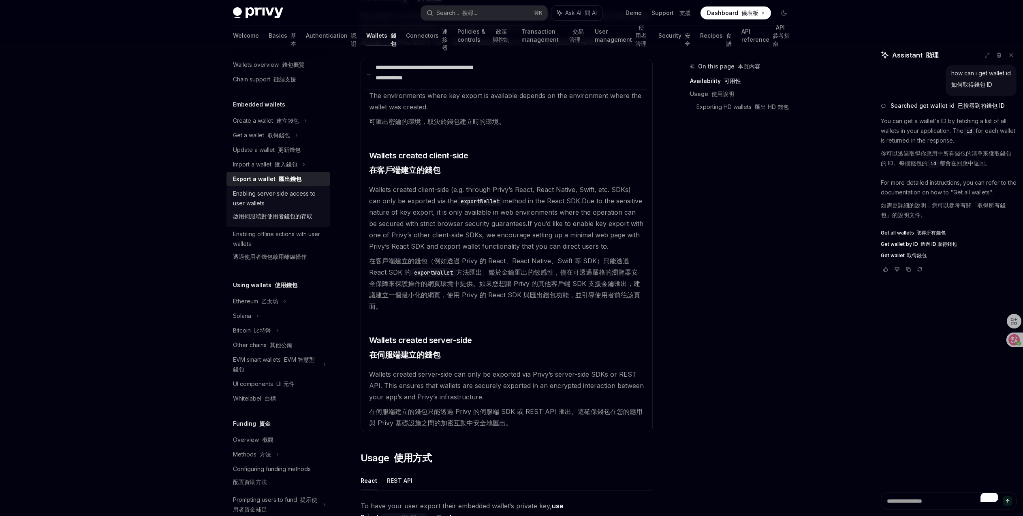
click at [286, 201] on div "Enabling server-side access to user wallets 啟用伺服端對使用者錢包的存取" at bounding box center [279, 207] width 92 height 36
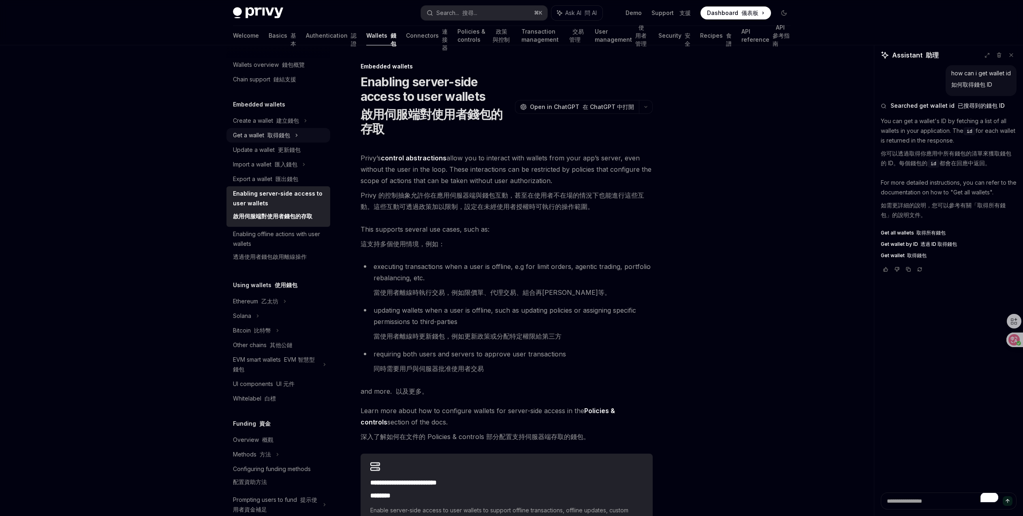
click at [285, 134] on font "取得錢包" at bounding box center [279, 135] width 23 height 7
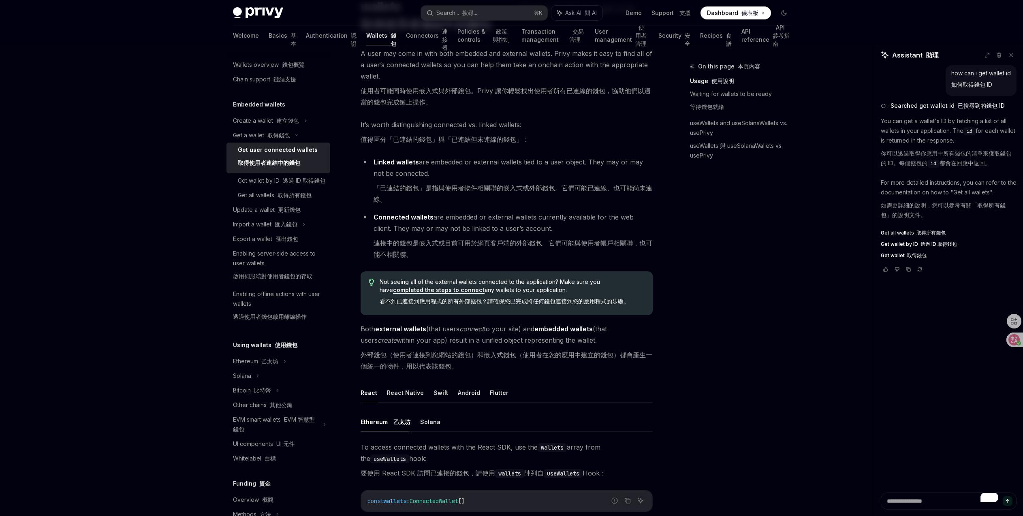
scroll to position [132, 0]
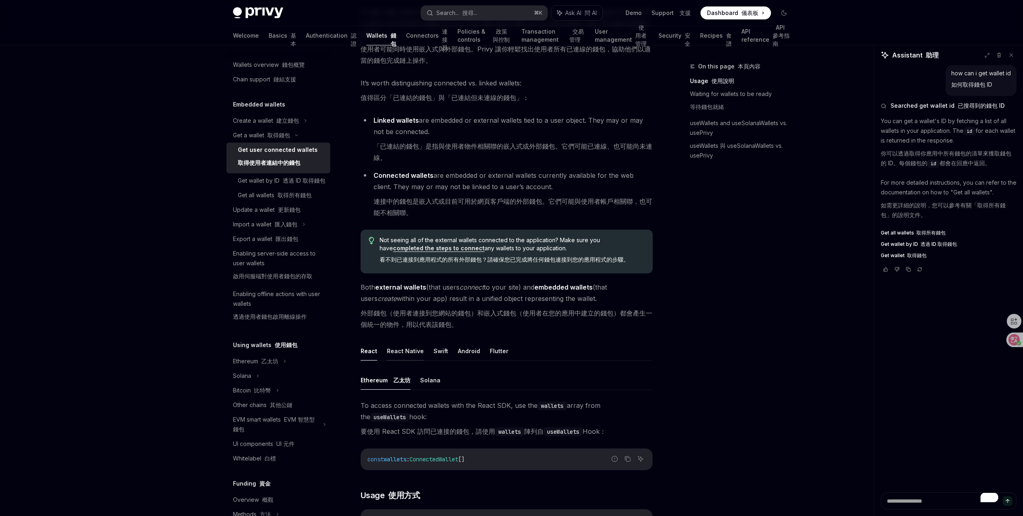
click at [410, 349] on button "React Native" at bounding box center [405, 351] width 37 height 19
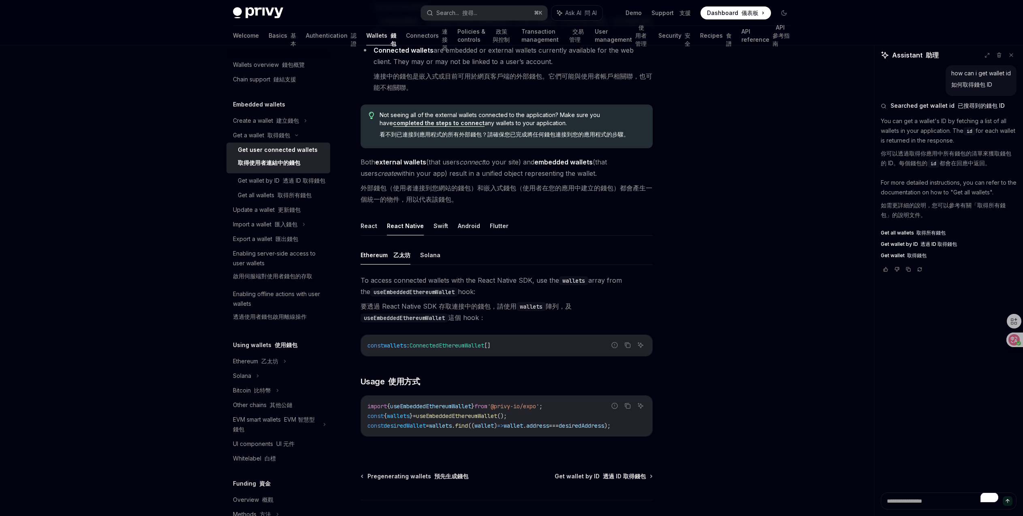
scroll to position [194, 0]
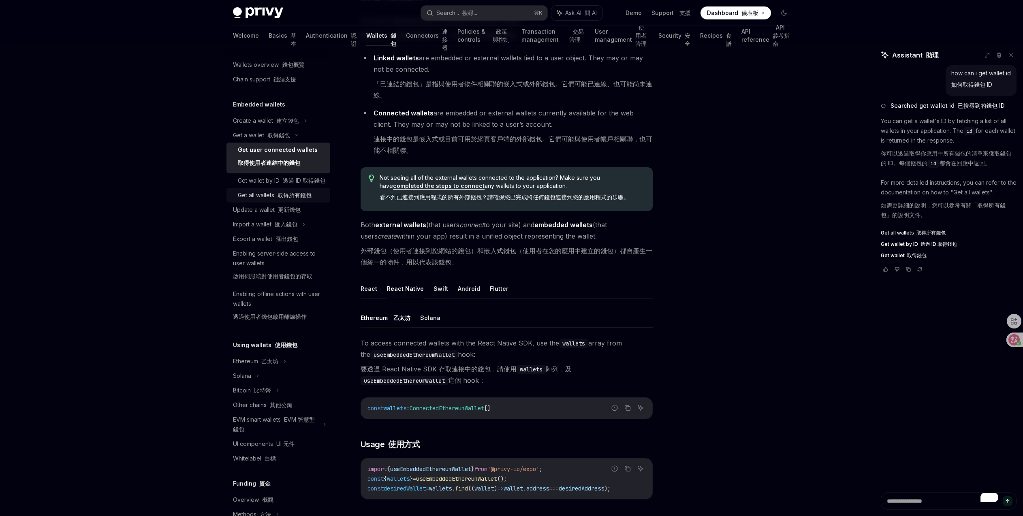
click at [276, 199] on font at bounding box center [275, 195] width 3 height 7
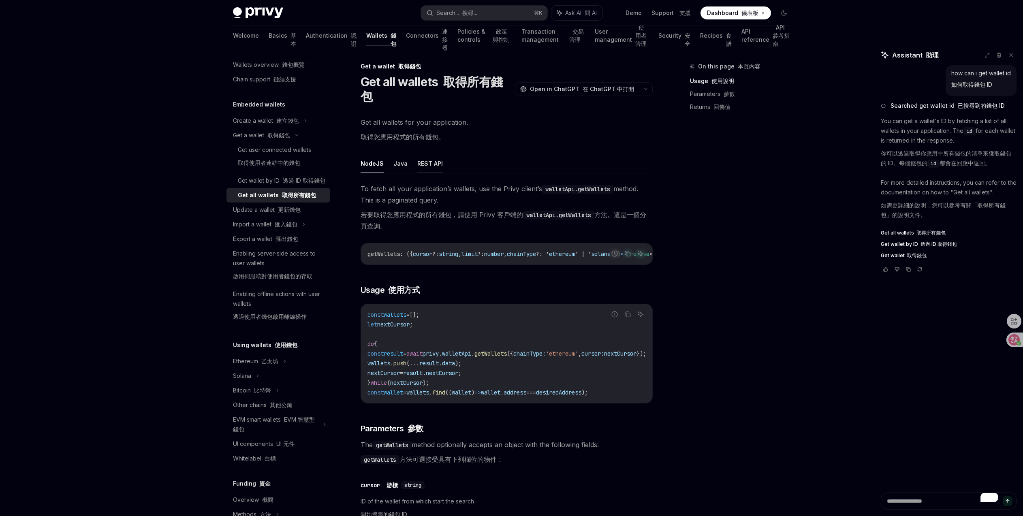
click at [431, 163] on button "REST API" at bounding box center [430, 163] width 26 height 19
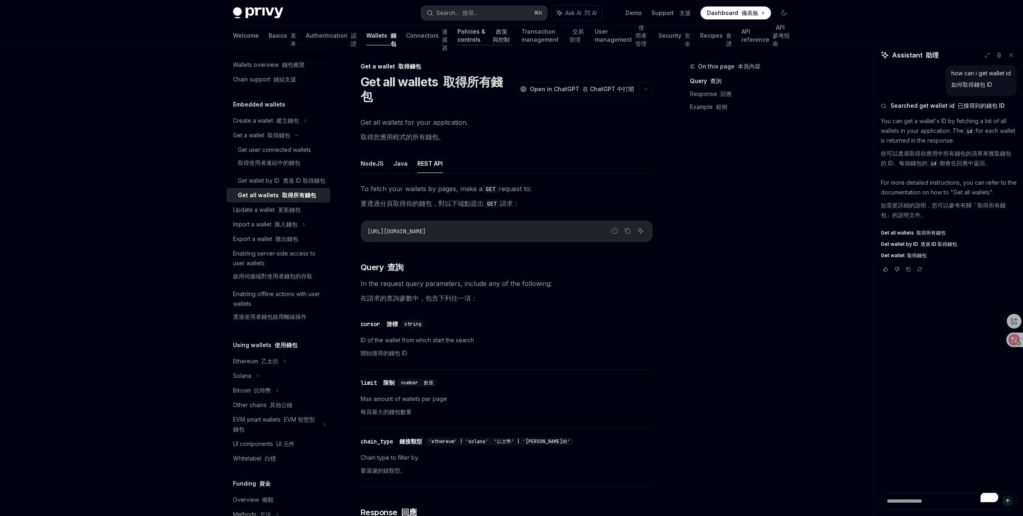
click at [458, 40] on link "Policies & controls 政策與控制" at bounding box center [485, 35] width 55 height 19
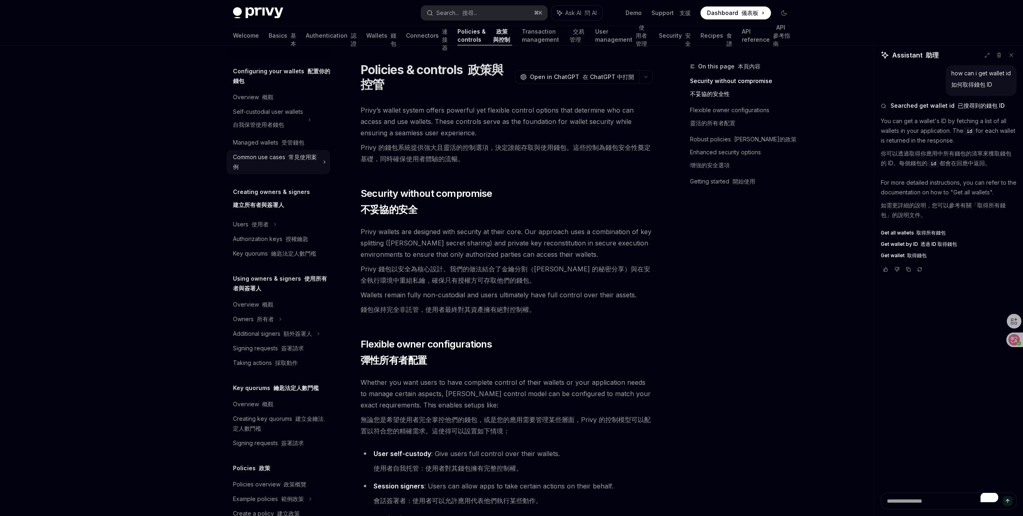
scroll to position [152, 0]
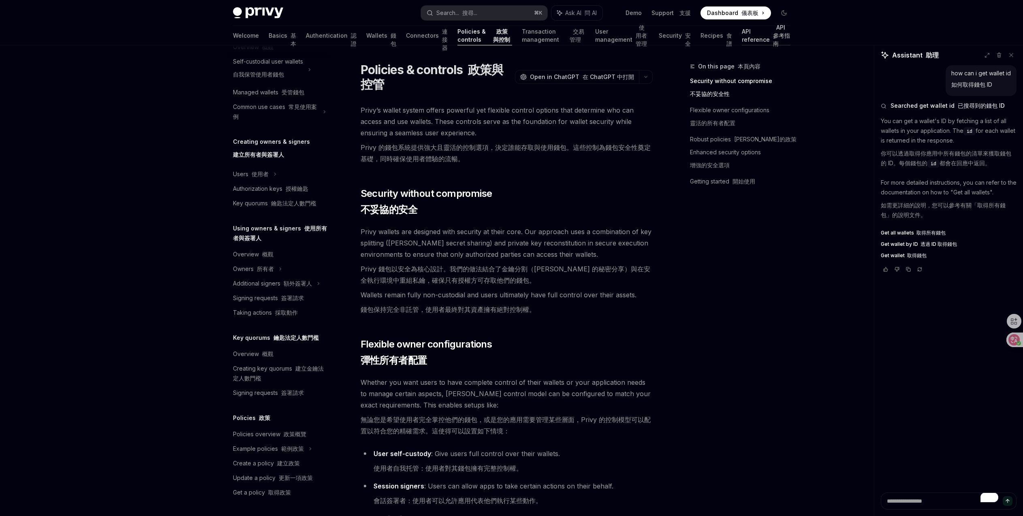
click at [745, 36] on link "API reference API 參考指南" at bounding box center [766, 35] width 49 height 19
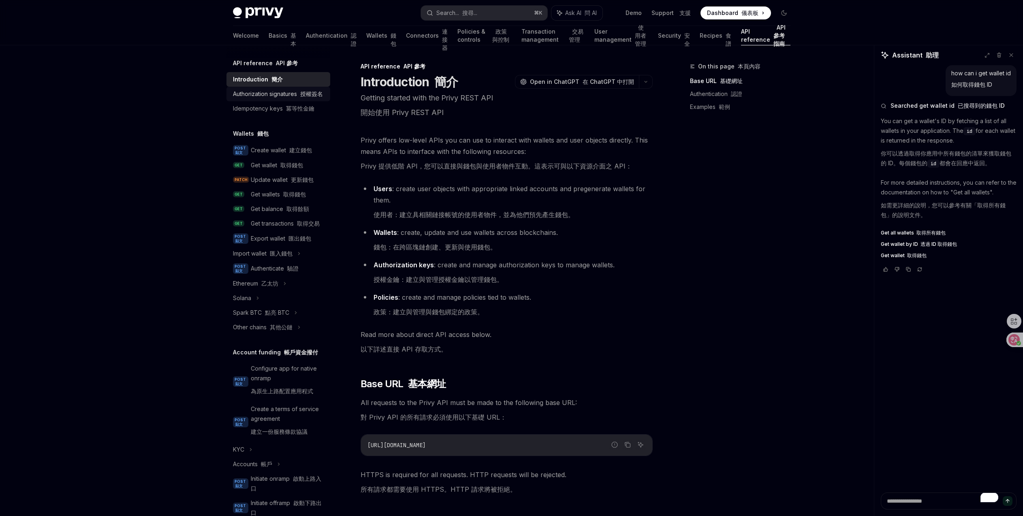
click at [309, 99] on div "Authorization signatures 授權簽名" at bounding box center [278, 94] width 90 height 10
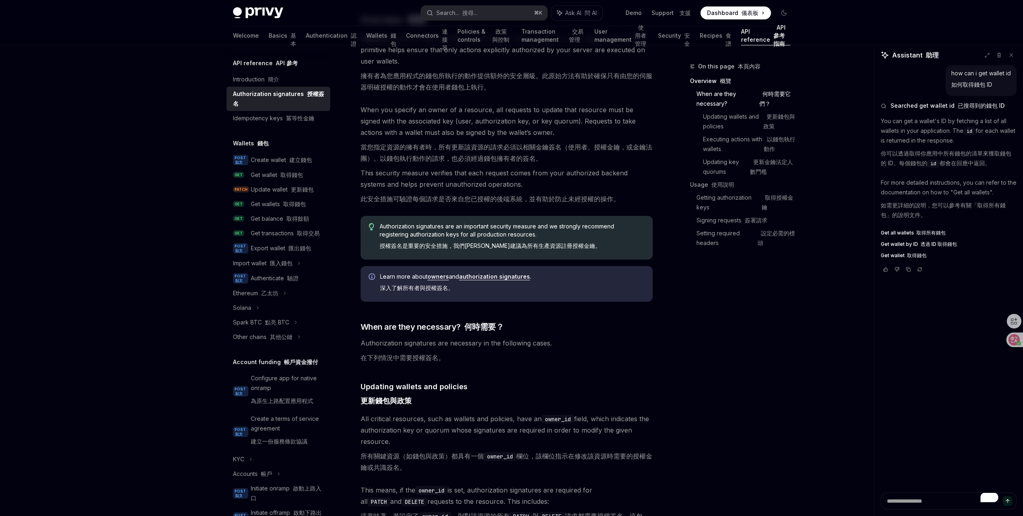
scroll to position [318, 0]
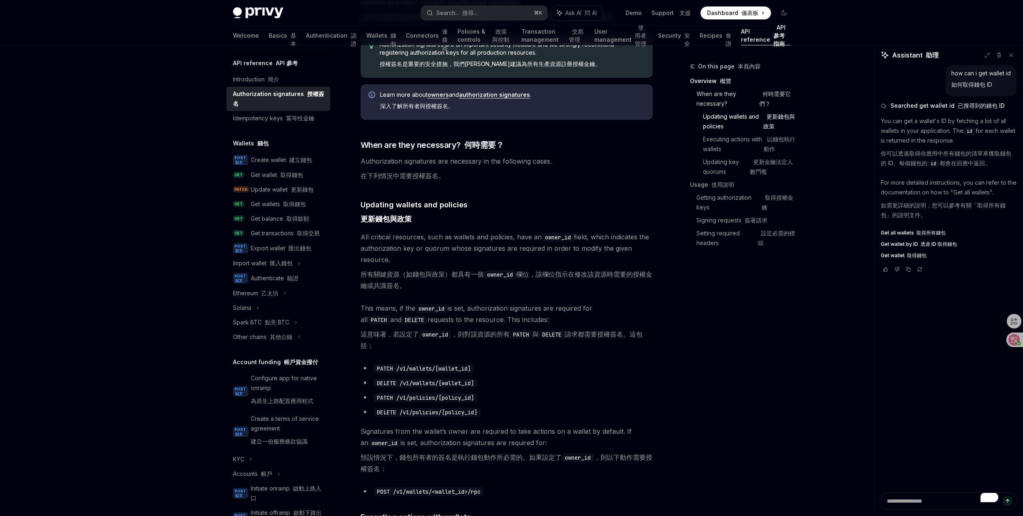
click at [752, 101] on link "When are they necessary? 何時需要它們？" at bounding box center [747, 99] width 101 height 23
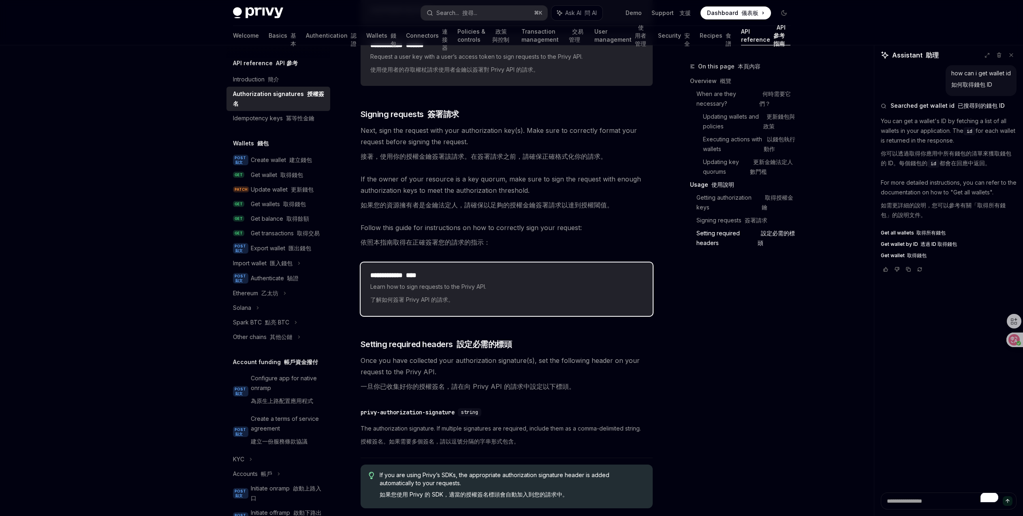
scroll to position [1592, 0]
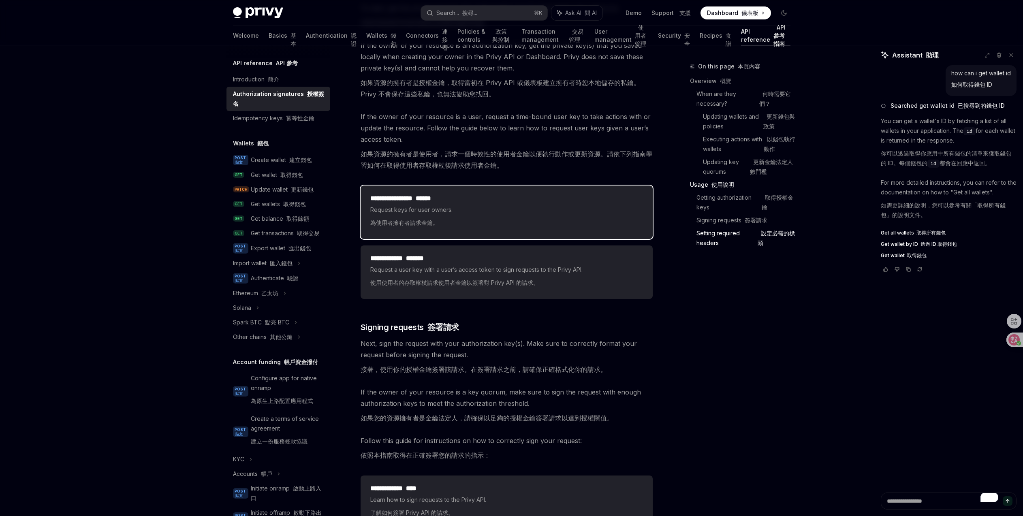
click at [425, 207] on span "Request keys for user owners. 為使用者擁有者請求金鑰。" at bounding box center [506, 218] width 273 height 26
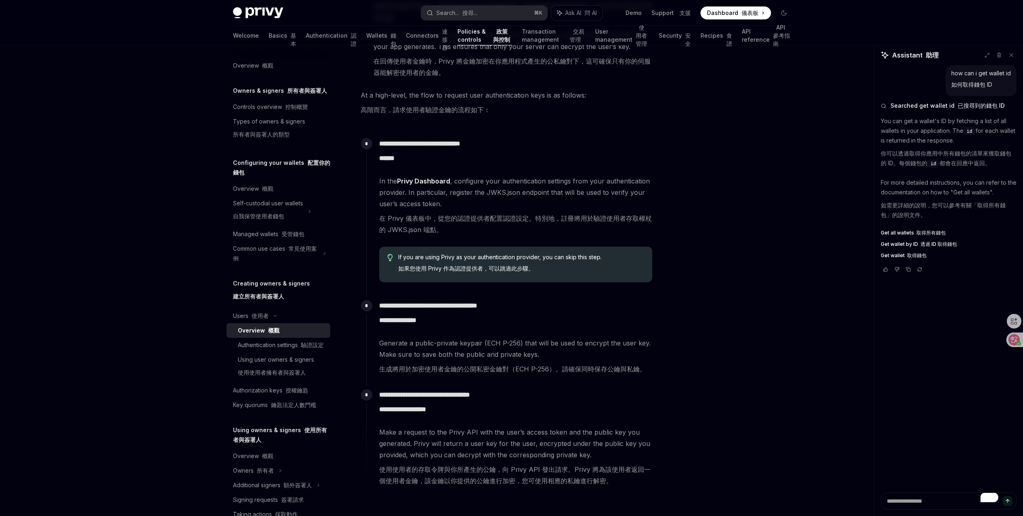
scroll to position [436, 0]
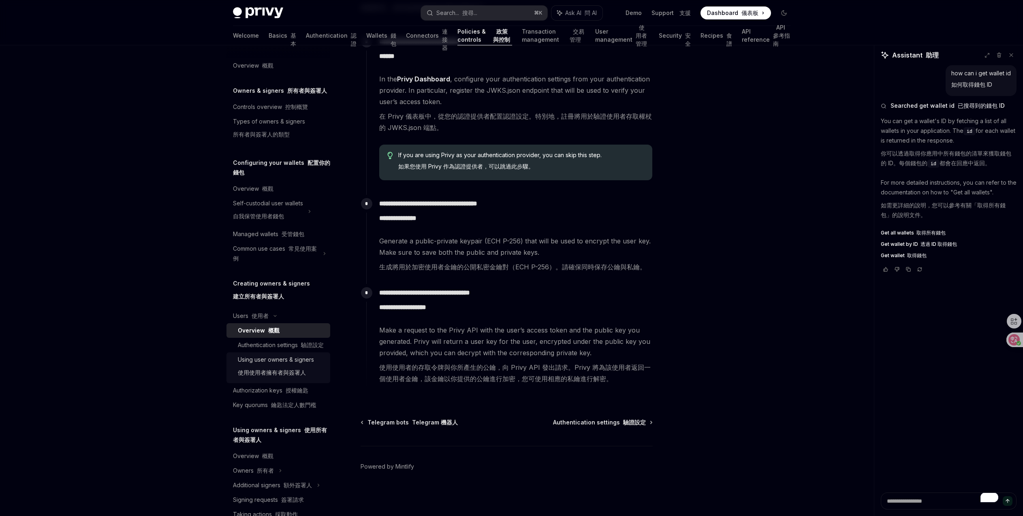
click at [293, 376] on font "使用使用者擁有者與簽署人" at bounding box center [272, 372] width 68 height 7
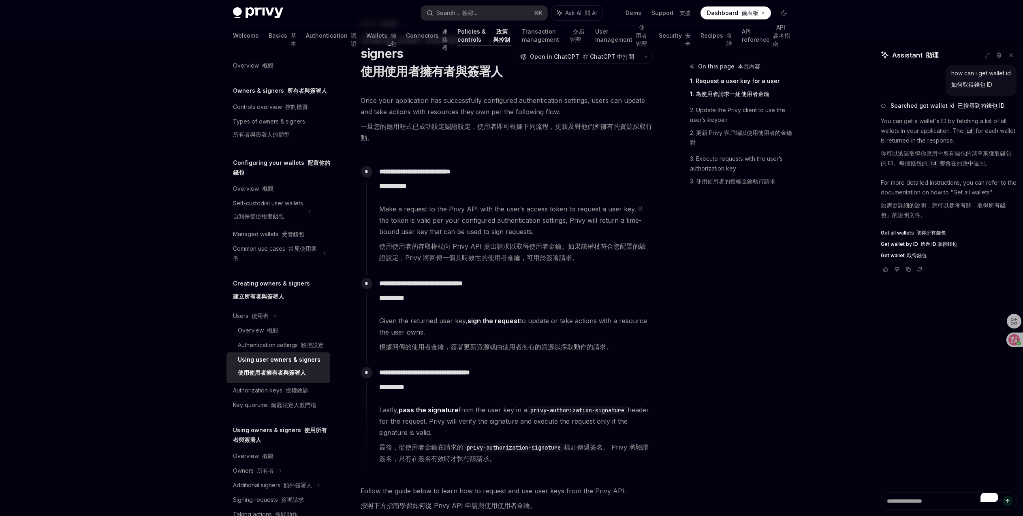
scroll to position [220, 0]
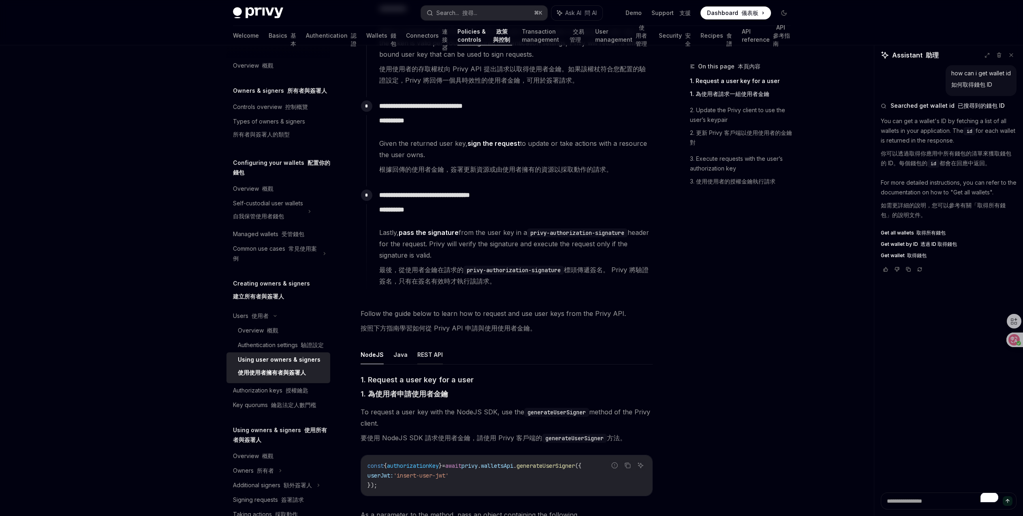
click at [419, 360] on button "REST API" at bounding box center [430, 354] width 26 height 19
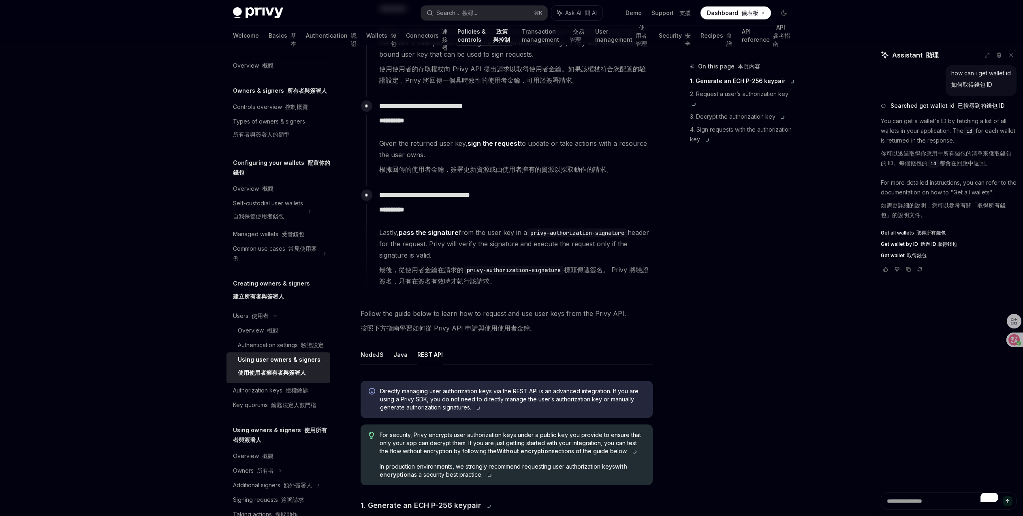
scroll to position [362, 0]
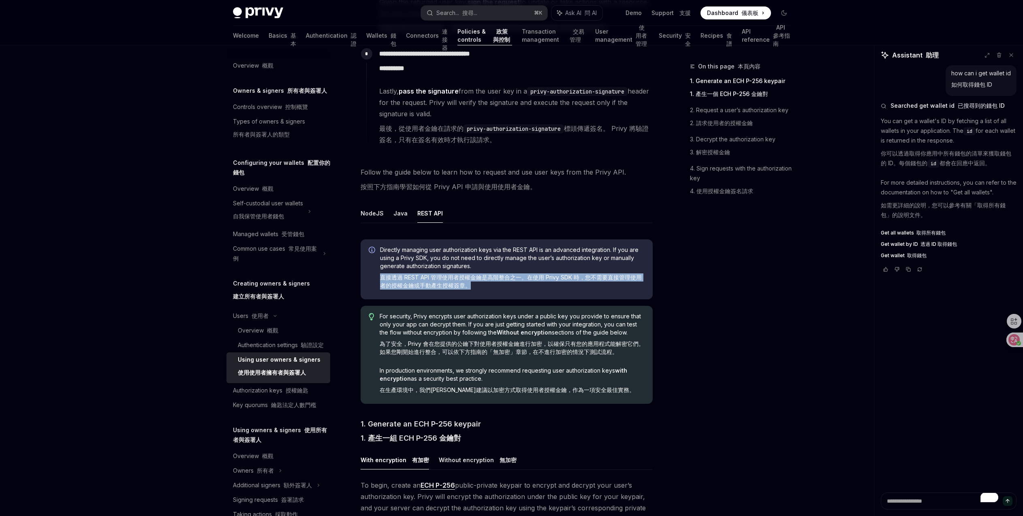
drag, startPoint x: 381, startPoint y: 279, endPoint x: 587, endPoint y: 284, distance: 206.8
click at [587, 284] on font "直接透過 REST API 管理使用者授權金鑰是高階整合之一。在使用 Privy SDK 時，您不需要直接管理使用者的授權金鑰或手動產生授權簽章。" at bounding box center [512, 282] width 265 height 16
click at [751, 309] on div "On this page 本頁內容 1. Generate an ECH P-256 keypair 1. 產生一個 ECH P-256 金鑰對 2. Req…" at bounding box center [735, 289] width 123 height 455
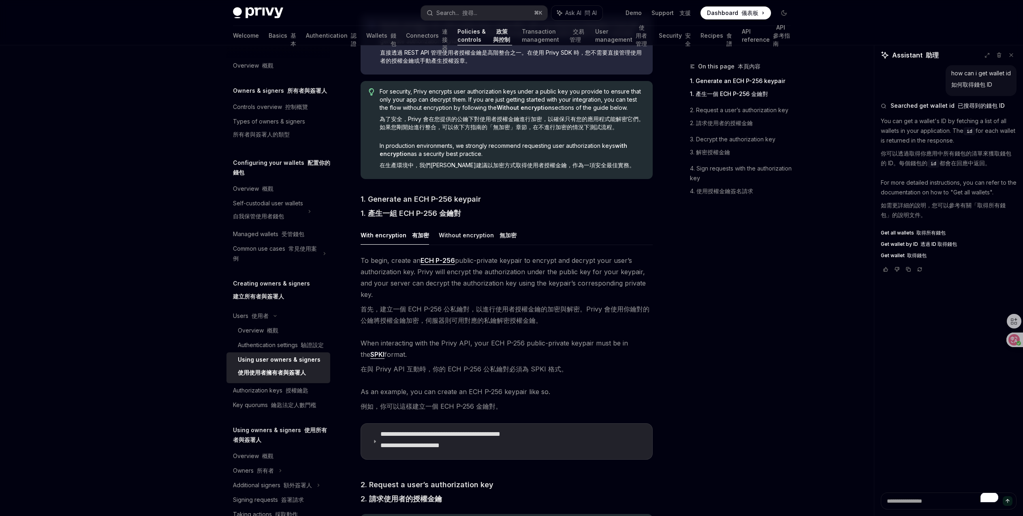
scroll to position [603, 0]
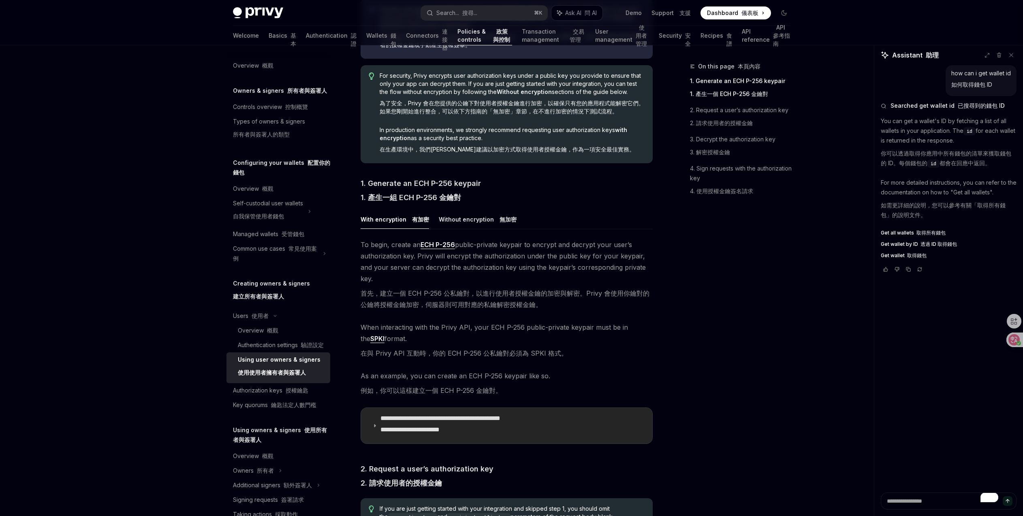
click at [440, 427] on font "**********" at bounding box center [410, 430] width 59 height 6
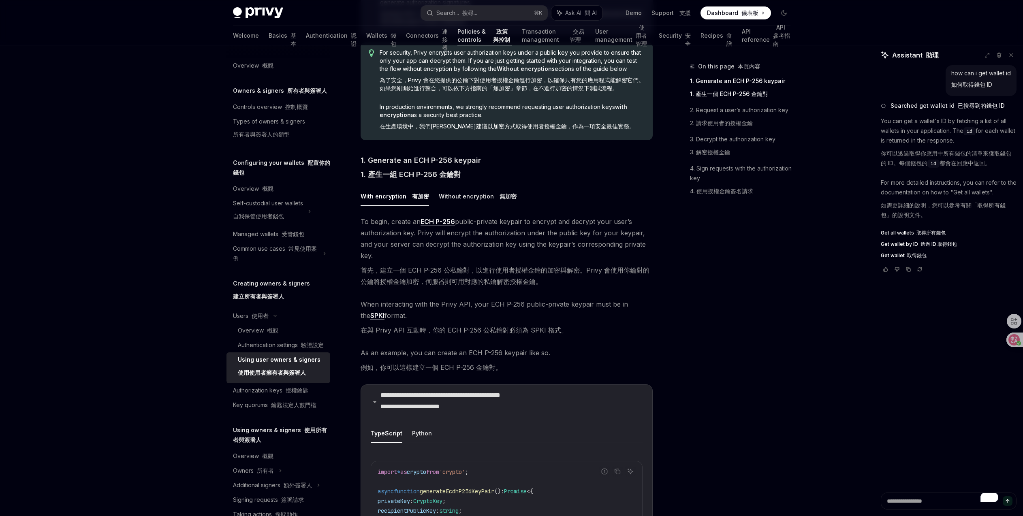
scroll to position [727, 0]
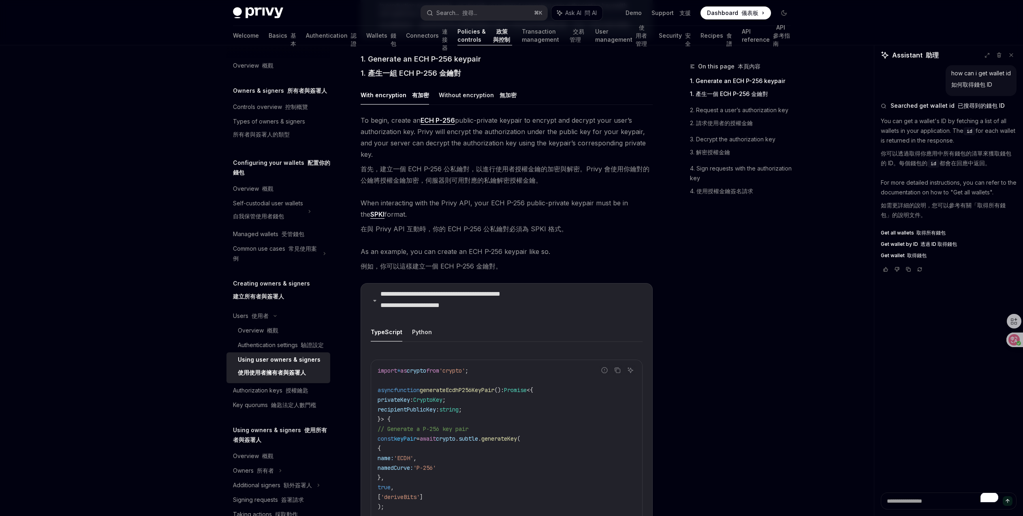
click at [514, 368] on code "import * as crypto from 'crypto' ; async function generateEcdhP256KeyPair () : …" at bounding box center [598, 492] width 441 height 253
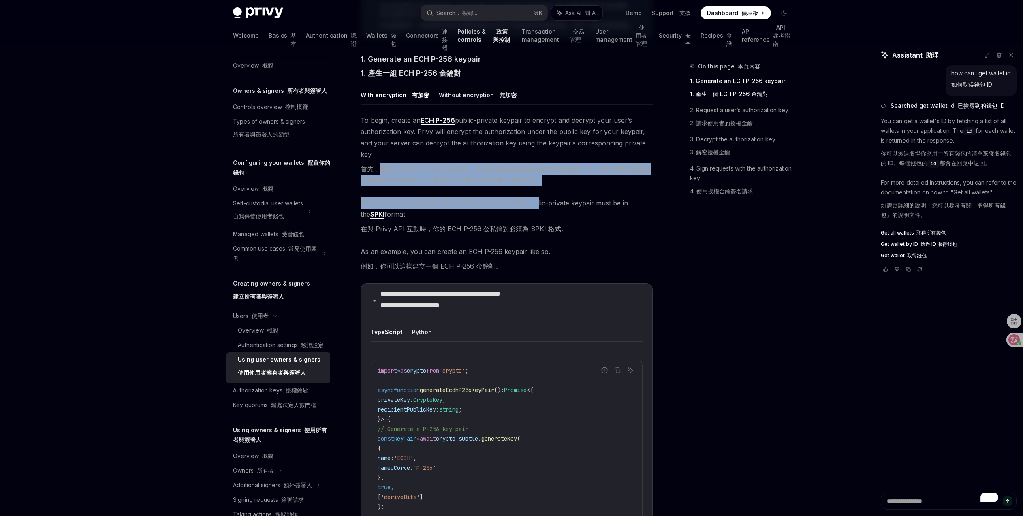
drag, startPoint x: 378, startPoint y: 154, endPoint x: 534, endPoint y: 197, distance: 162.1
click at [534, 197] on div "**********" at bounding box center [507, 382] width 292 height 535
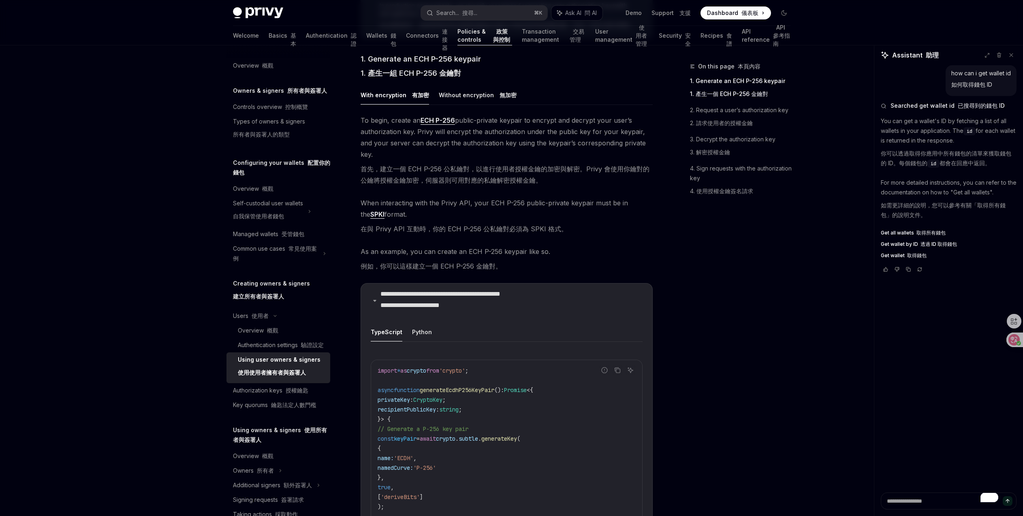
click at [546, 260] on span "As an example, you can create an ECH P-256 keypair like so. 例如，你可以這樣建立一個 ECH P-…" at bounding box center [507, 260] width 292 height 29
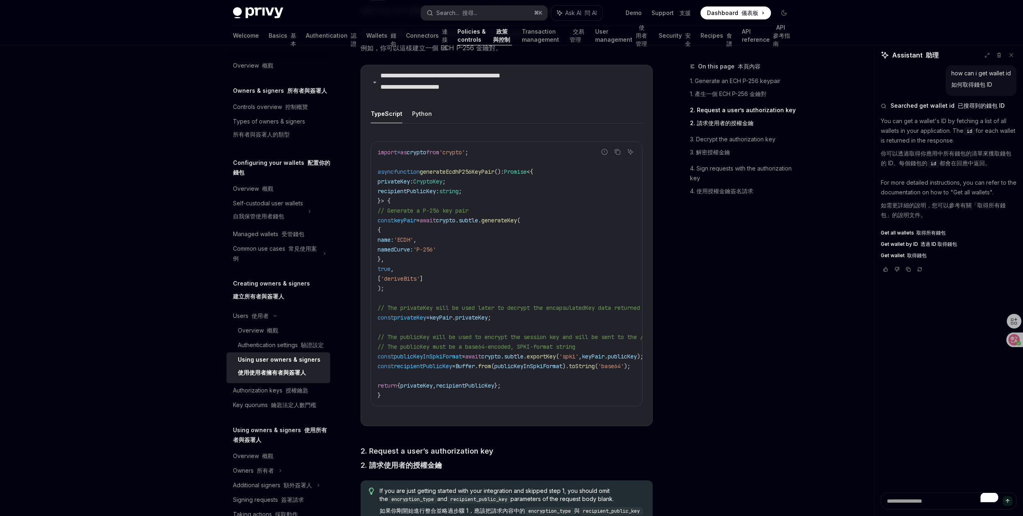
scroll to position [873, 0]
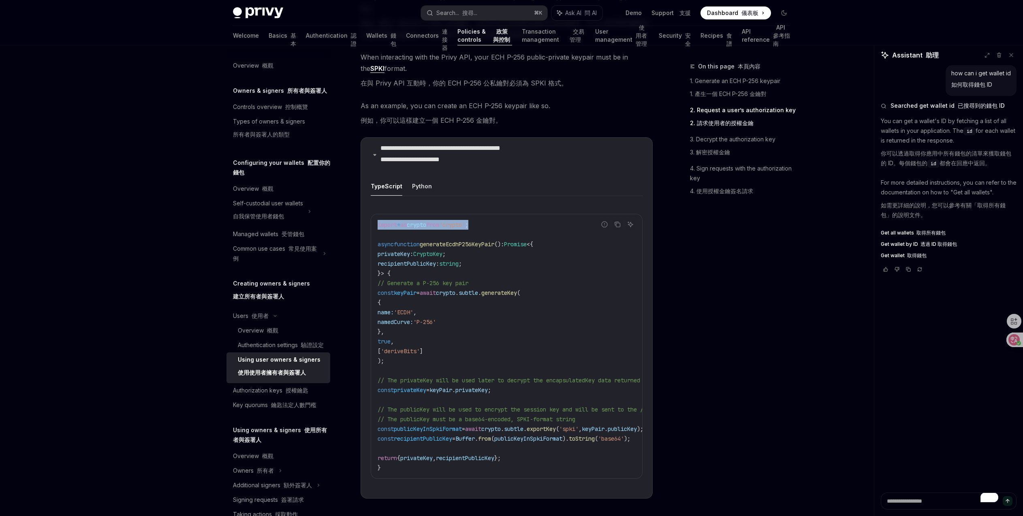
drag, startPoint x: 503, startPoint y: 215, endPoint x: 364, endPoint y: 214, distance: 138.2
click at [364, 214] on details "**********" at bounding box center [507, 318] width 292 height 362
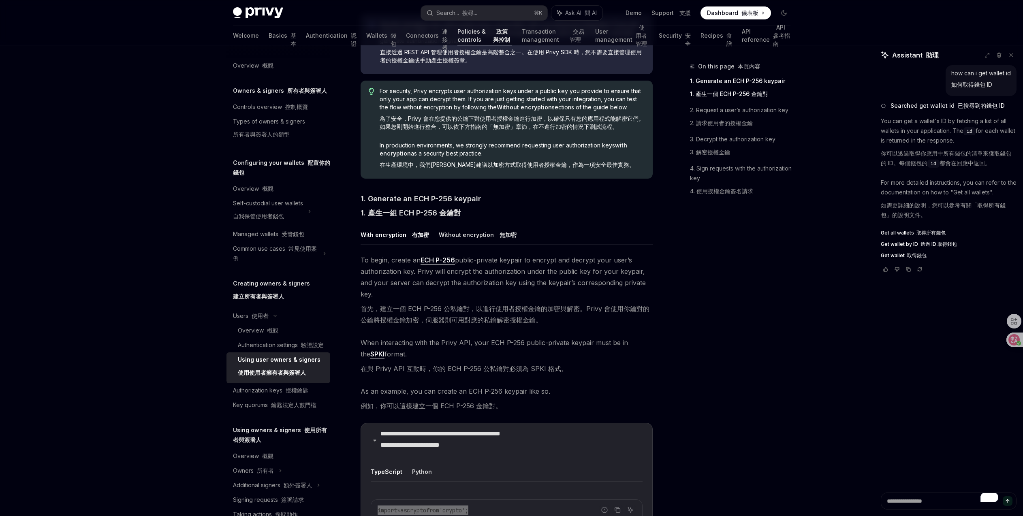
scroll to position [452, 0]
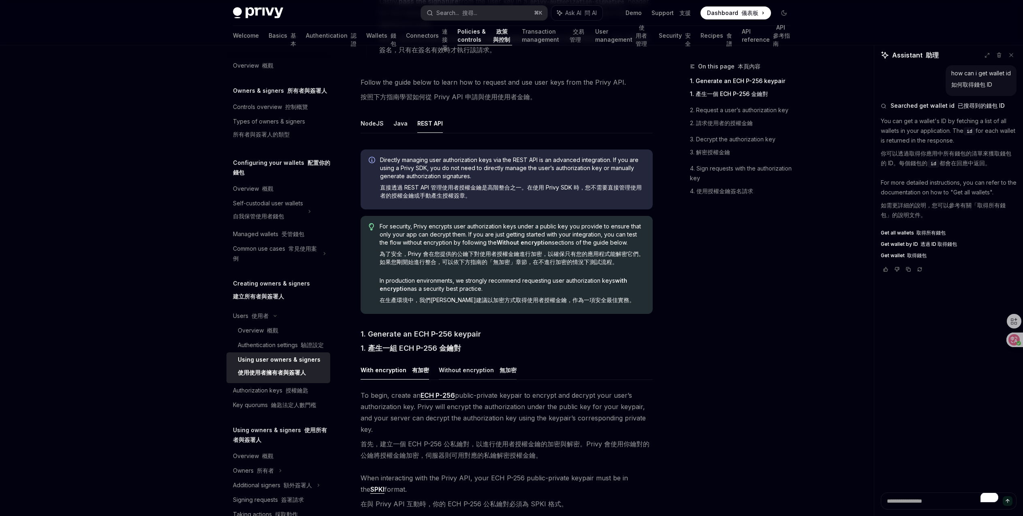
click at [503, 370] on font "無加密" at bounding box center [508, 370] width 17 height 7
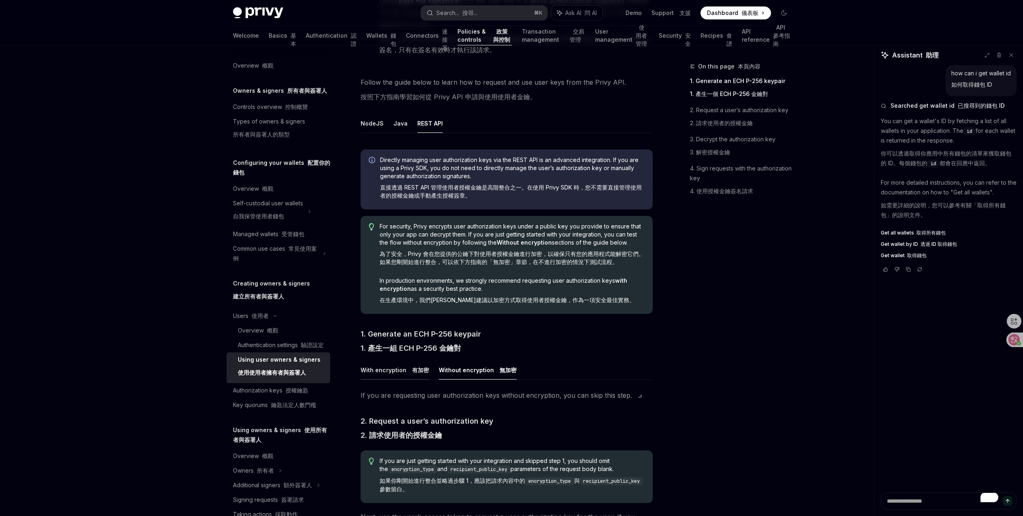
click at [390, 375] on button "With encryption 有加密" at bounding box center [395, 370] width 68 height 19
type textarea "*"
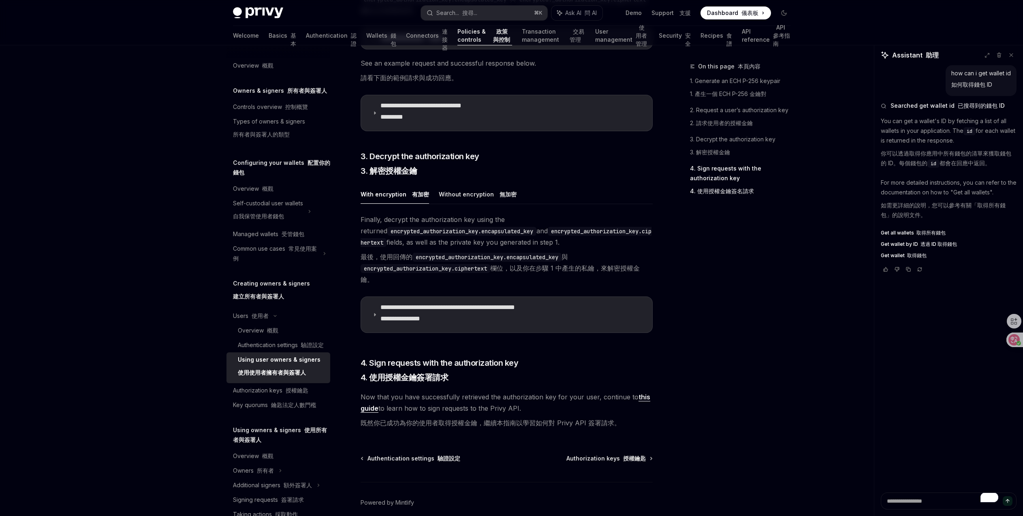
scroll to position [1330, 0]
